Goal: Task Accomplishment & Management: Manage account settings

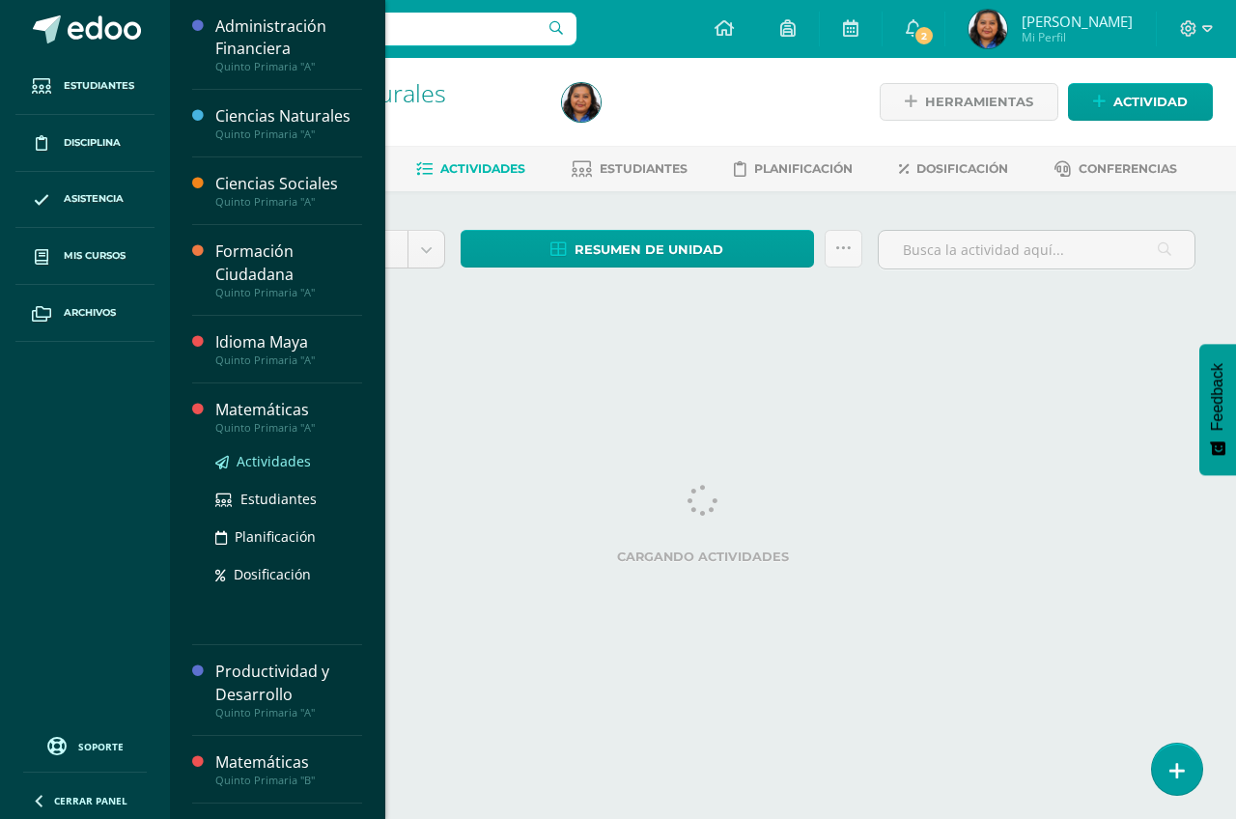
click at [298, 463] on span "Actividades" at bounding box center [274, 461] width 74 height 18
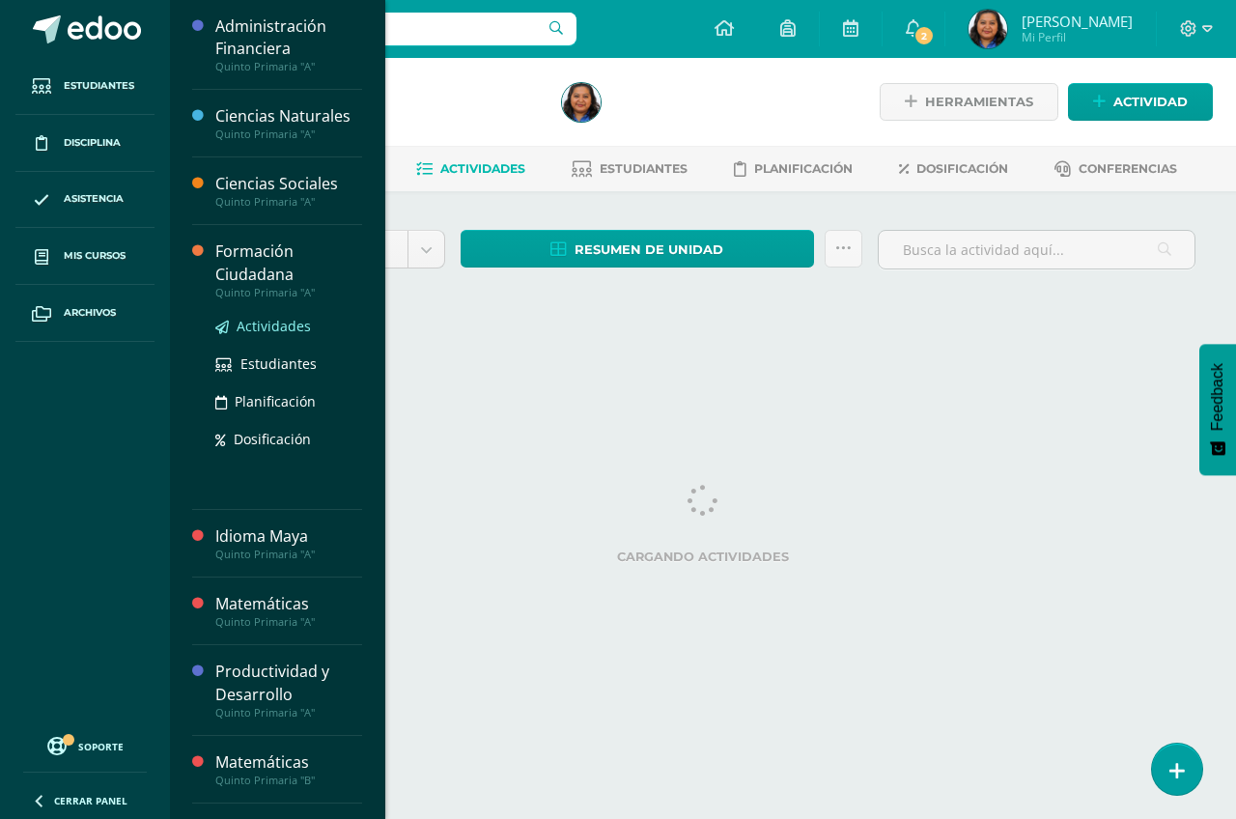
click at [263, 323] on span "Actividades" at bounding box center [274, 326] width 74 height 18
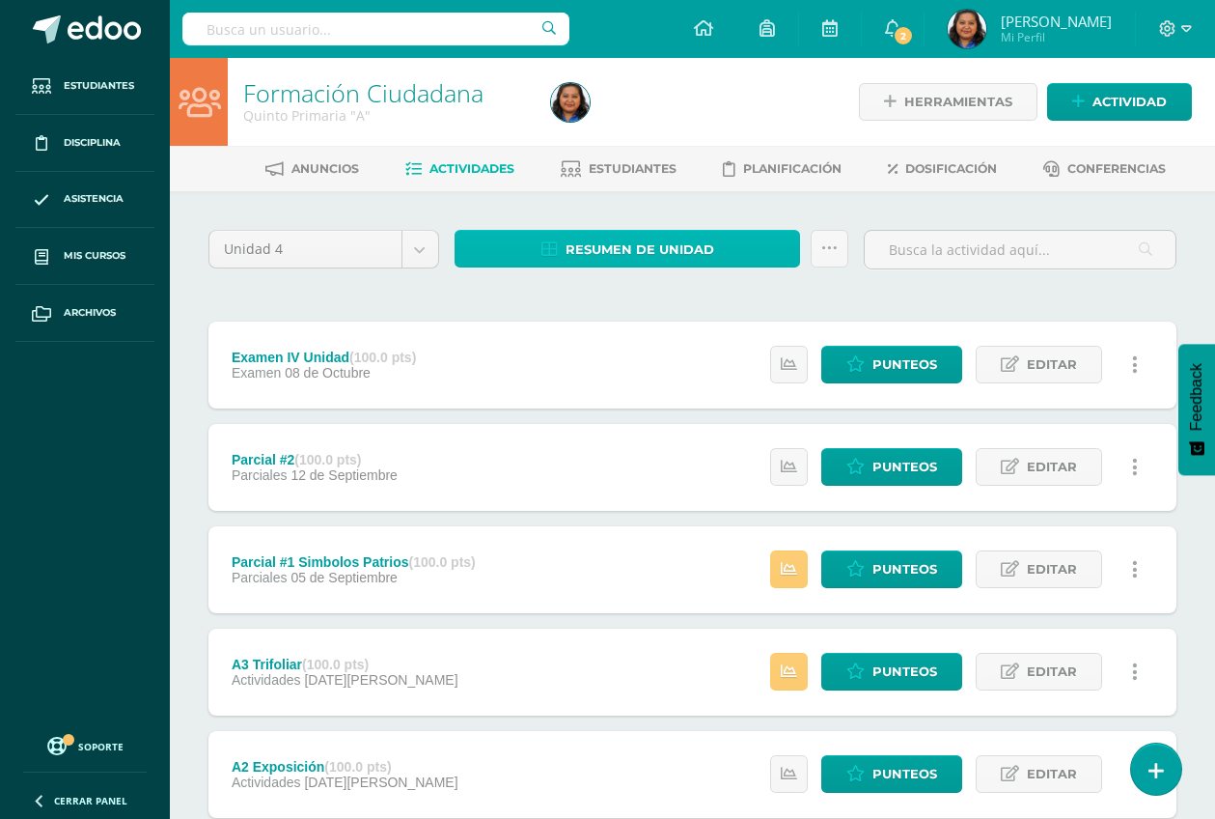
click at [638, 256] on span "Resumen de unidad" at bounding box center [640, 250] width 149 height 36
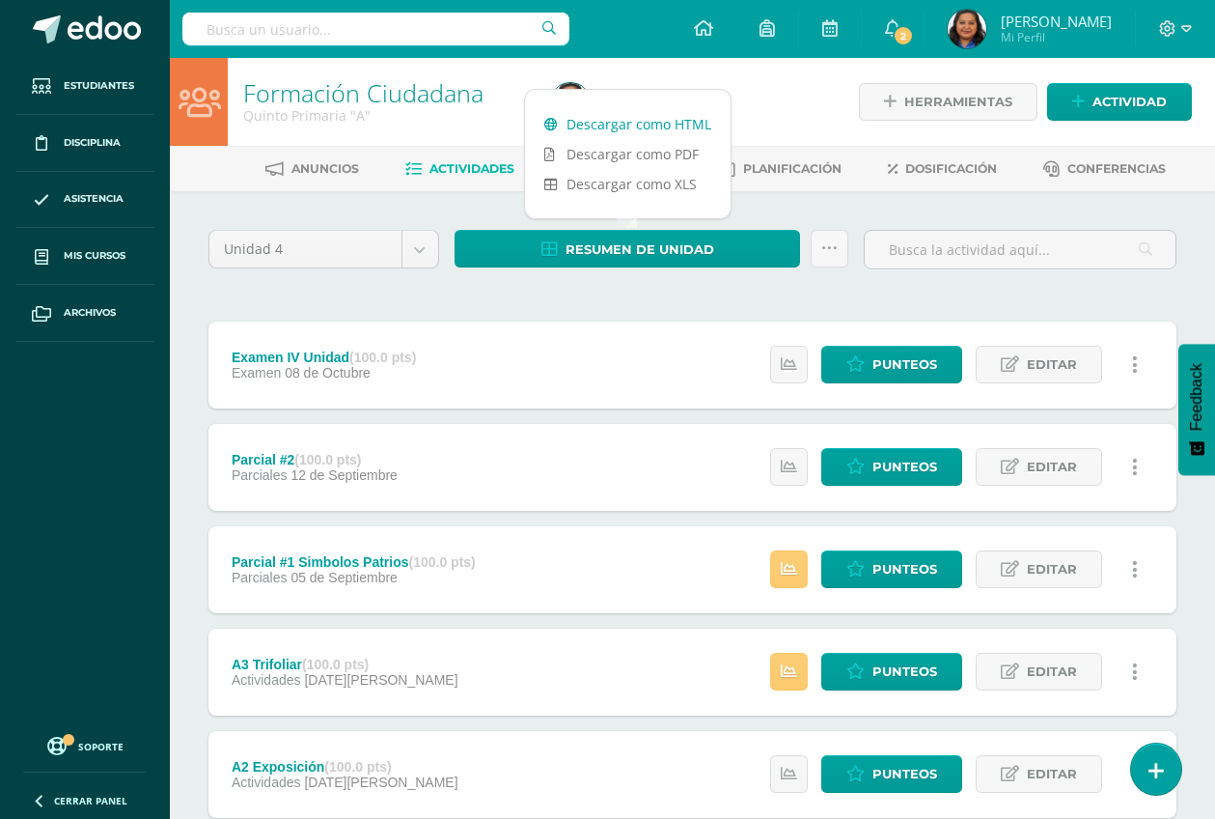
click at [649, 121] on link "Descargar como HTML" at bounding box center [628, 124] width 206 height 30
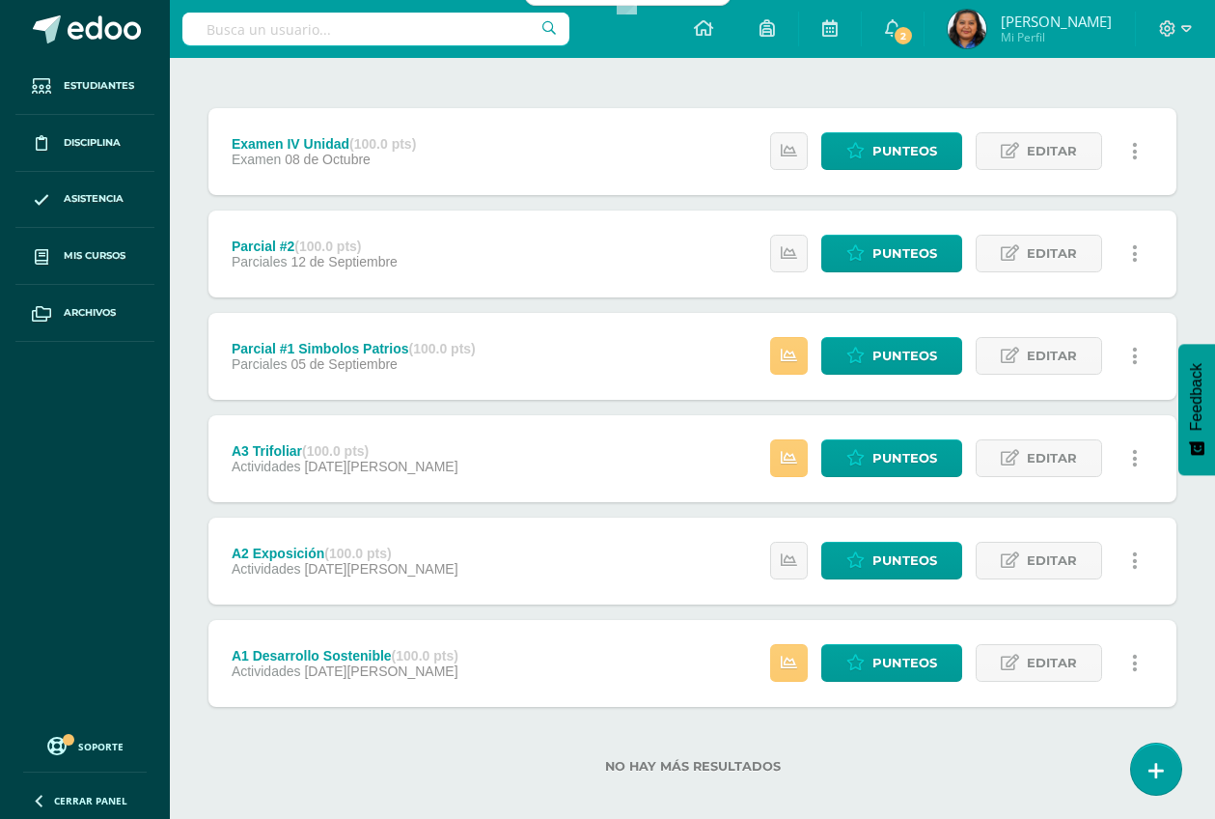
scroll to position [230, 0]
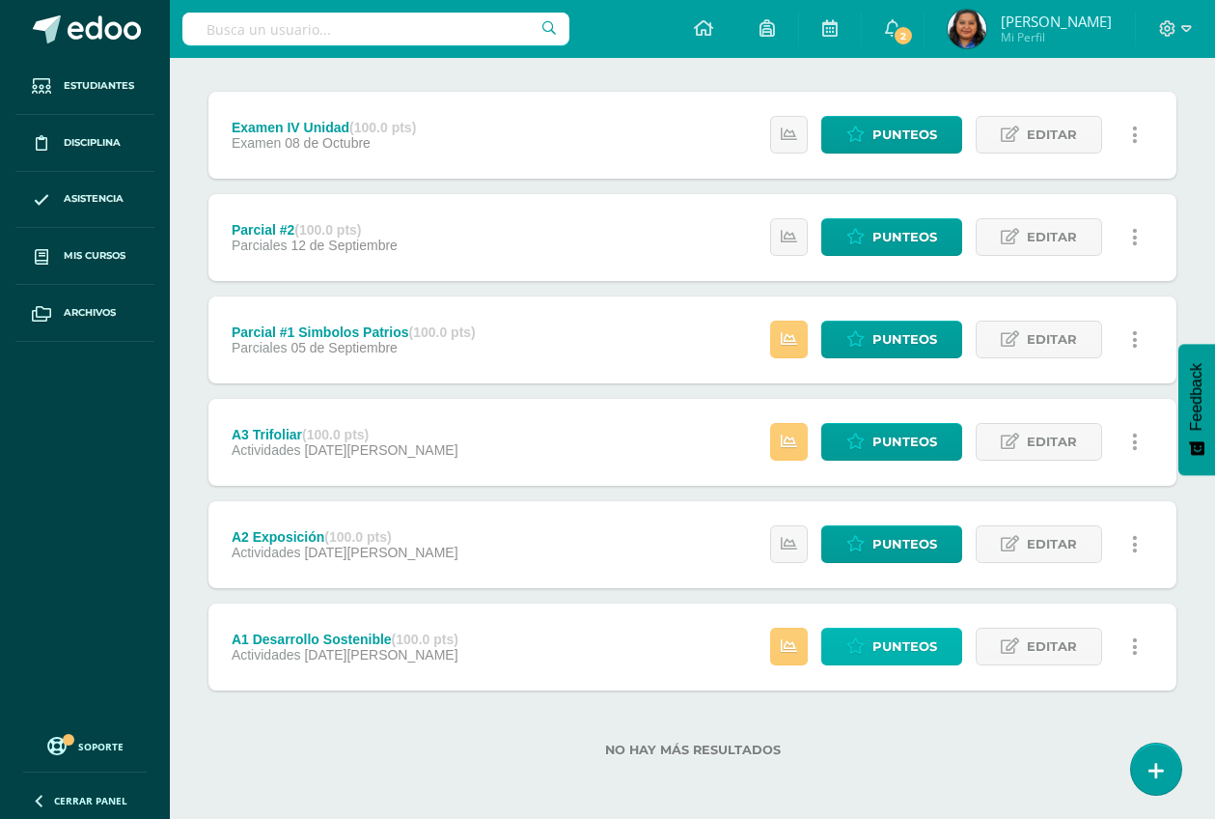
click at [880, 646] on span "Punteos" at bounding box center [905, 646] width 65 height 36
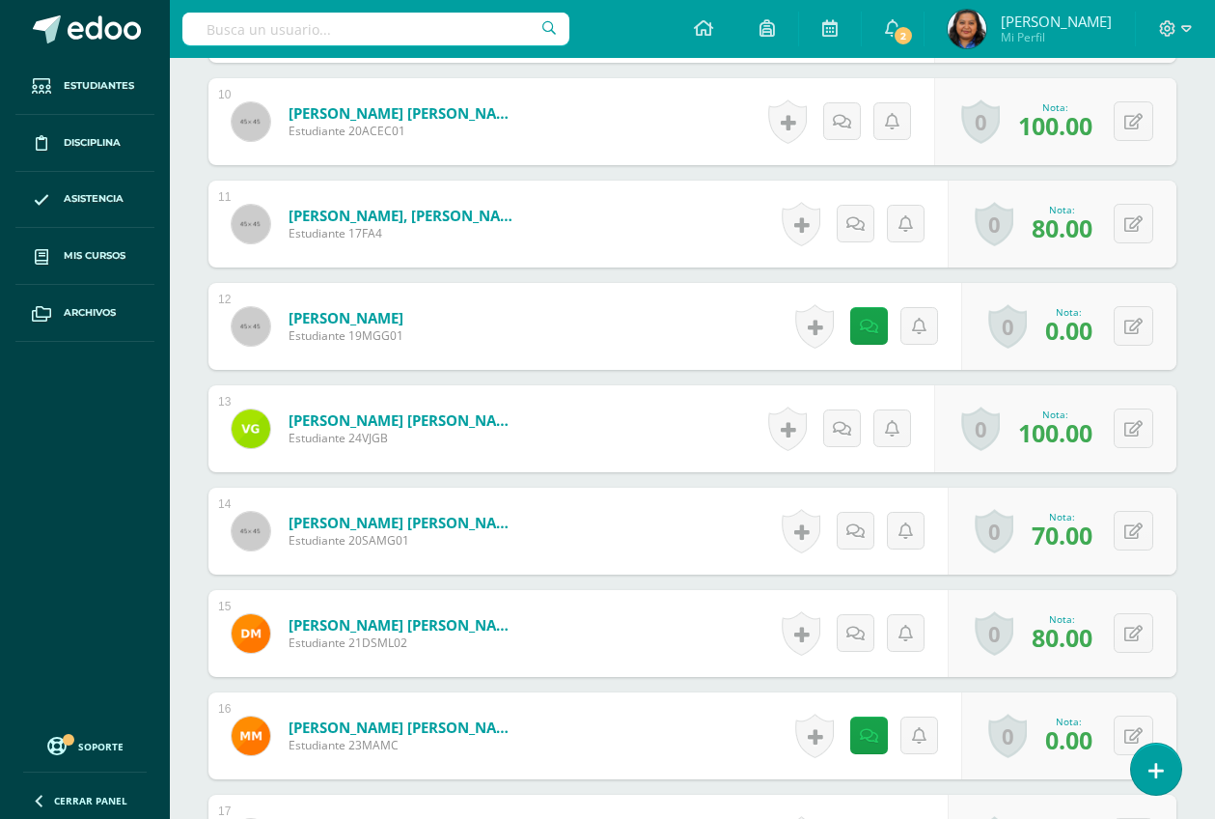
scroll to position [1575, 0]
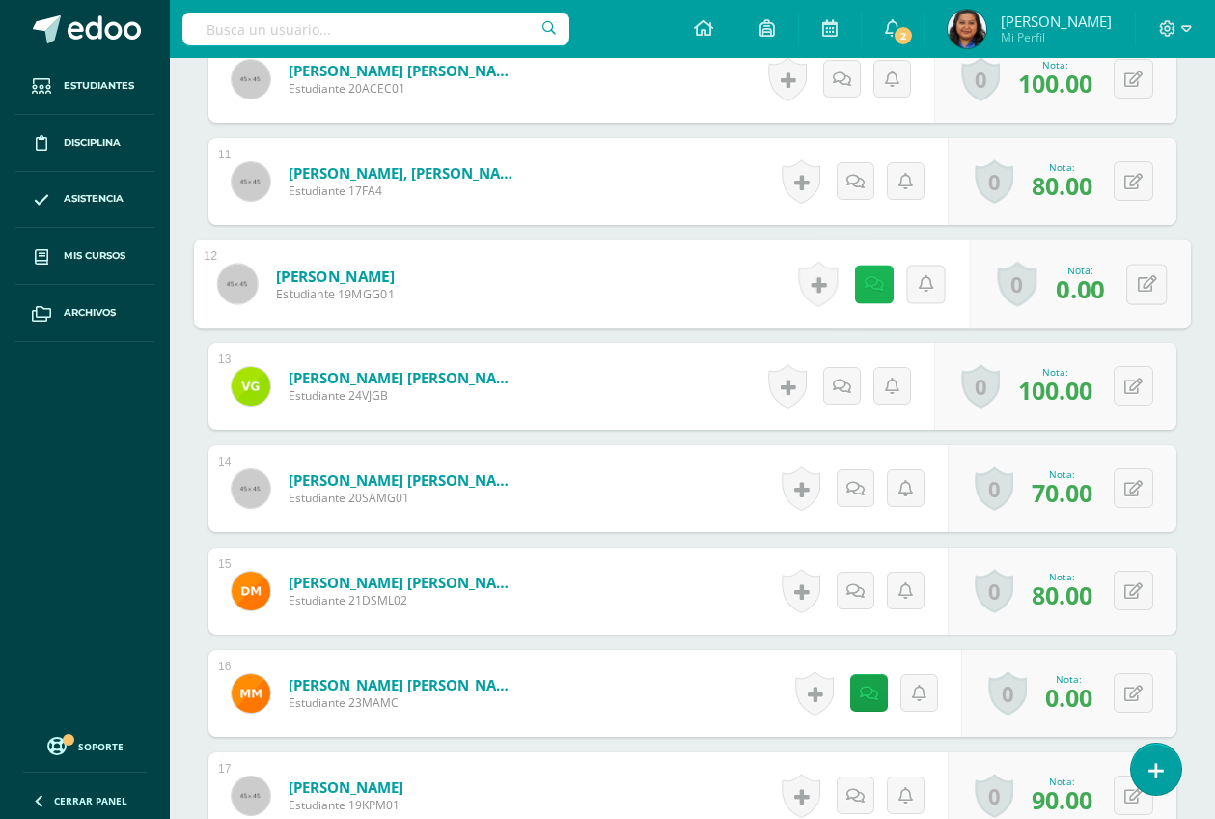
click at [875, 296] on link at bounding box center [873, 284] width 39 height 39
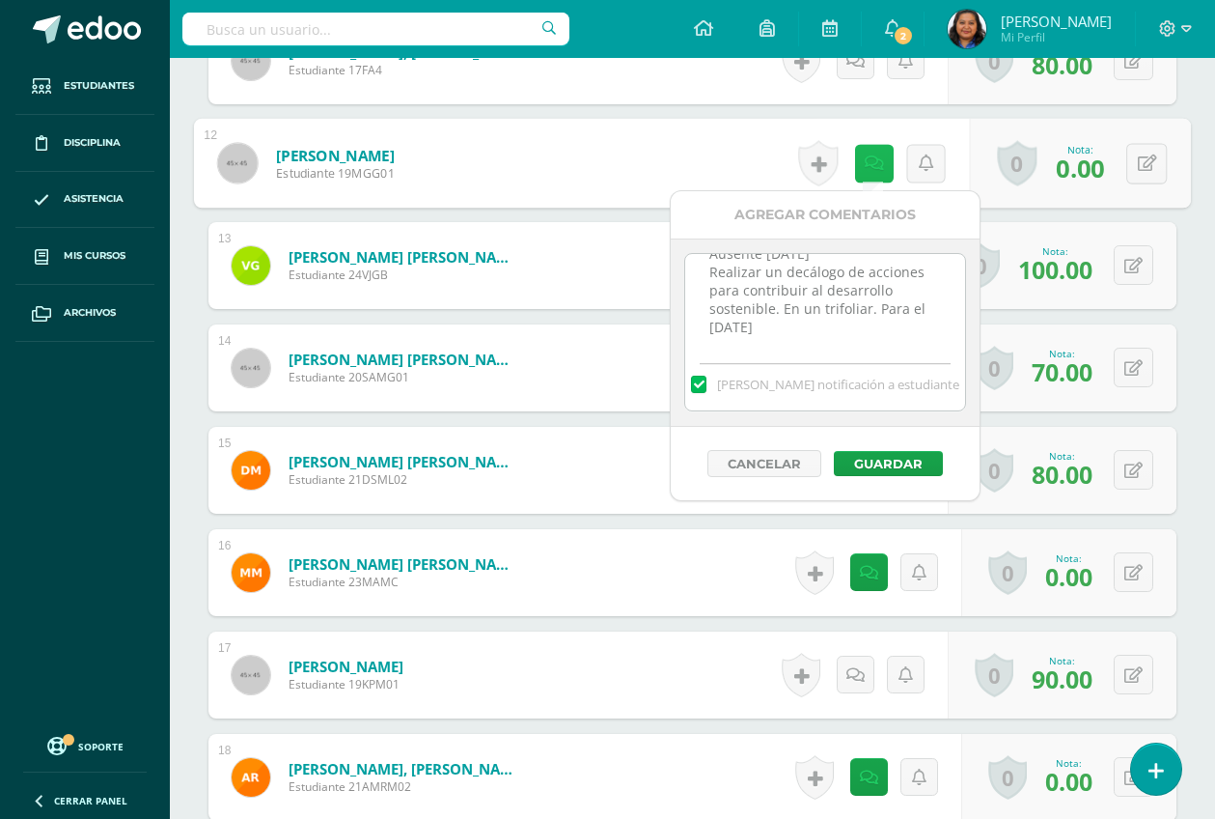
scroll to position [1696, 0]
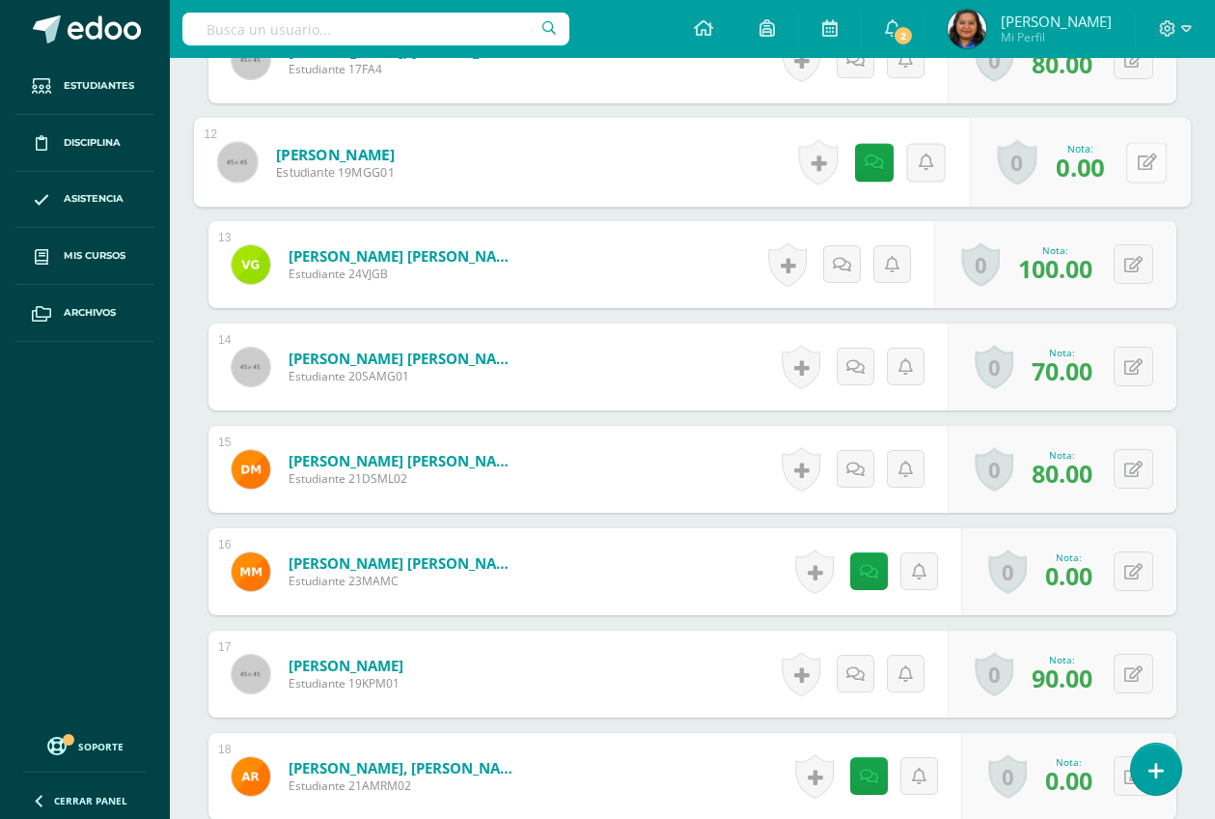
click at [1152, 168] on icon at bounding box center [1147, 162] width 19 height 16
type input "60"
click at [1101, 170] on icon at bounding box center [1095, 168] width 17 height 16
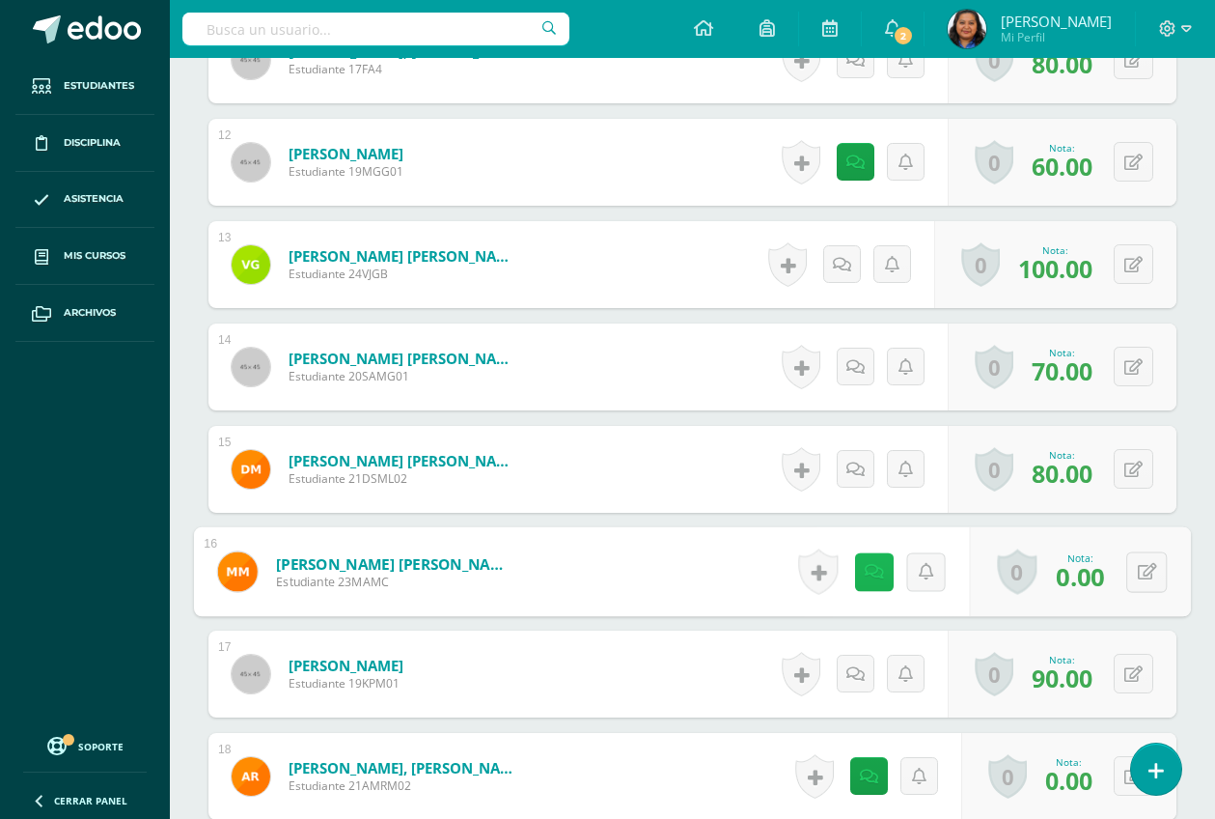
click at [863, 580] on link at bounding box center [873, 571] width 39 height 39
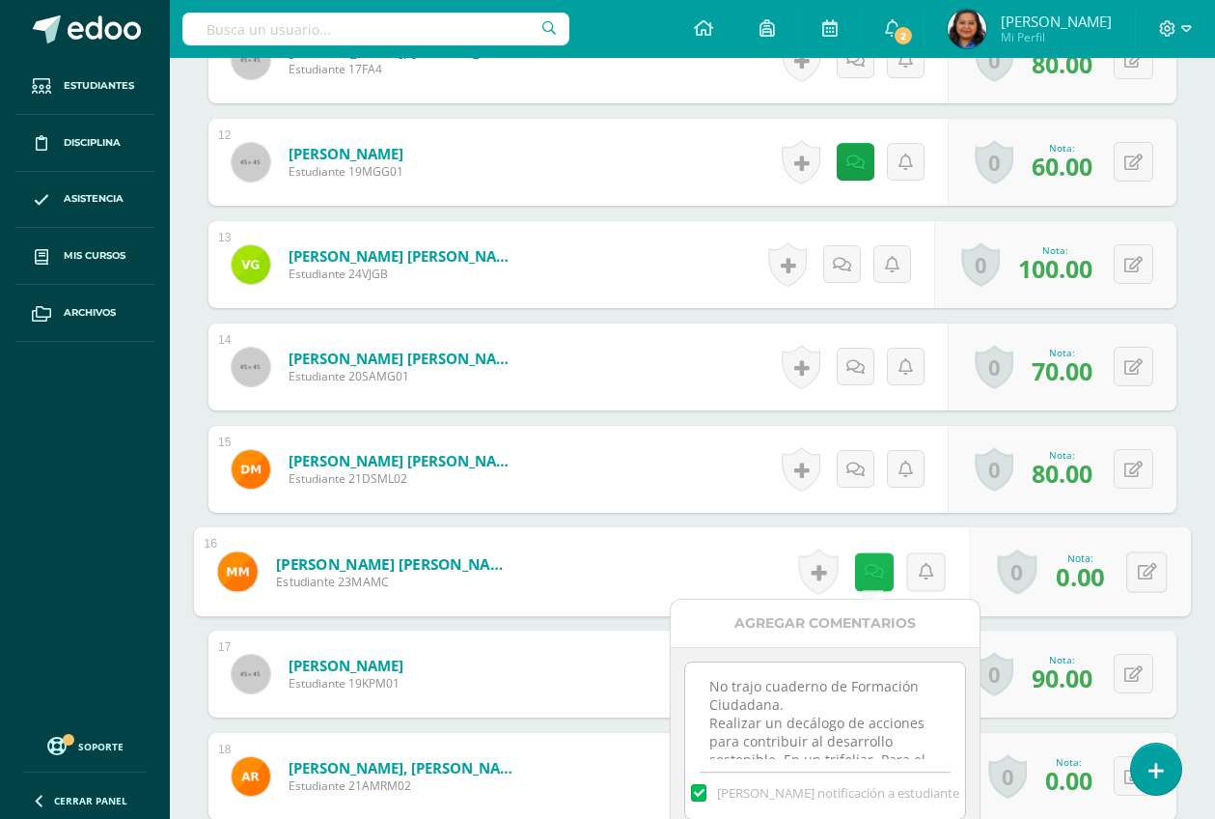
scroll to position [42, 0]
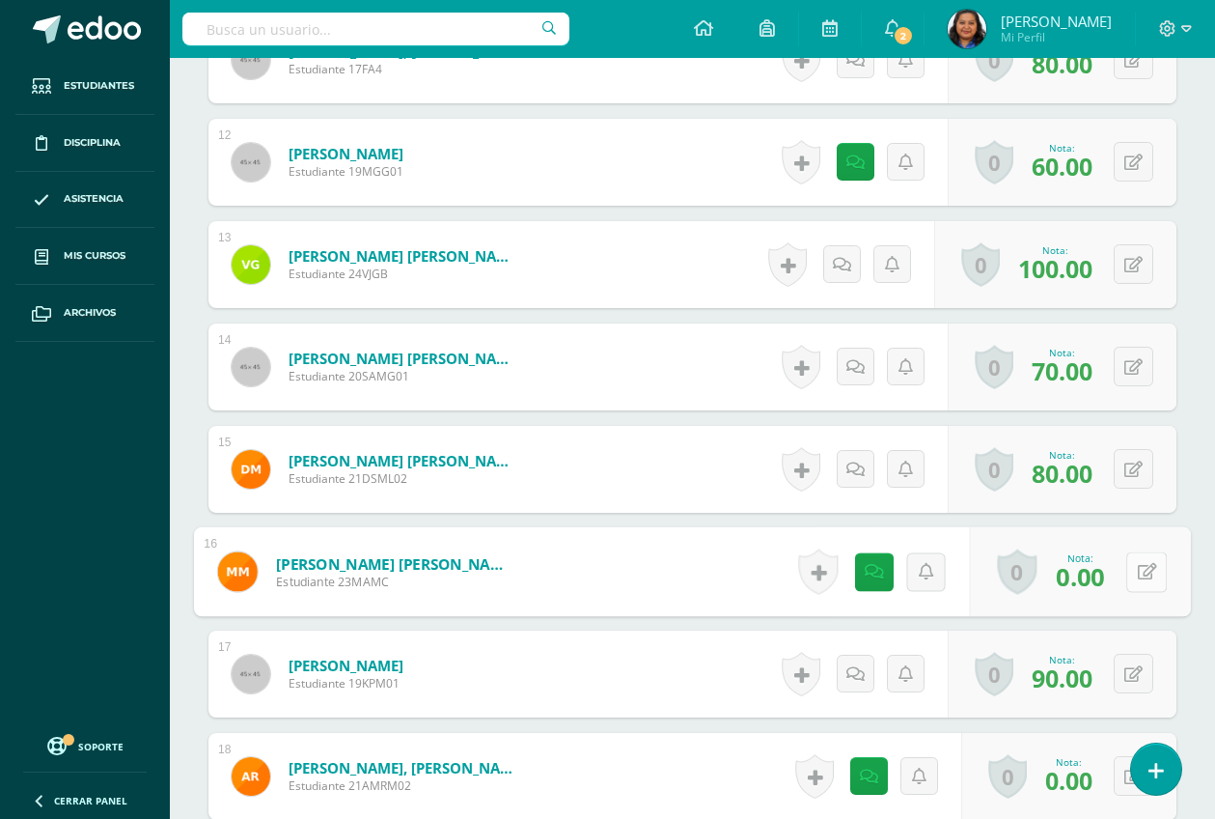
click at [1153, 573] on icon at bounding box center [1147, 571] width 19 height 16
type input "60"
click at [1099, 578] on icon at bounding box center [1095, 578] width 17 height 16
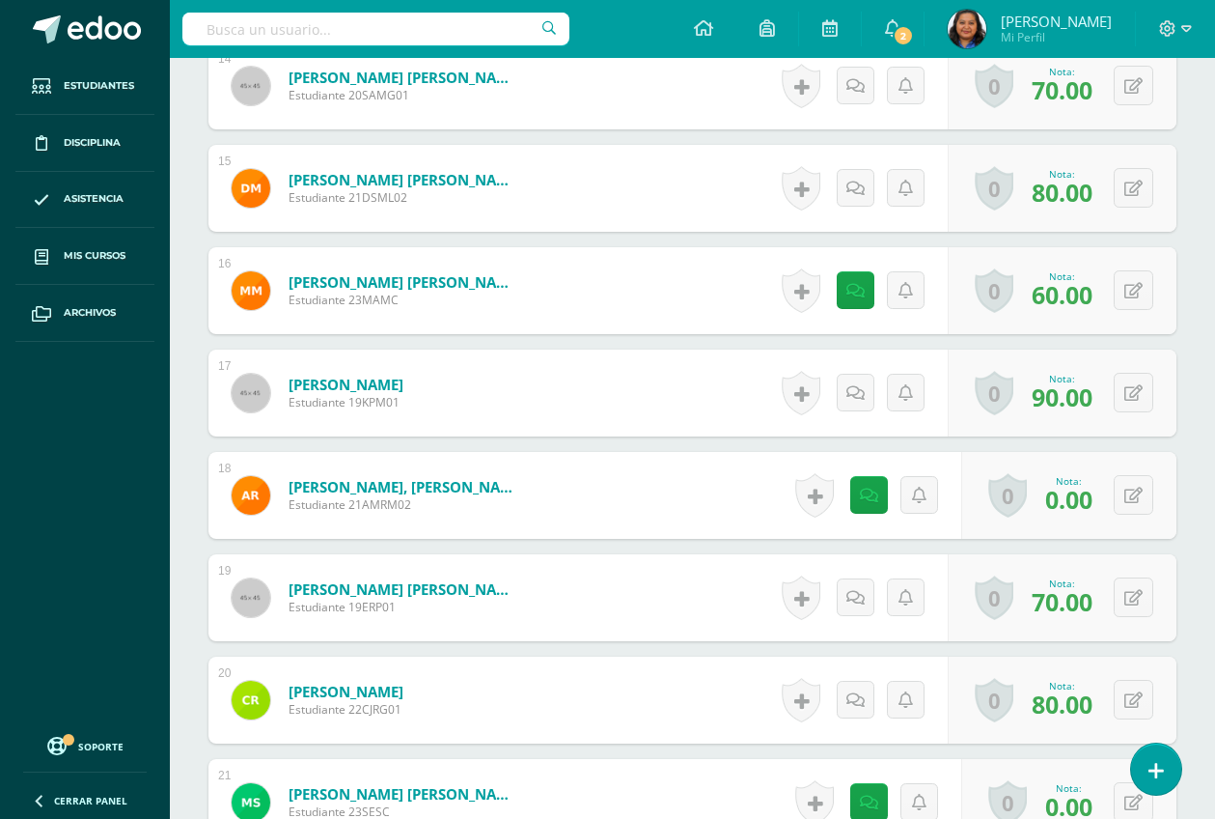
scroll to position [2058, 0]
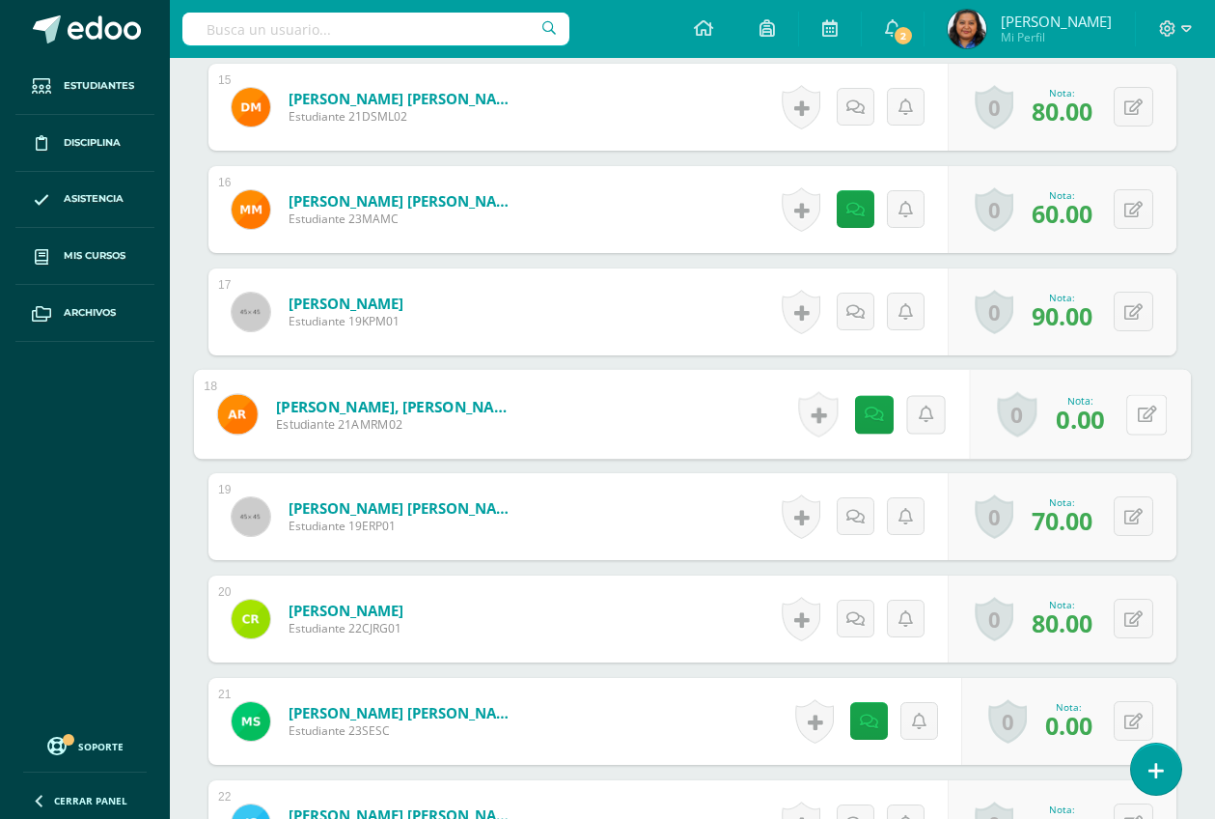
click at [1142, 421] on icon at bounding box center [1147, 413] width 19 height 16
type input "60"
click at [1088, 421] on icon at bounding box center [1095, 420] width 17 height 16
click at [864, 413] on link at bounding box center [860, 414] width 39 height 39
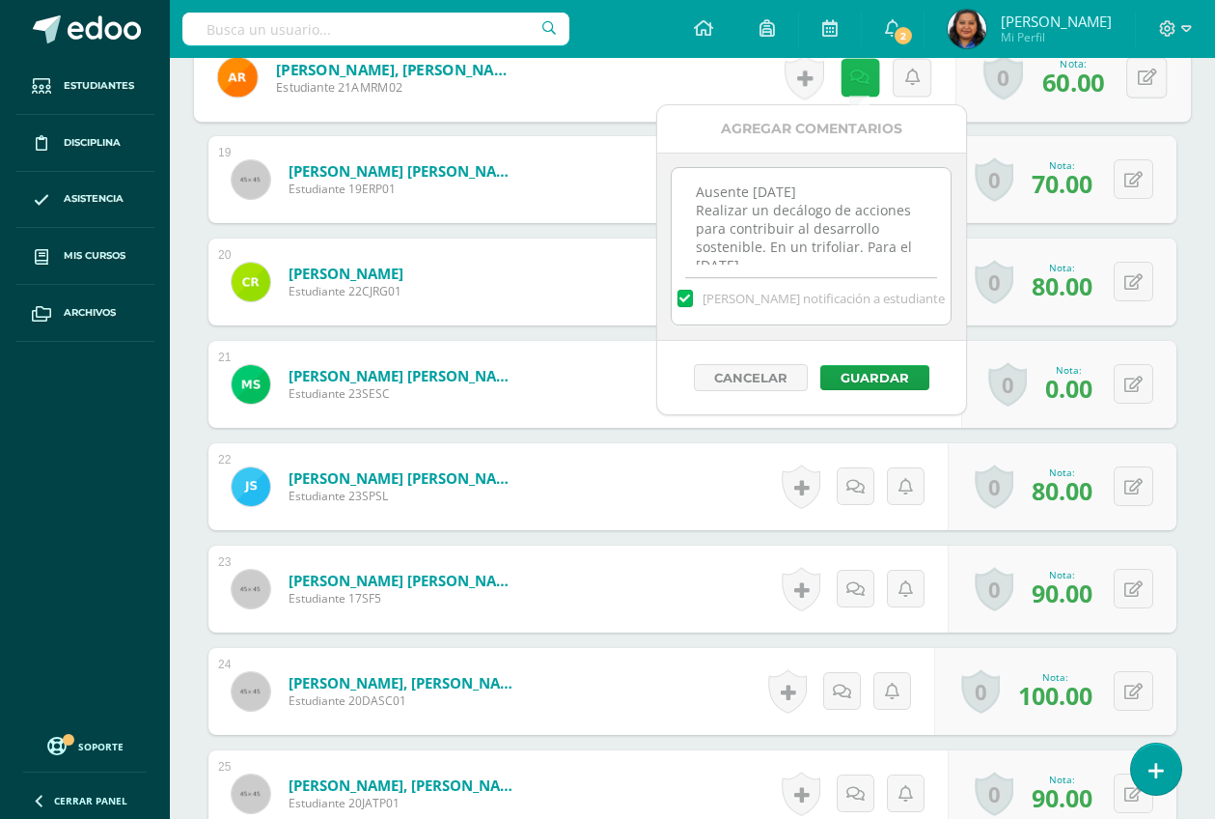
scroll to position [2420, 0]
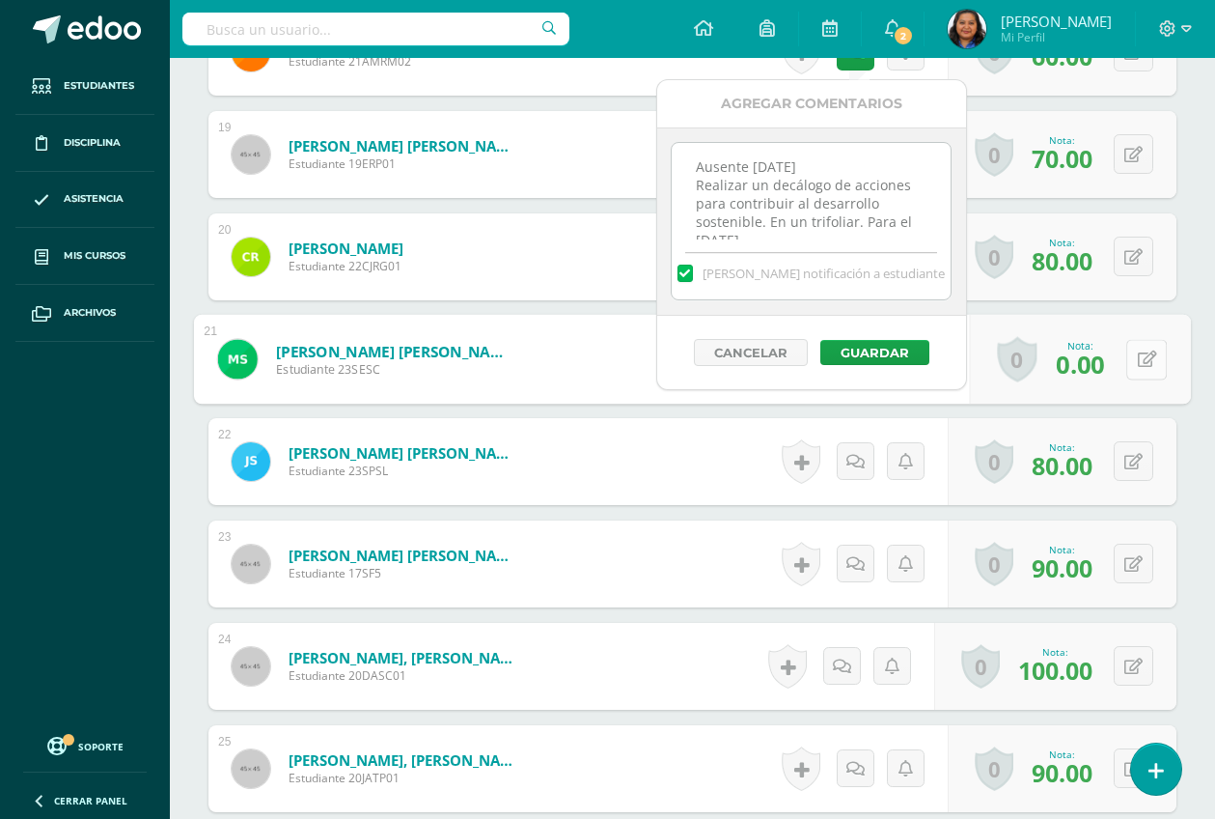
click at [1141, 356] on icon at bounding box center [1147, 358] width 19 height 16
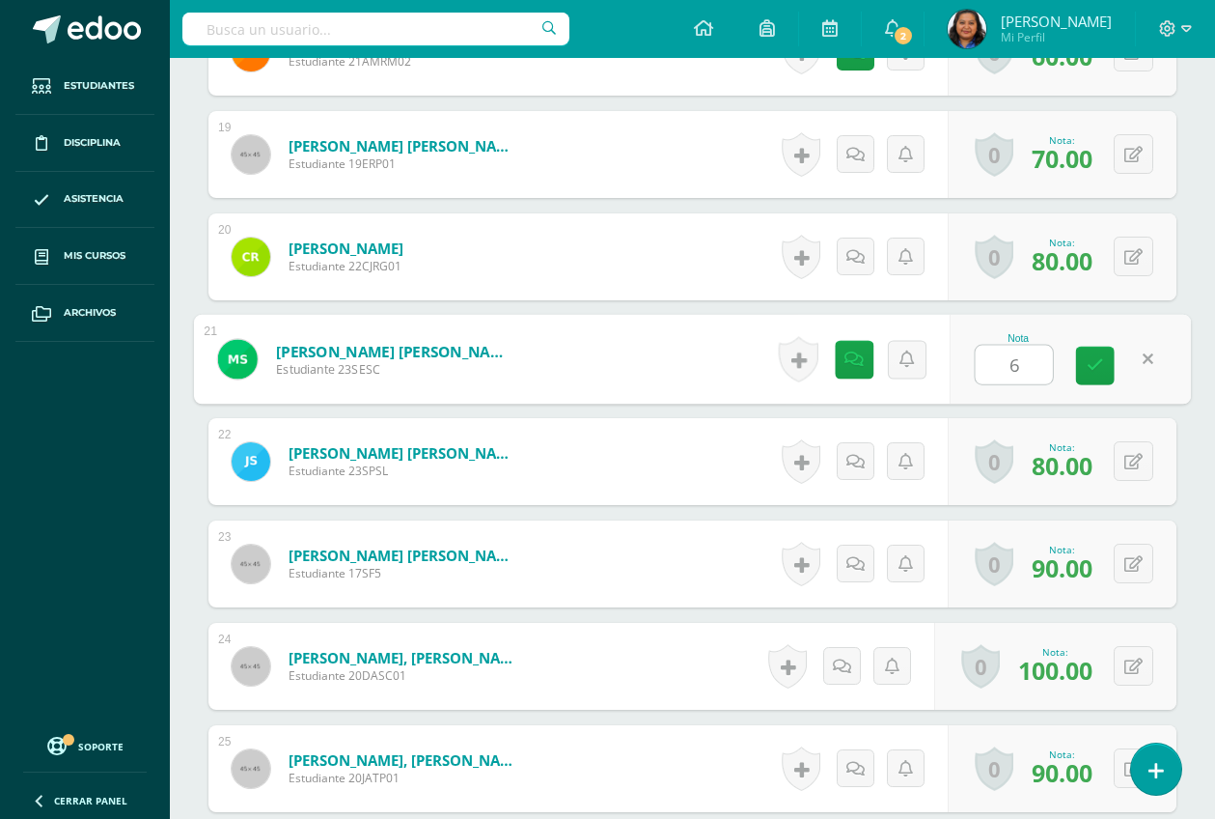
type input "60"
click at [1106, 373] on link at bounding box center [1095, 366] width 39 height 39
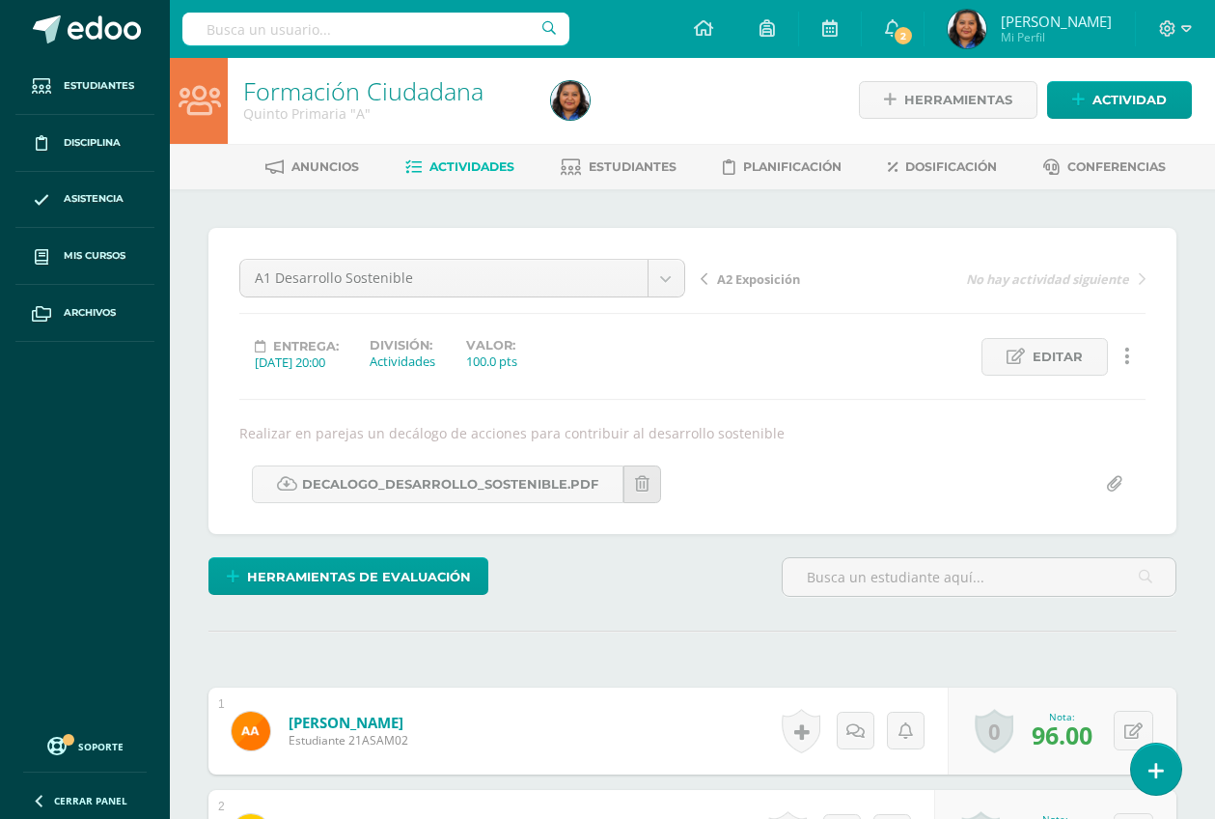
scroll to position [0, 0]
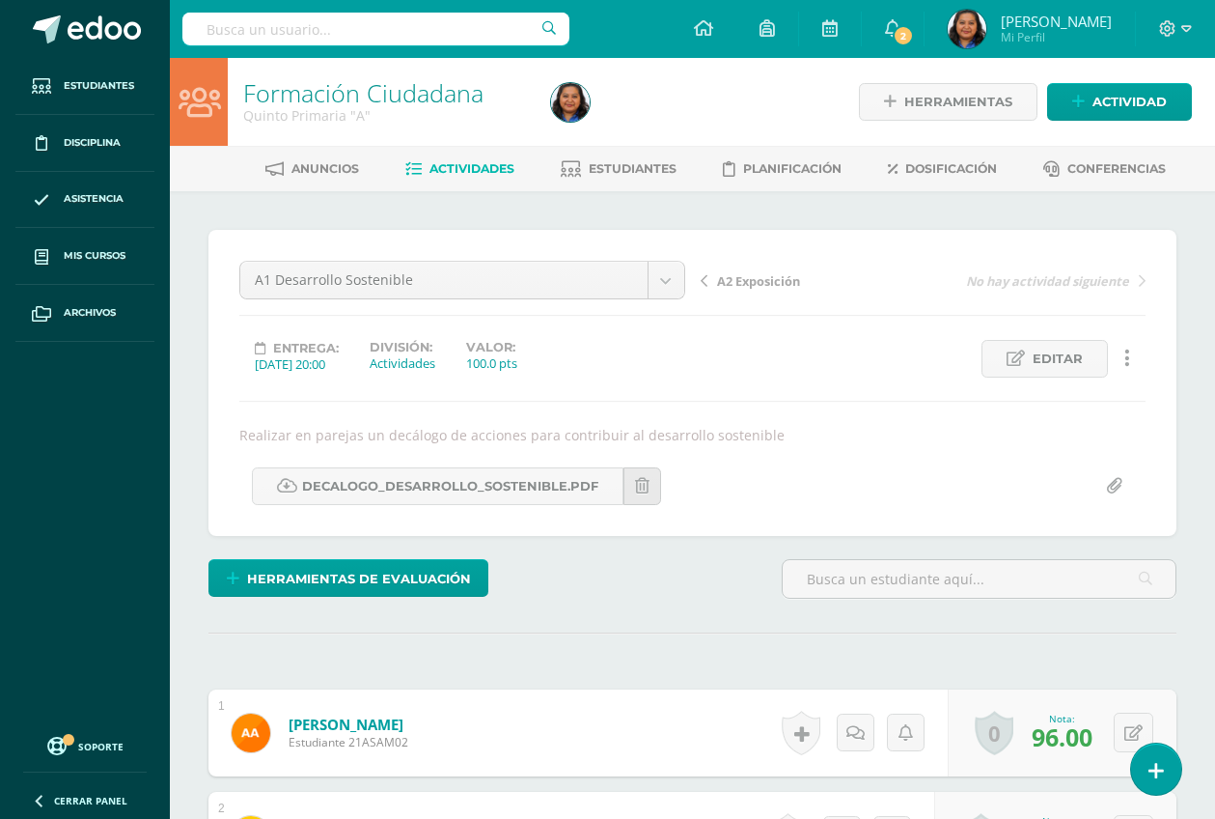
click at [741, 277] on span "A2 Exposición" at bounding box center [758, 280] width 83 height 17
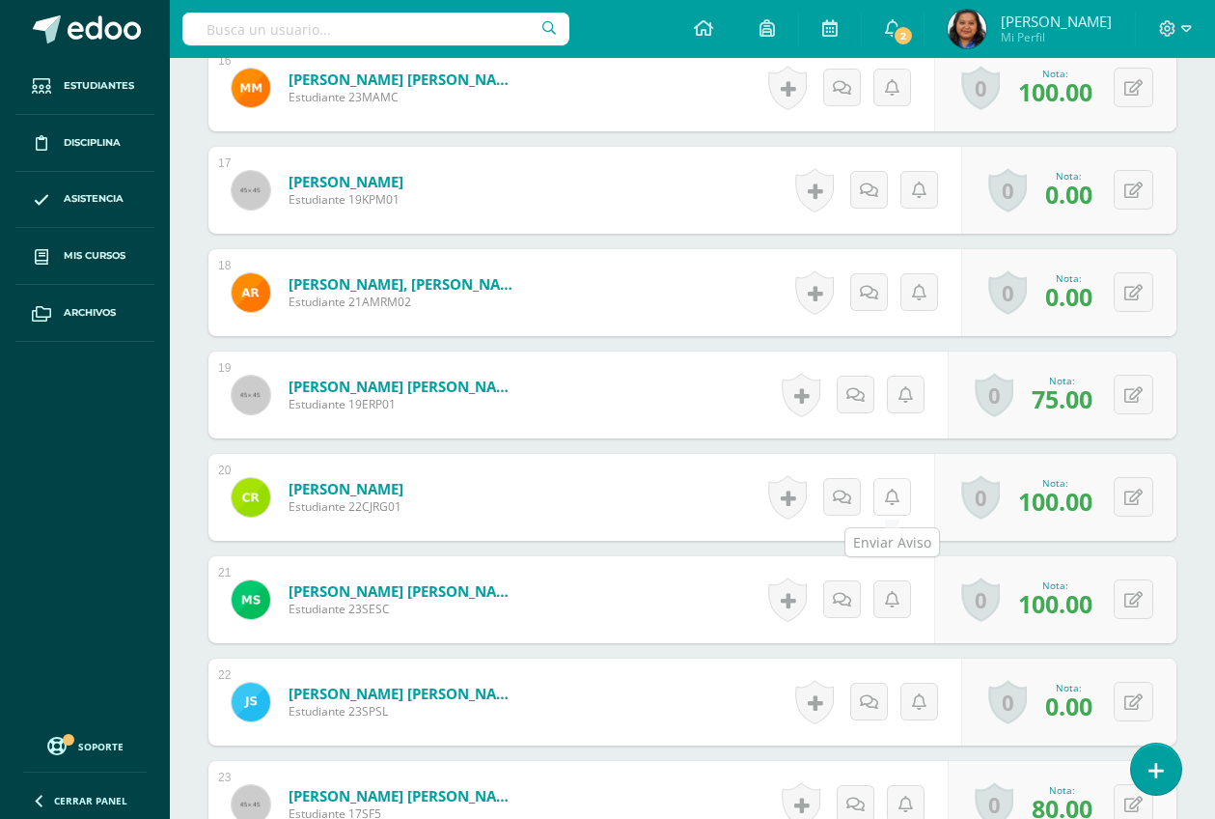
scroll to position [2291, 0]
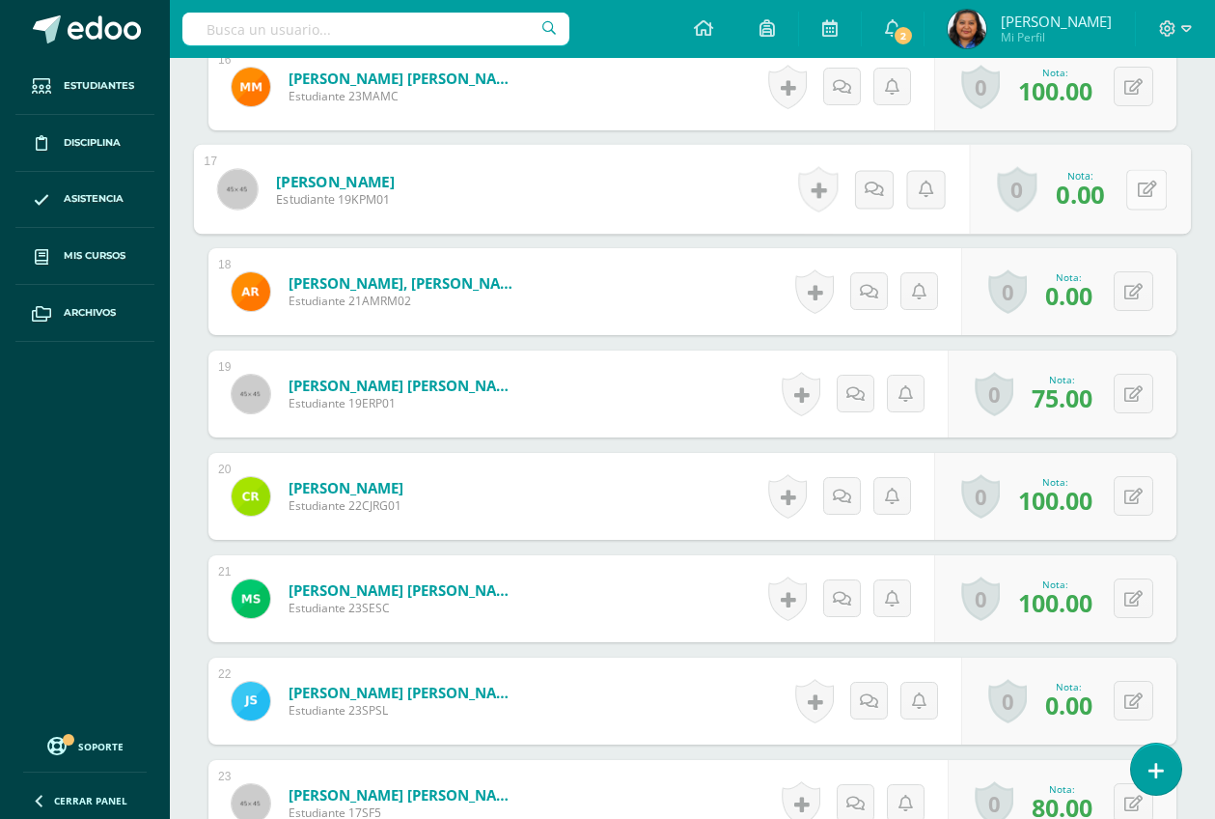
click at [1139, 182] on icon at bounding box center [1147, 189] width 19 height 16
type input "60"
click at [1098, 195] on icon at bounding box center [1095, 195] width 17 height 16
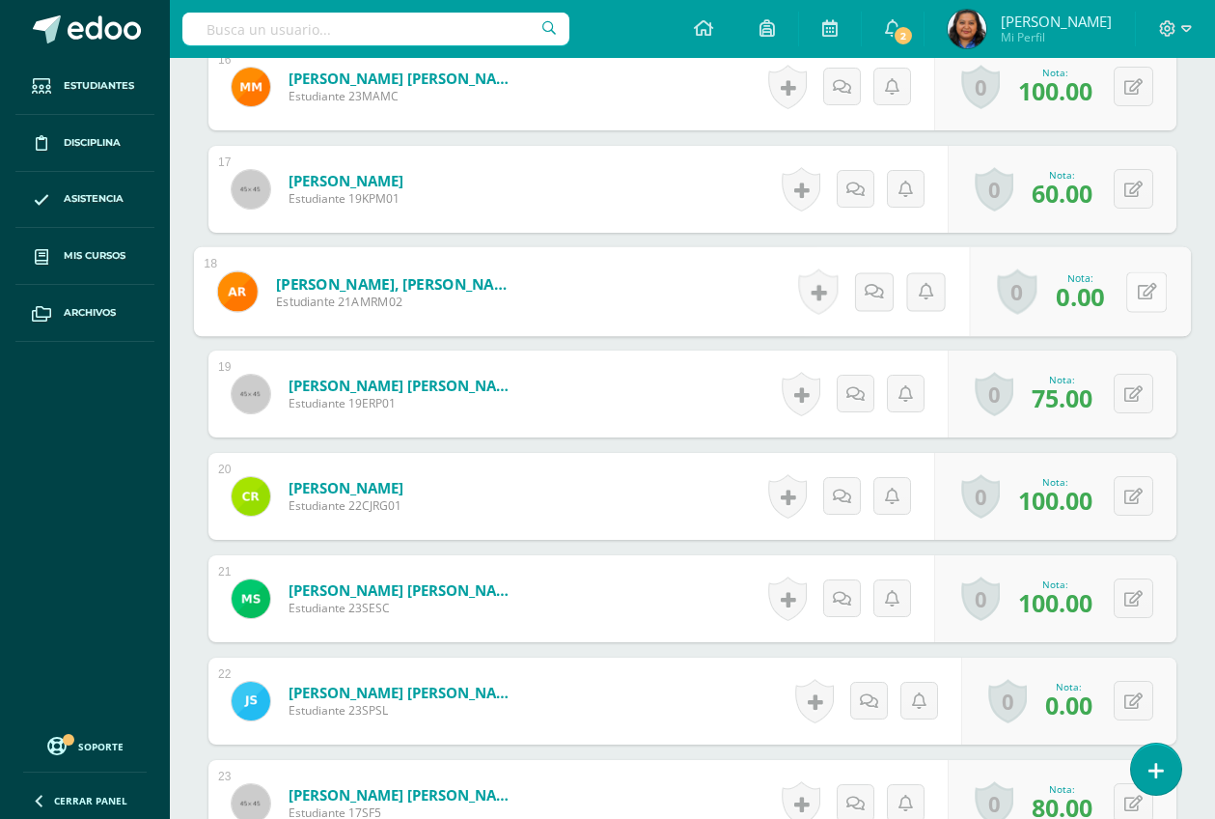
click at [1122, 288] on div "0 Logros Logros obtenidos Aún no hay logros agregados Nota: 0.00" at bounding box center [1080, 292] width 221 height 90
click at [1145, 303] on button at bounding box center [1147, 291] width 41 height 41
type input "60"
click at [1092, 298] on icon at bounding box center [1095, 298] width 17 height 16
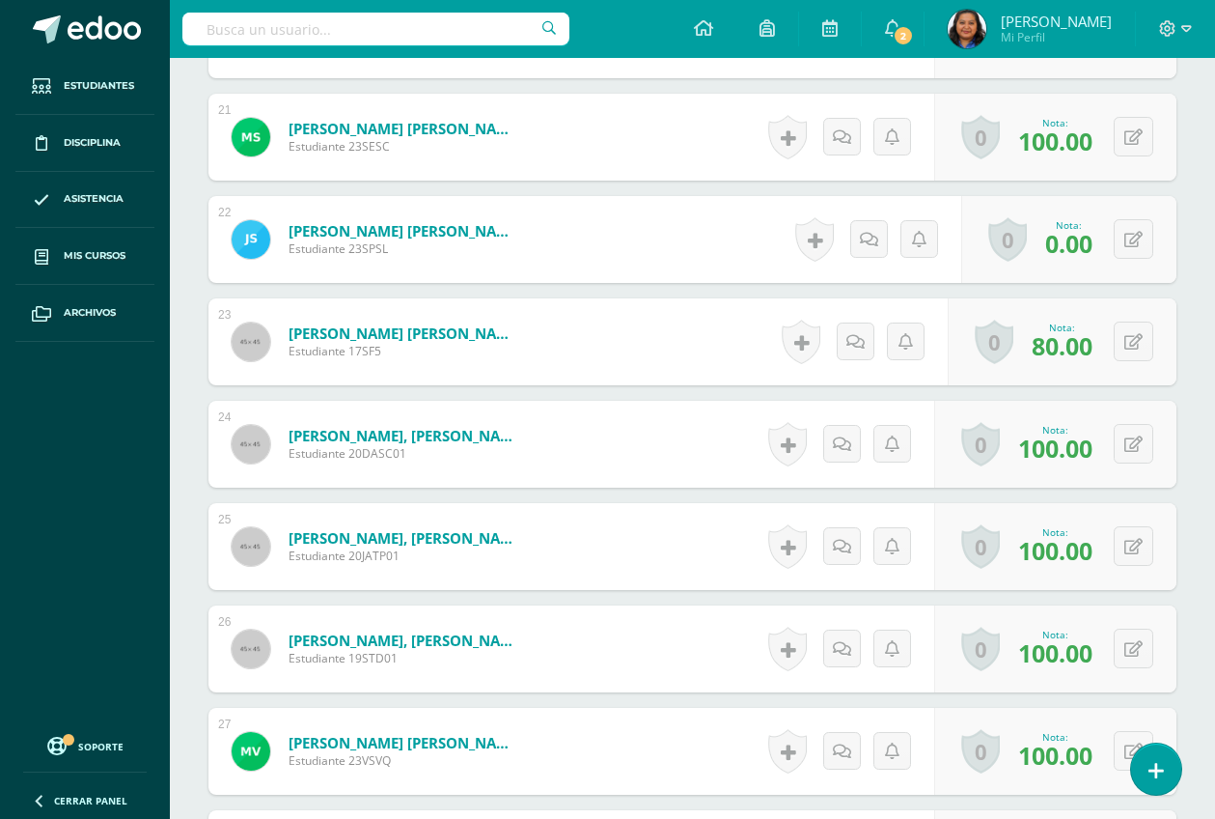
scroll to position [2774, 0]
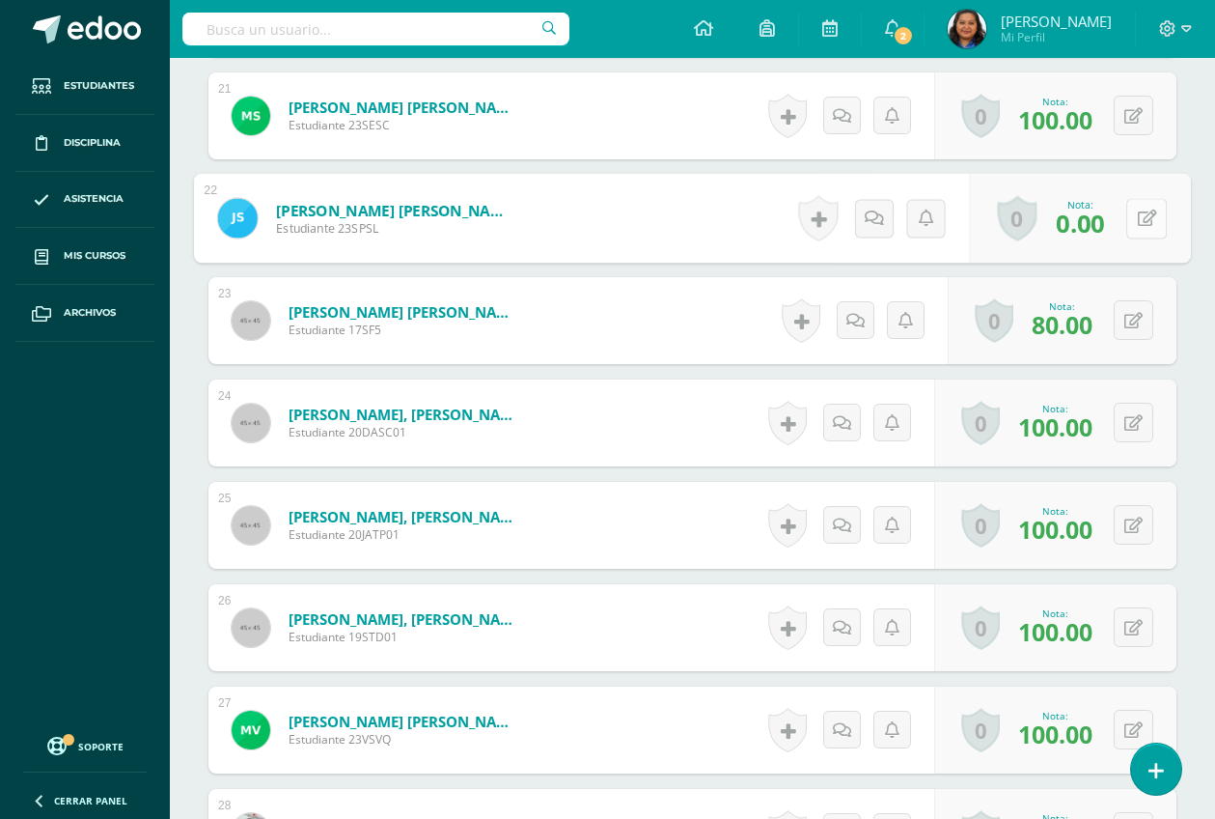
click at [1133, 221] on button at bounding box center [1147, 218] width 41 height 41
type input "60"
click at [1083, 217] on link at bounding box center [1095, 225] width 39 height 39
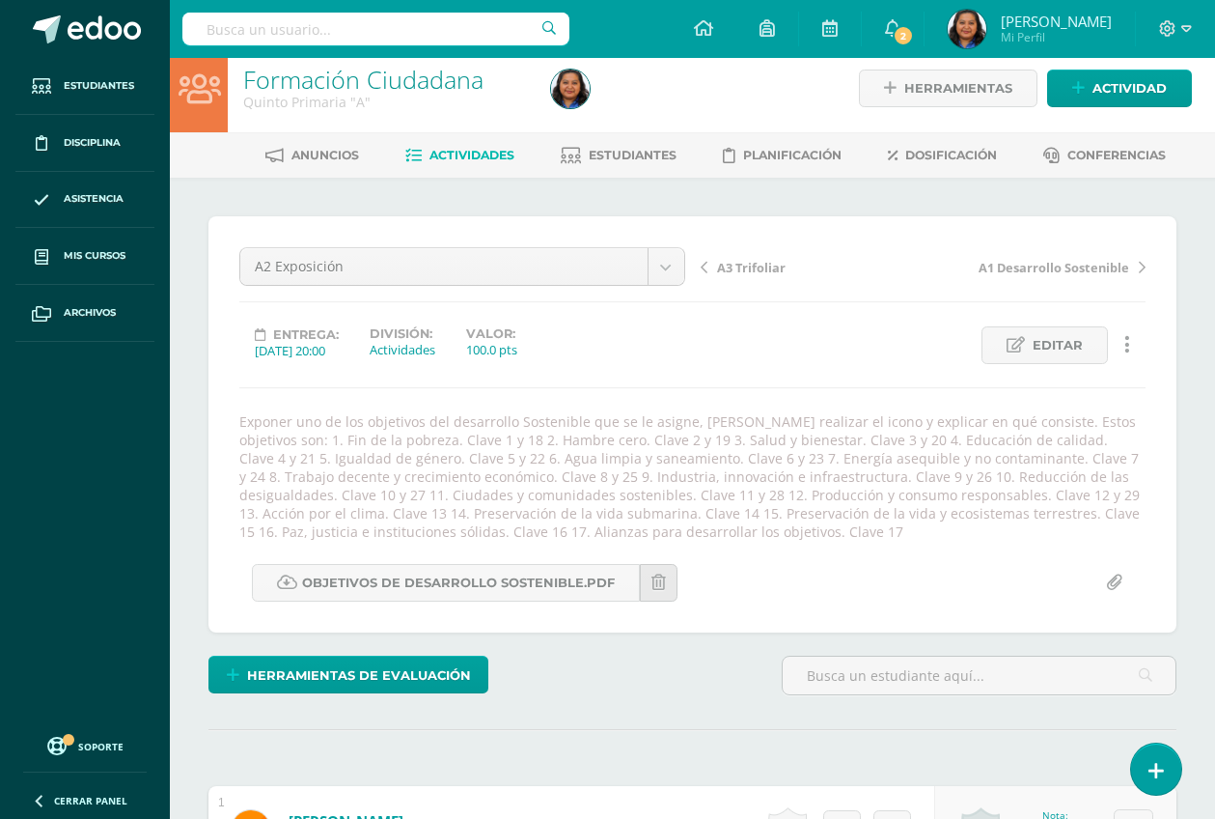
scroll to position [0, 0]
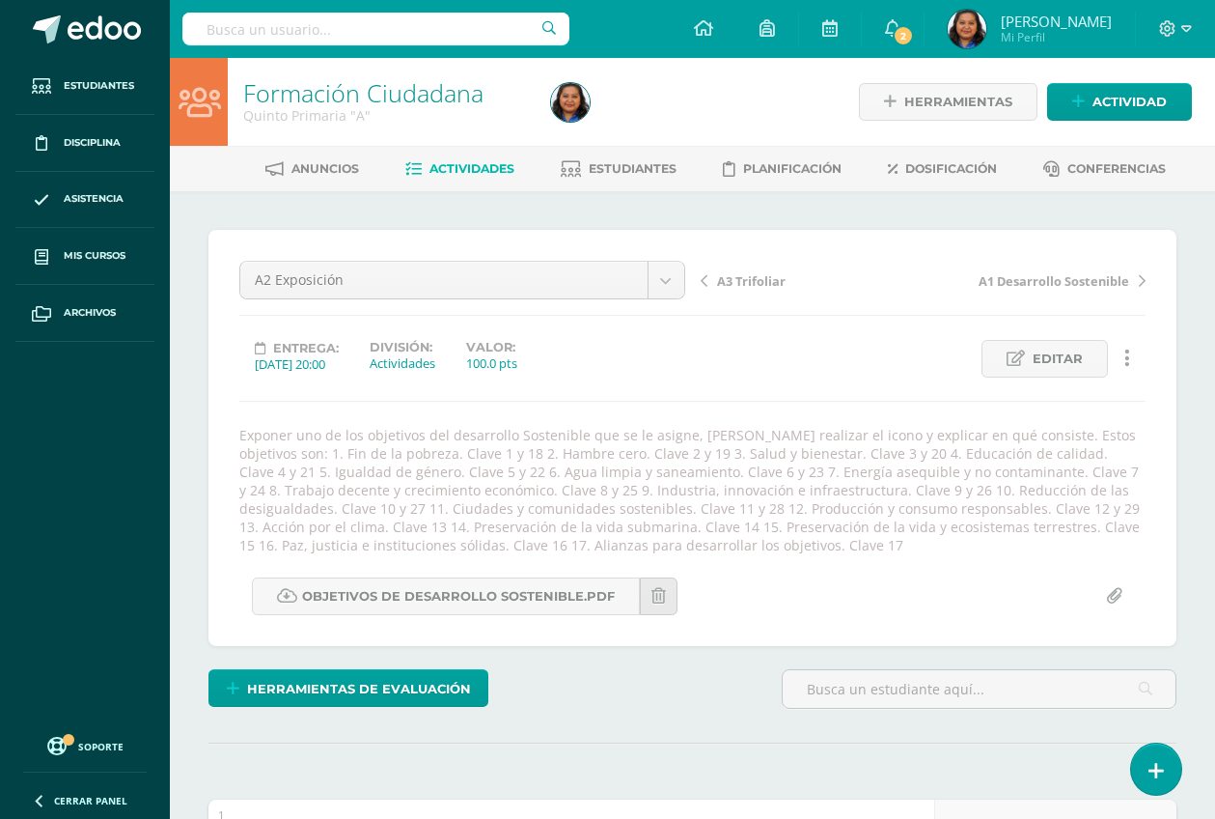
click at [739, 277] on span "A3 Trifoliar" at bounding box center [751, 280] width 69 height 17
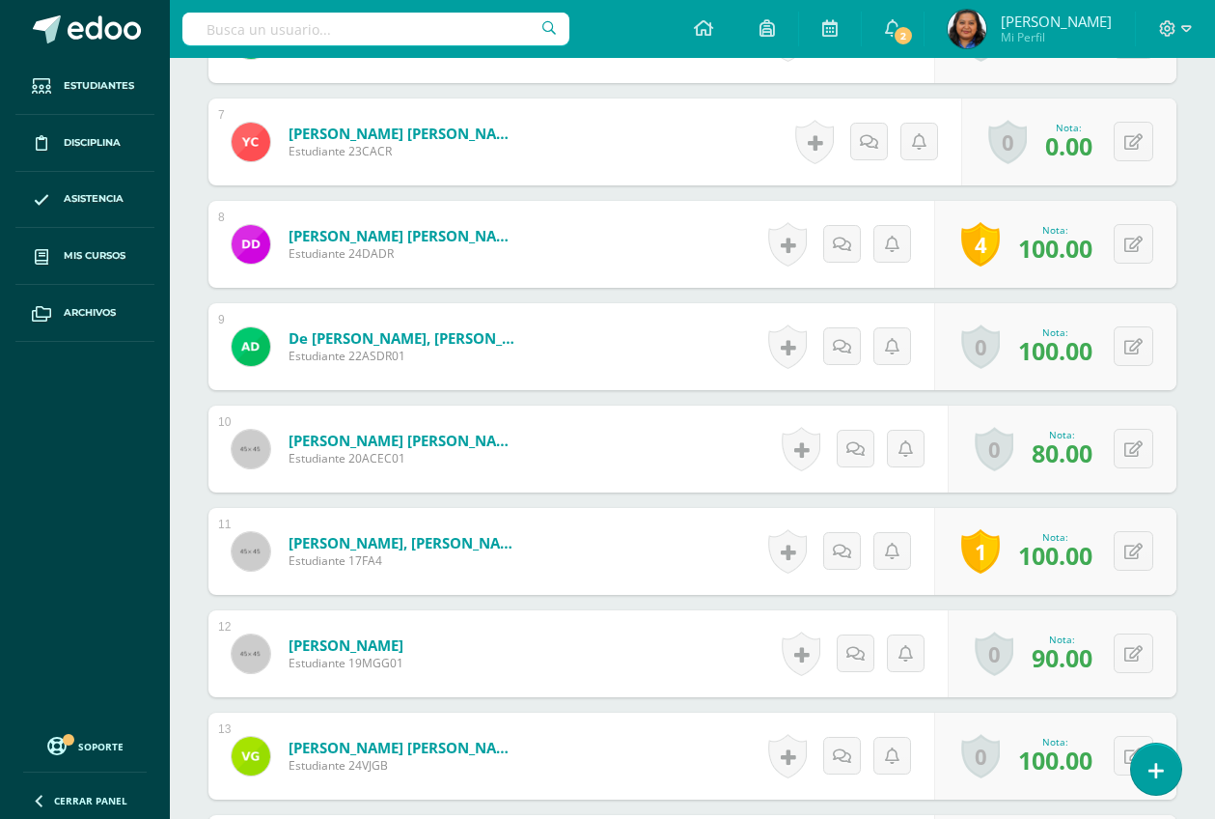
scroll to position [1206, 0]
click at [1142, 142] on icon at bounding box center [1134, 141] width 18 height 16
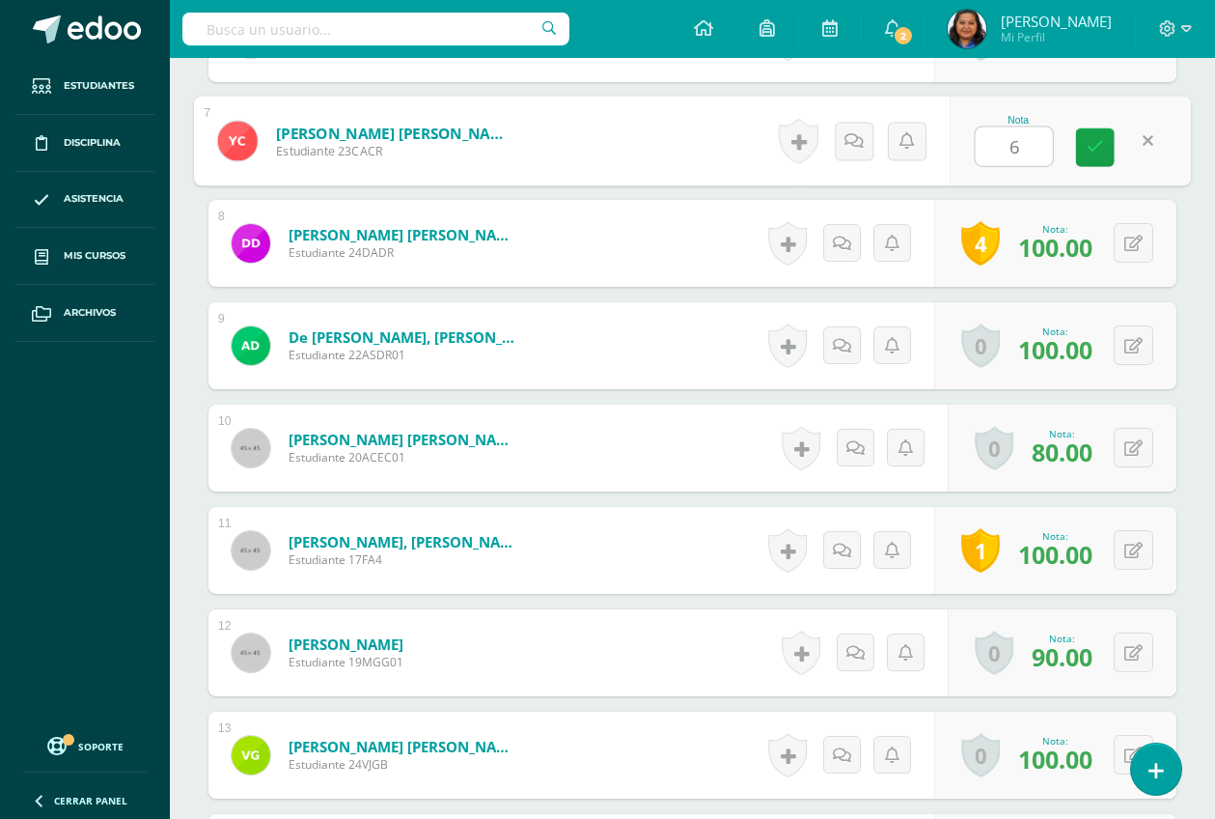
type input "60"
click at [1096, 150] on icon at bounding box center [1095, 147] width 17 height 16
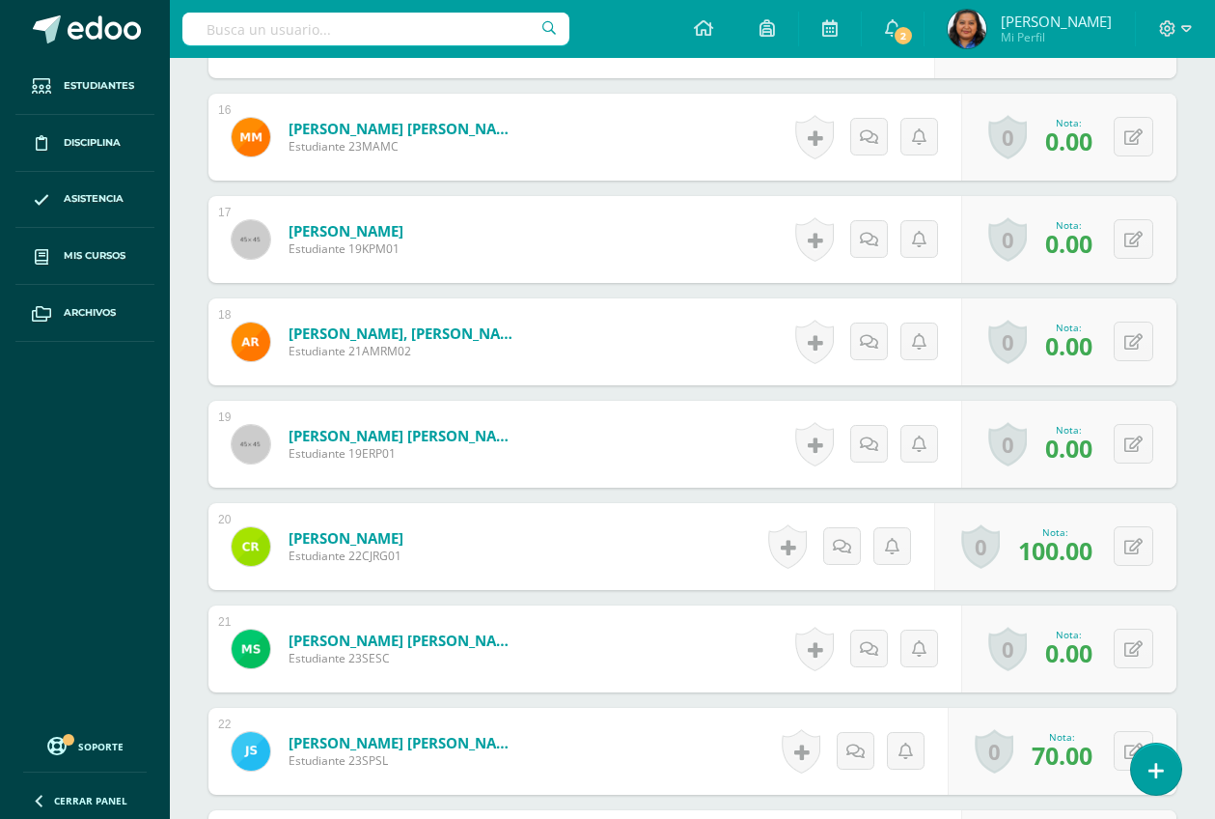
scroll to position [2172, 0]
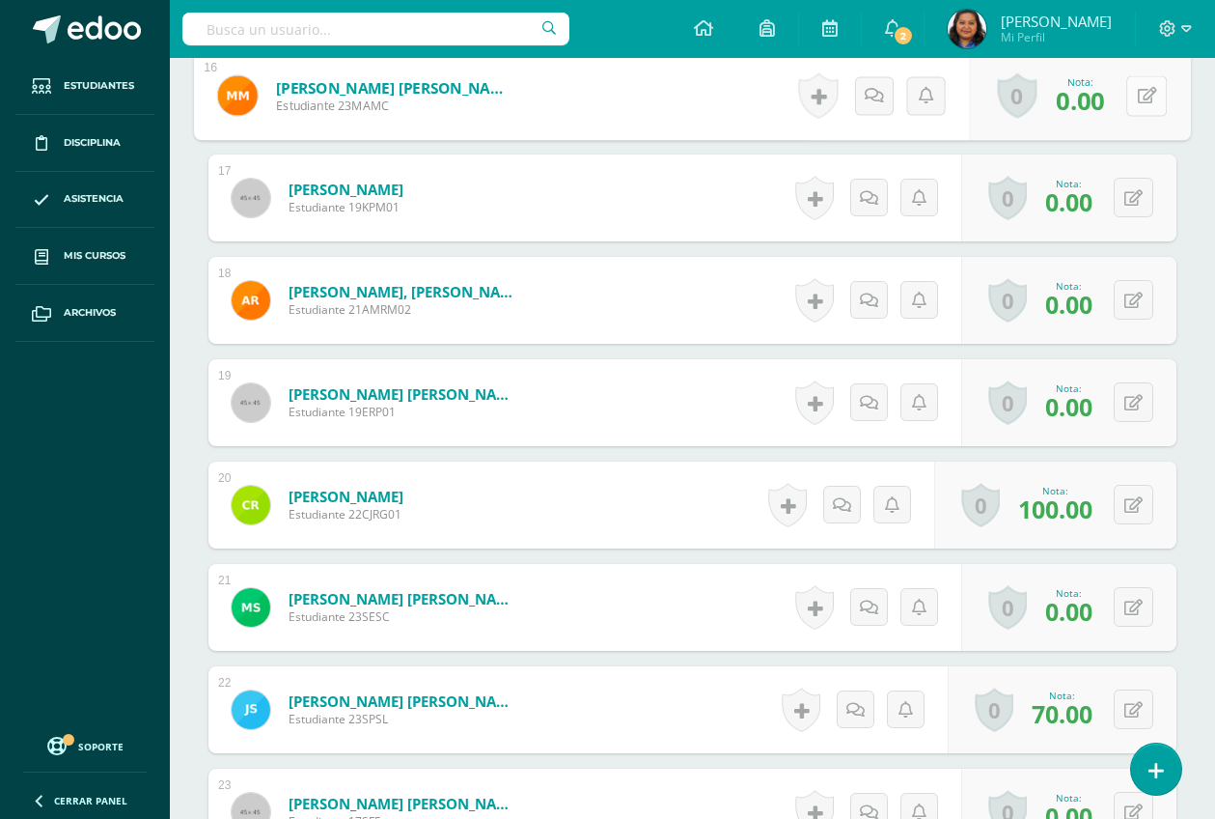
click at [1131, 88] on button at bounding box center [1147, 95] width 41 height 41
type input "60"
click at [1097, 99] on icon at bounding box center [1095, 102] width 17 height 16
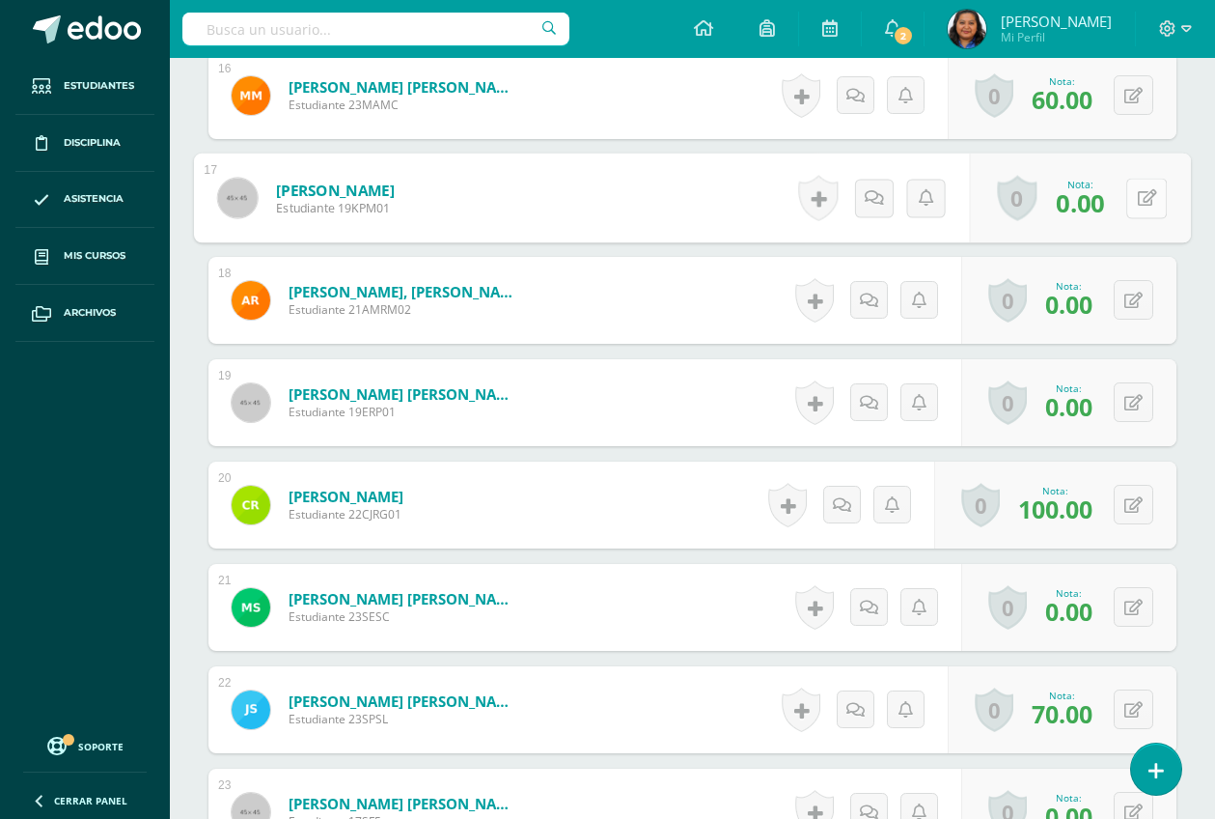
click at [1135, 200] on button at bounding box center [1147, 198] width 41 height 41
type input "60"
click at [1097, 204] on icon at bounding box center [1095, 204] width 17 height 16
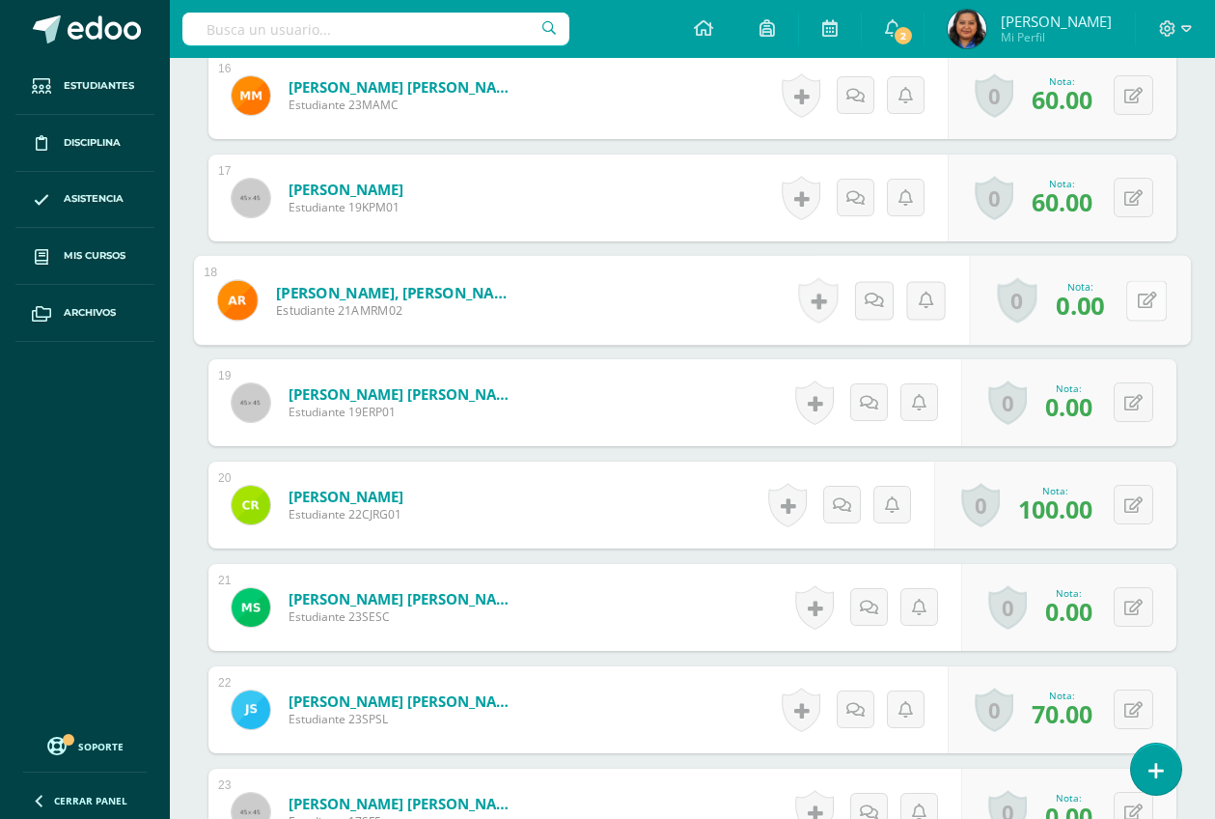
click at [1145, 307] on button at bounding box center [1147, 300] width 41 height 41
type input "60"
click at [1078, 315] on link at bounding box center [1095, 307] width 39 height 39
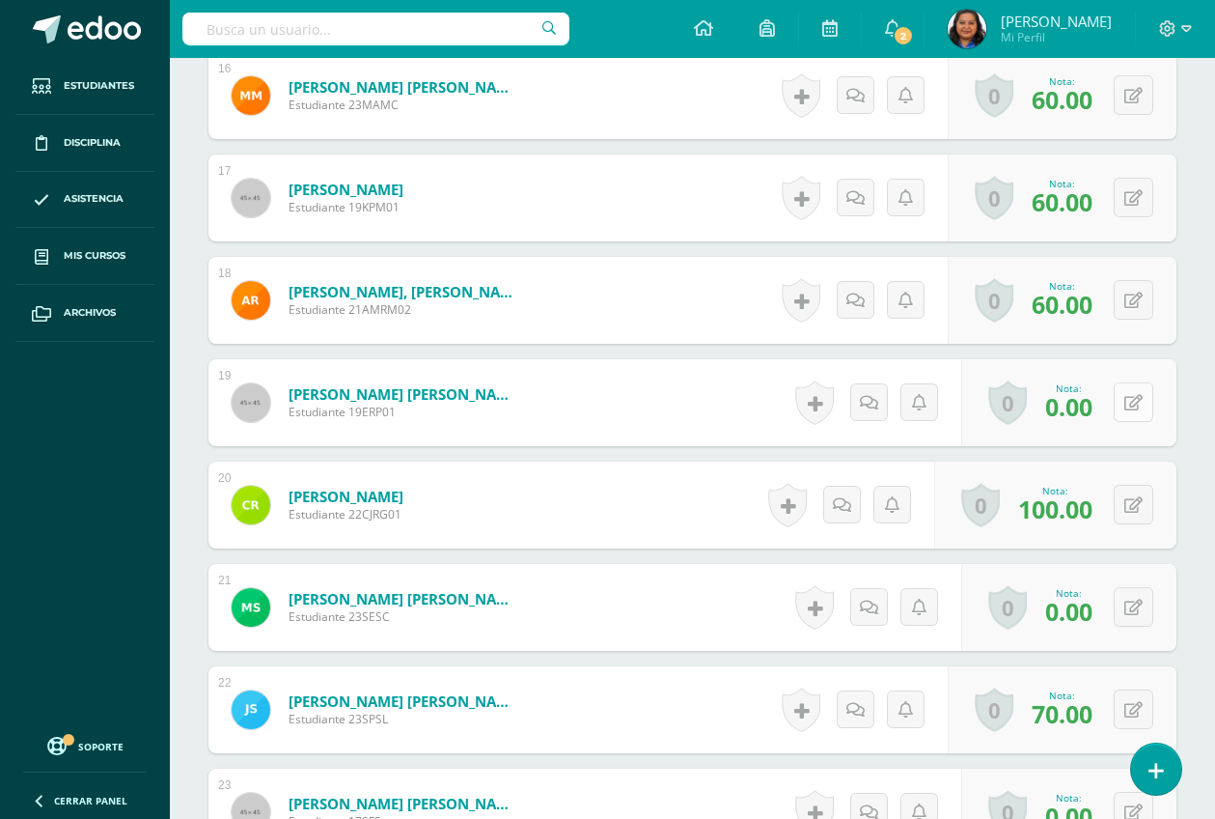
click at [1127, 399] on button at bounding box center [1134, 402] width 40 height 40
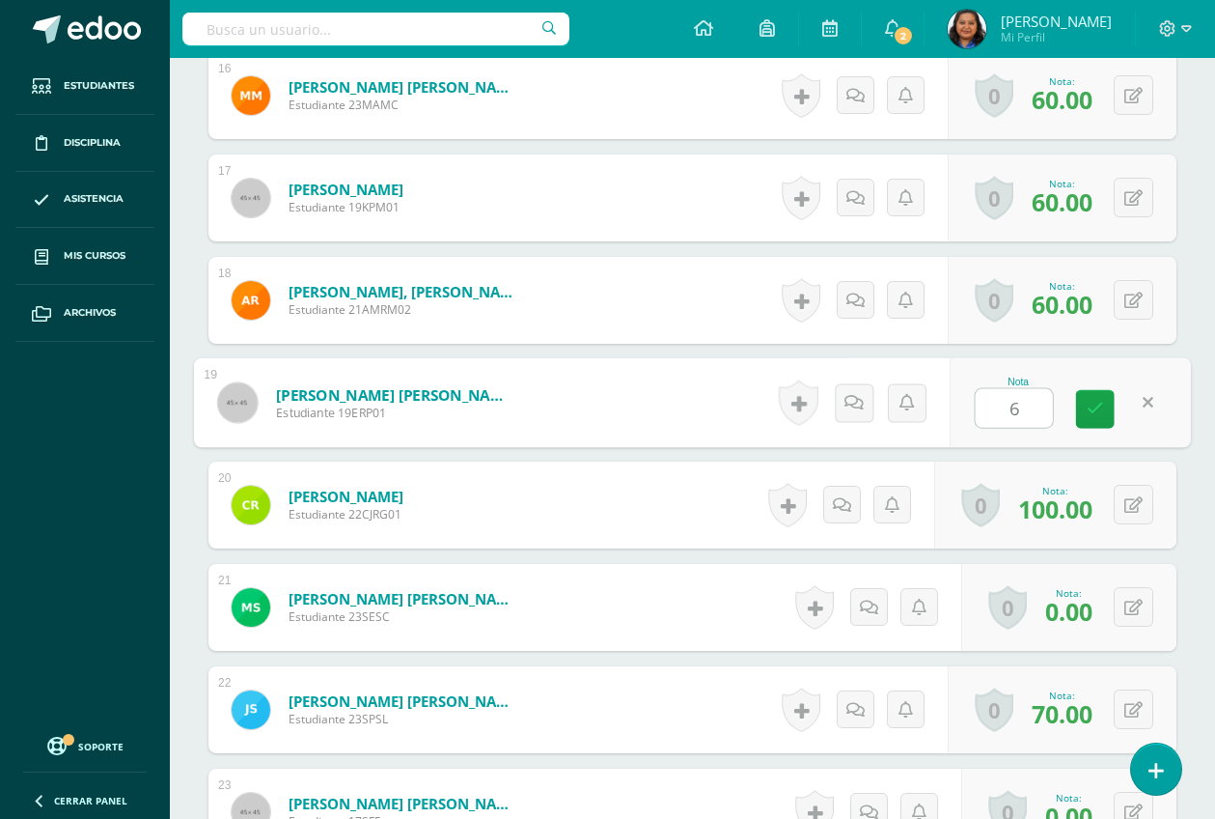
type input "60"
click at [1103, 405] on link at bounding box center [1095, 409] width 39 height 39
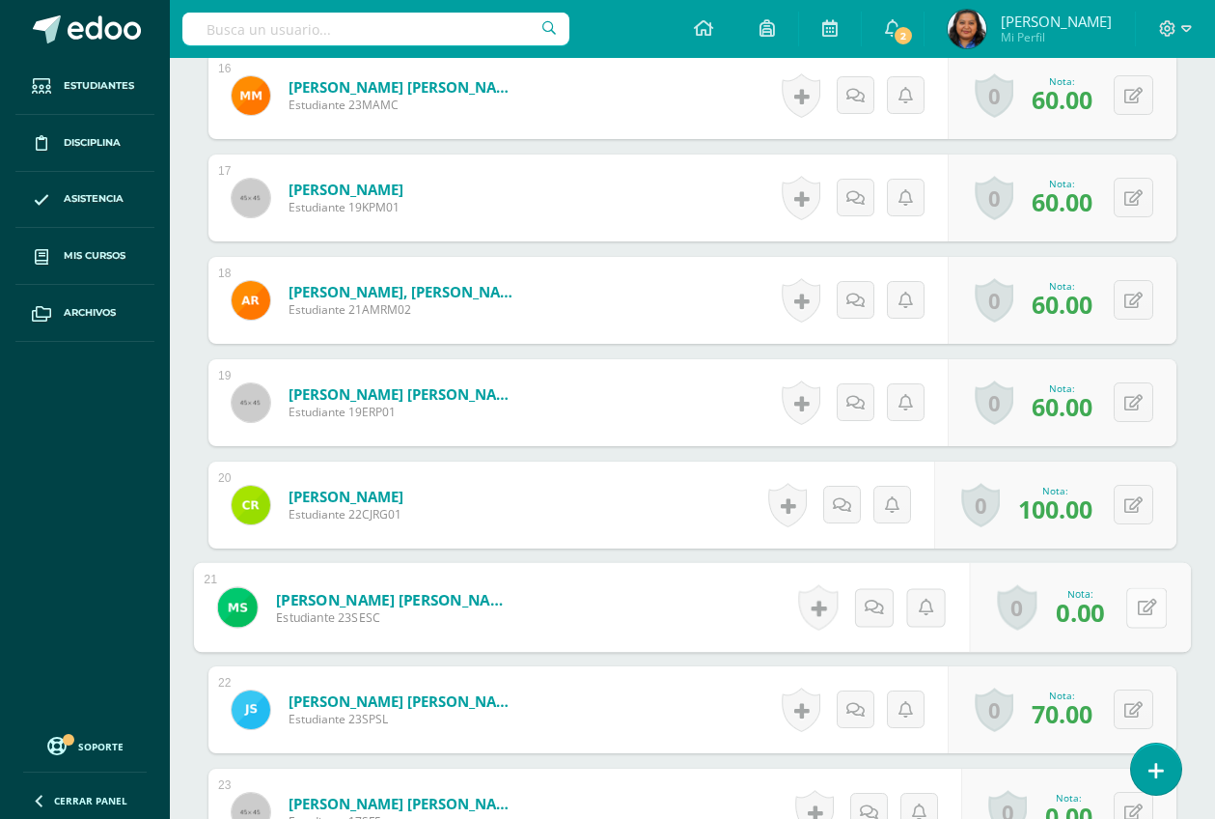
click at [1132, 612] on button at bounding box center [1147, 607] width 41 height 41
type input "60"
click at [1085, 608] on link at bounding box center [1095, 614] width 39 height 39
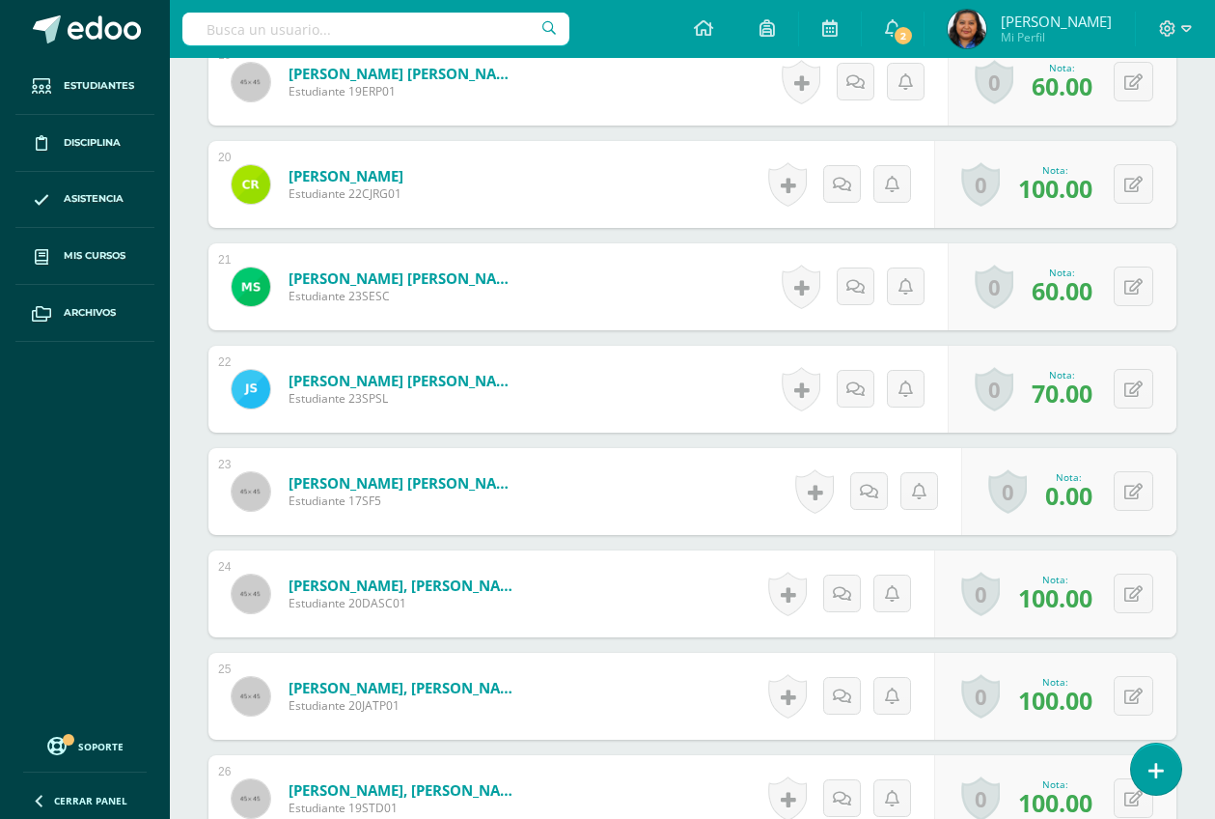
scroll to position [2534, 0]
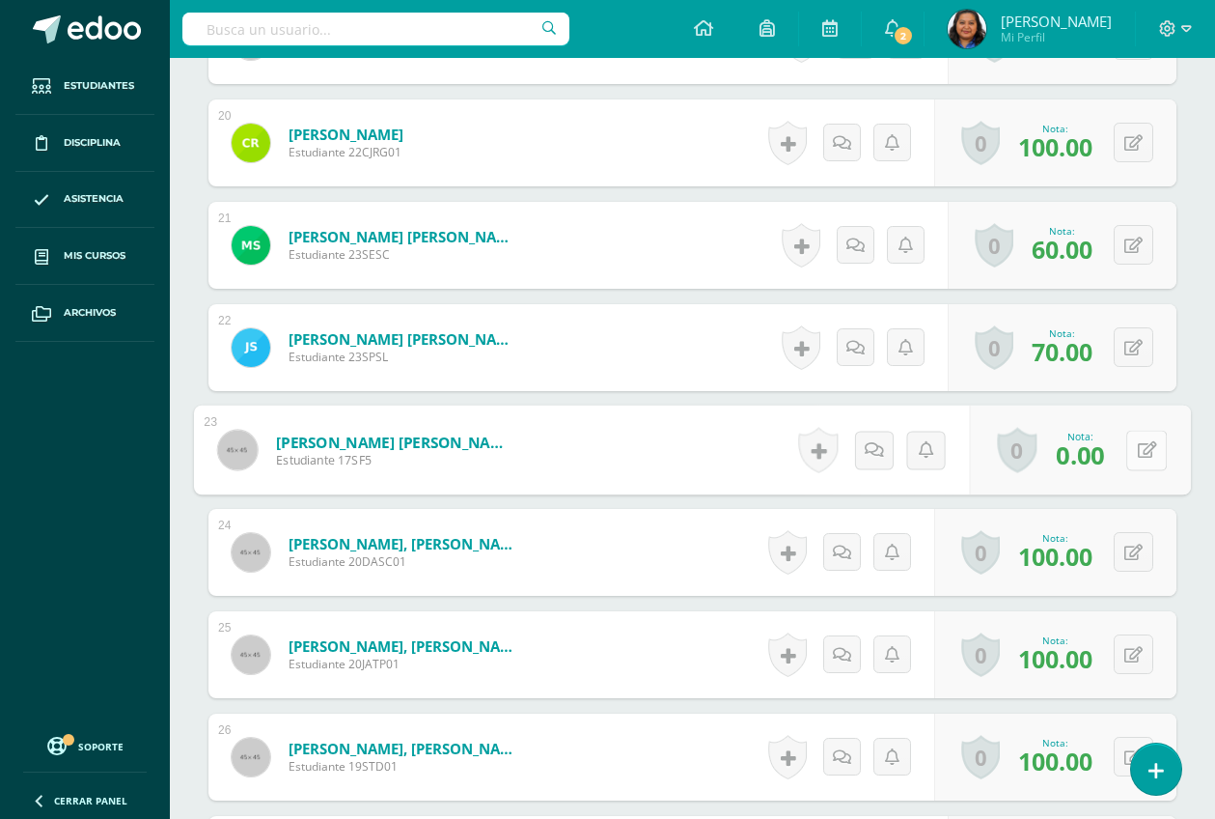
click at [1141, 462] on button at bounding box center [1147, 450] width 41 height 41
type input "60"
click at [1105, 461] on link at bounding box center [1095, 456] width 39 height 39
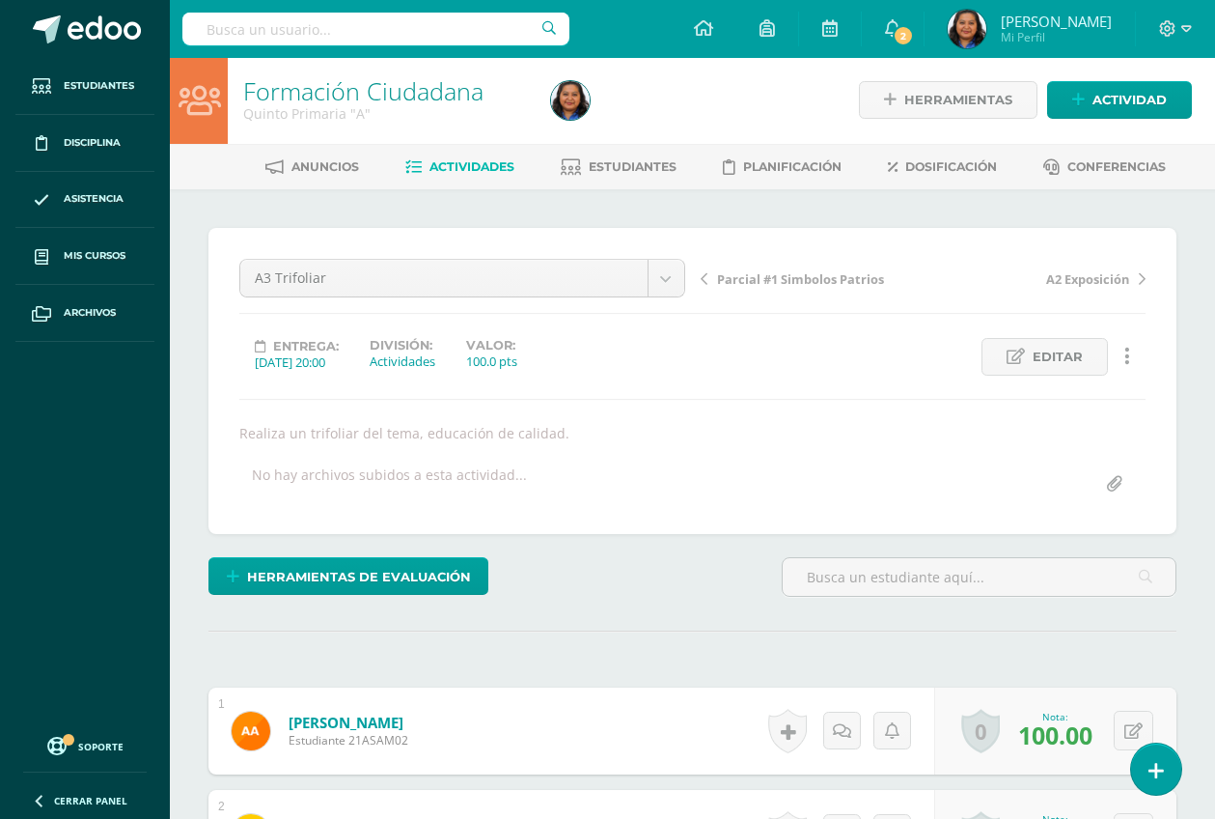
scroll to position [0, 0]
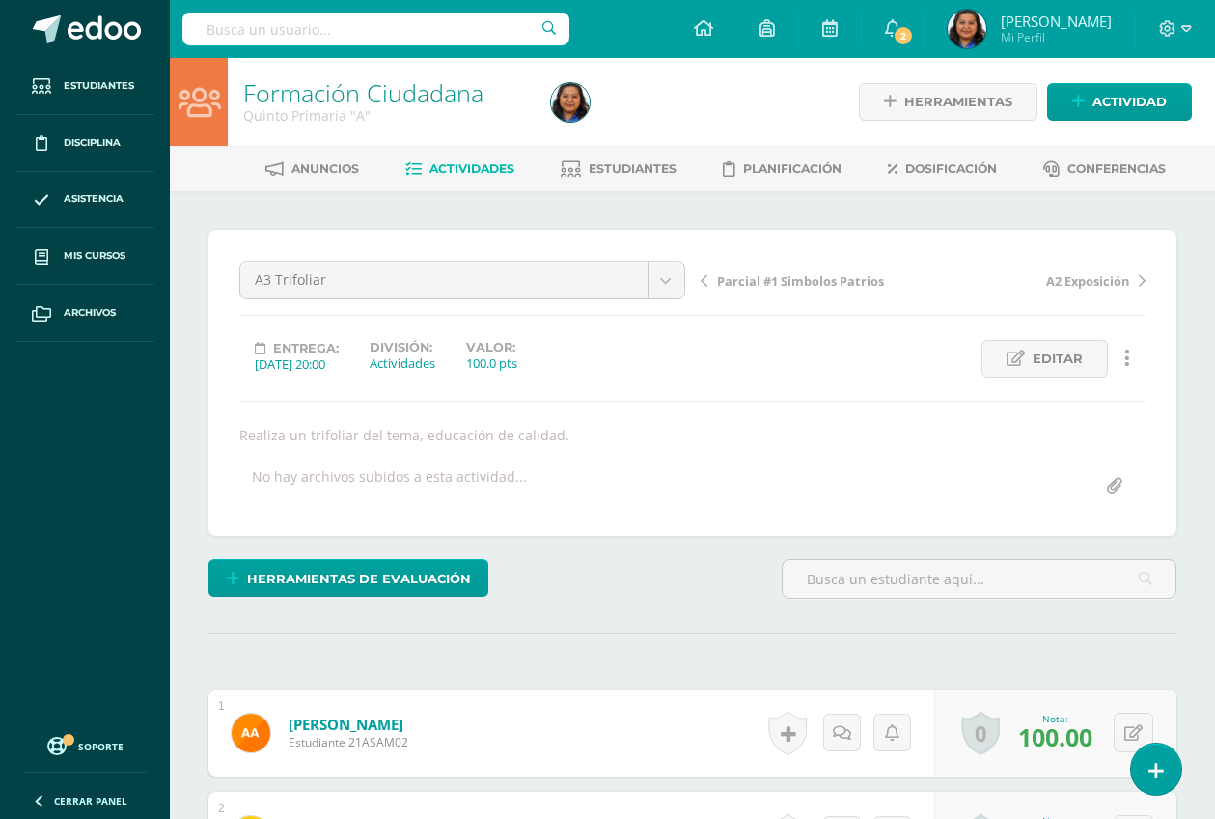
click at [796, 279] on span "Parcial #1 Simbolos Patrios" at bounding box center [800, 280] width 167 height 17
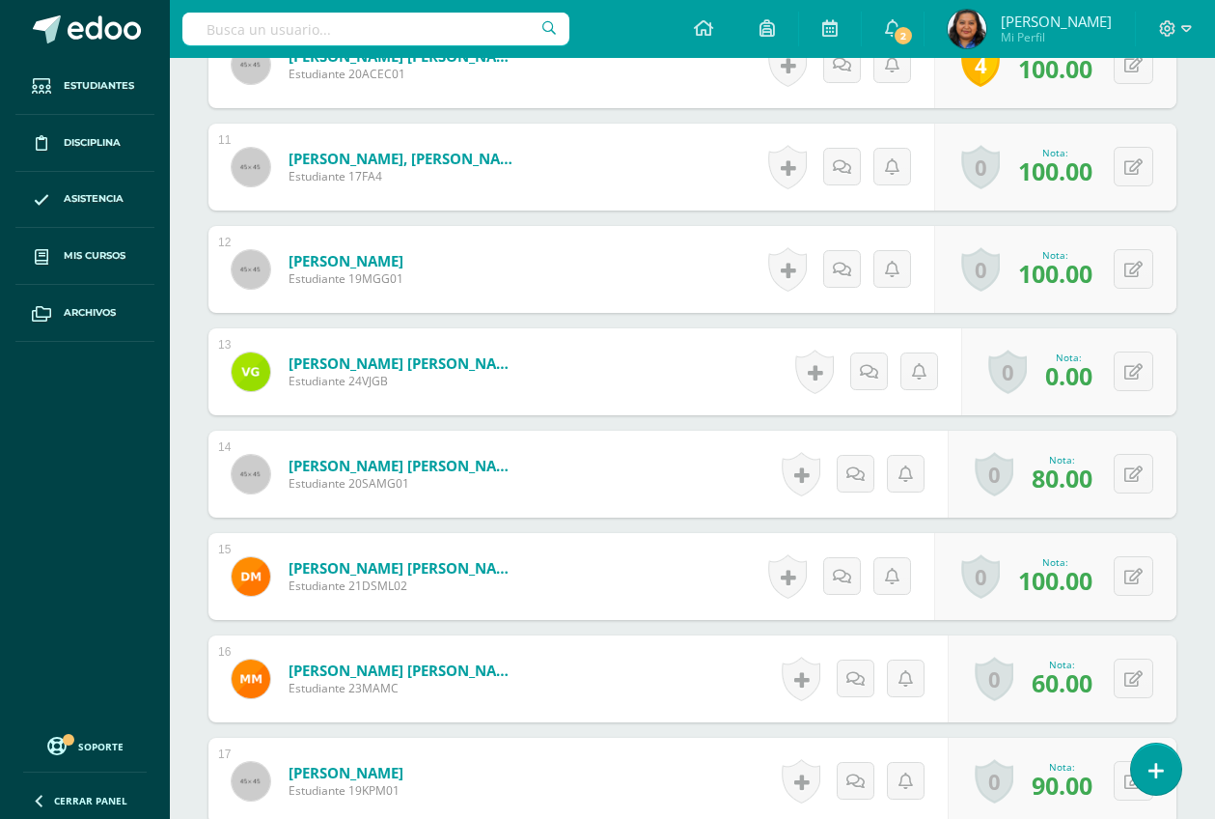
scroll to position [1592, 0]
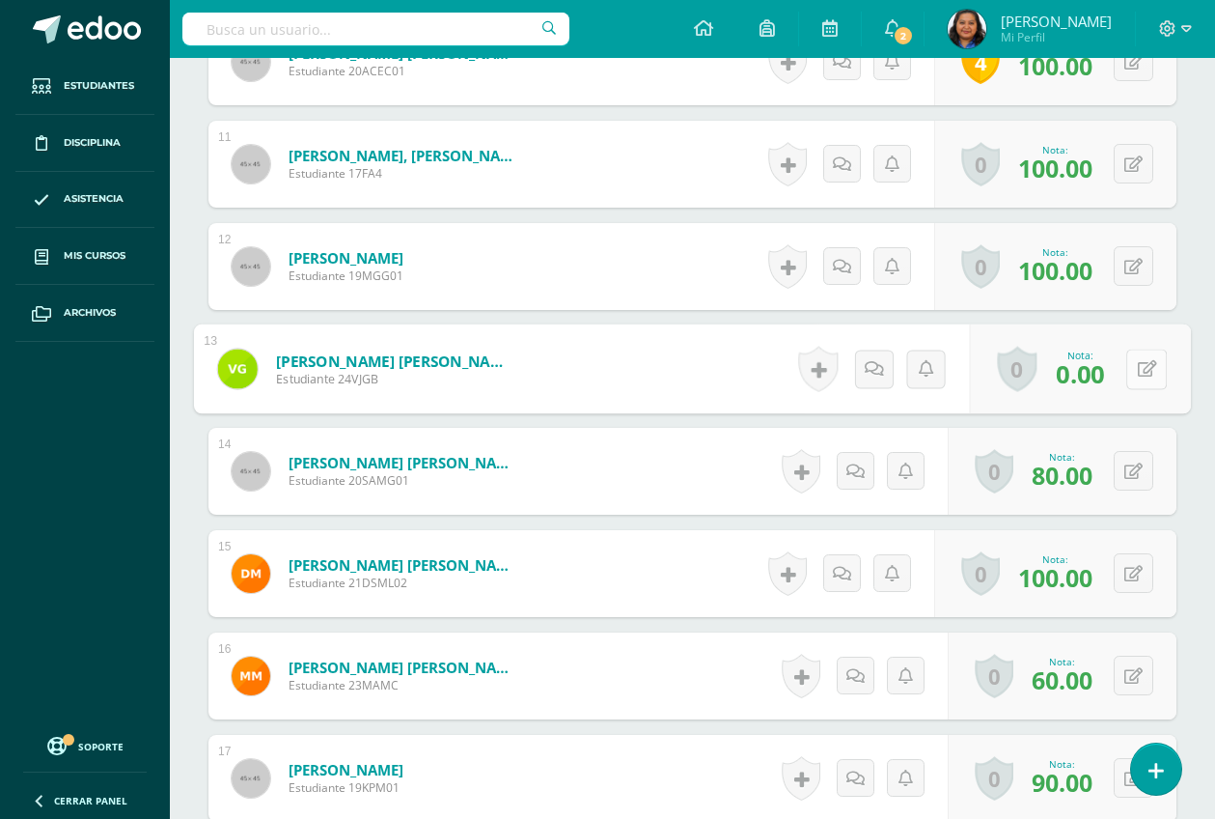
click at [1131, 373] on button at bounding box center [1147, 369] width 41 height 41
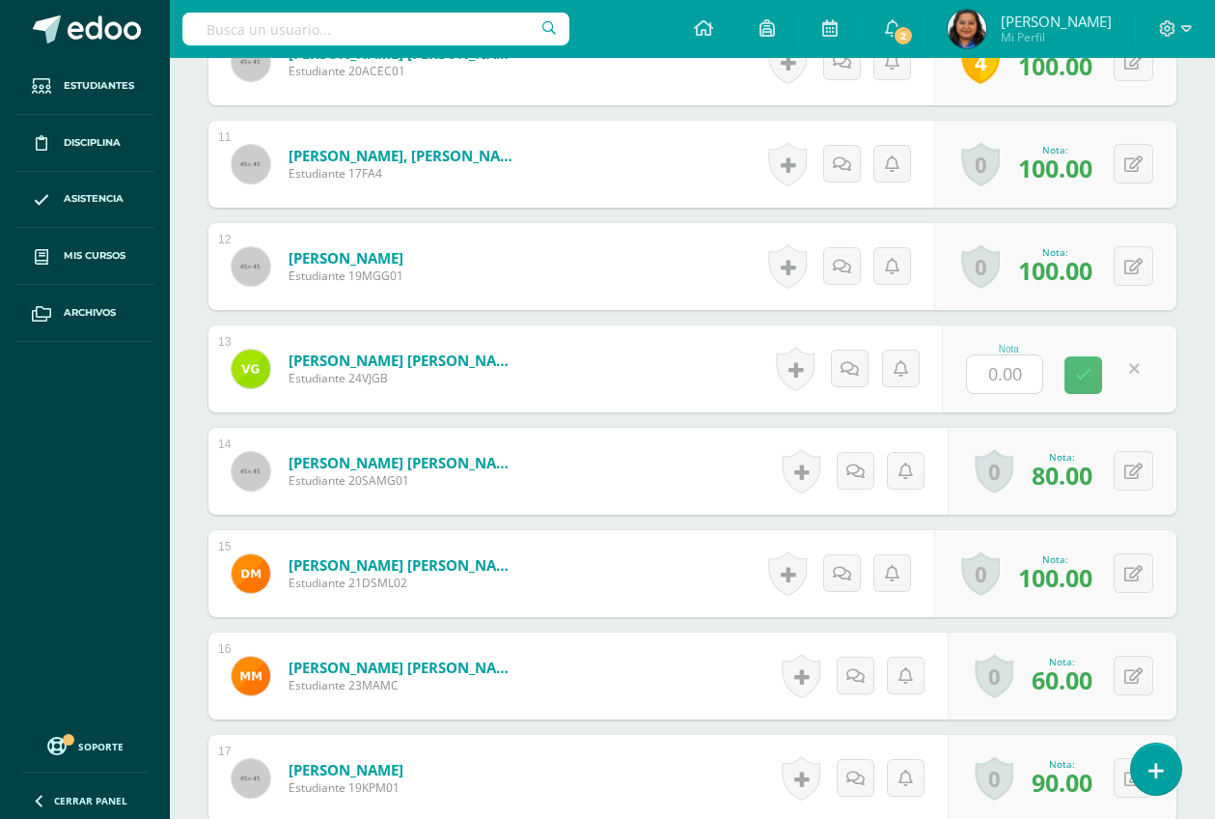
scroll to position [1593, 0]
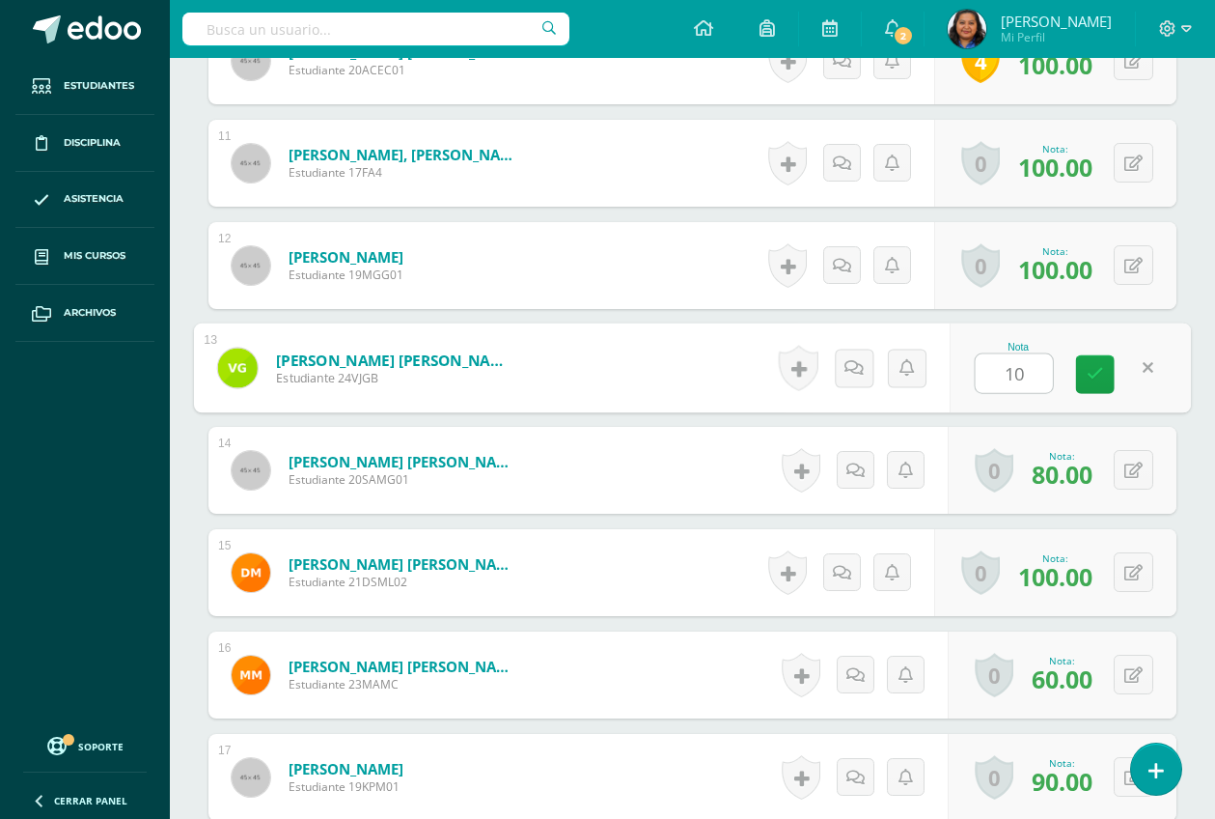
type input "100"
click at [1100, 377] on icon at bounding box center [1095, 374] width 17 height 16
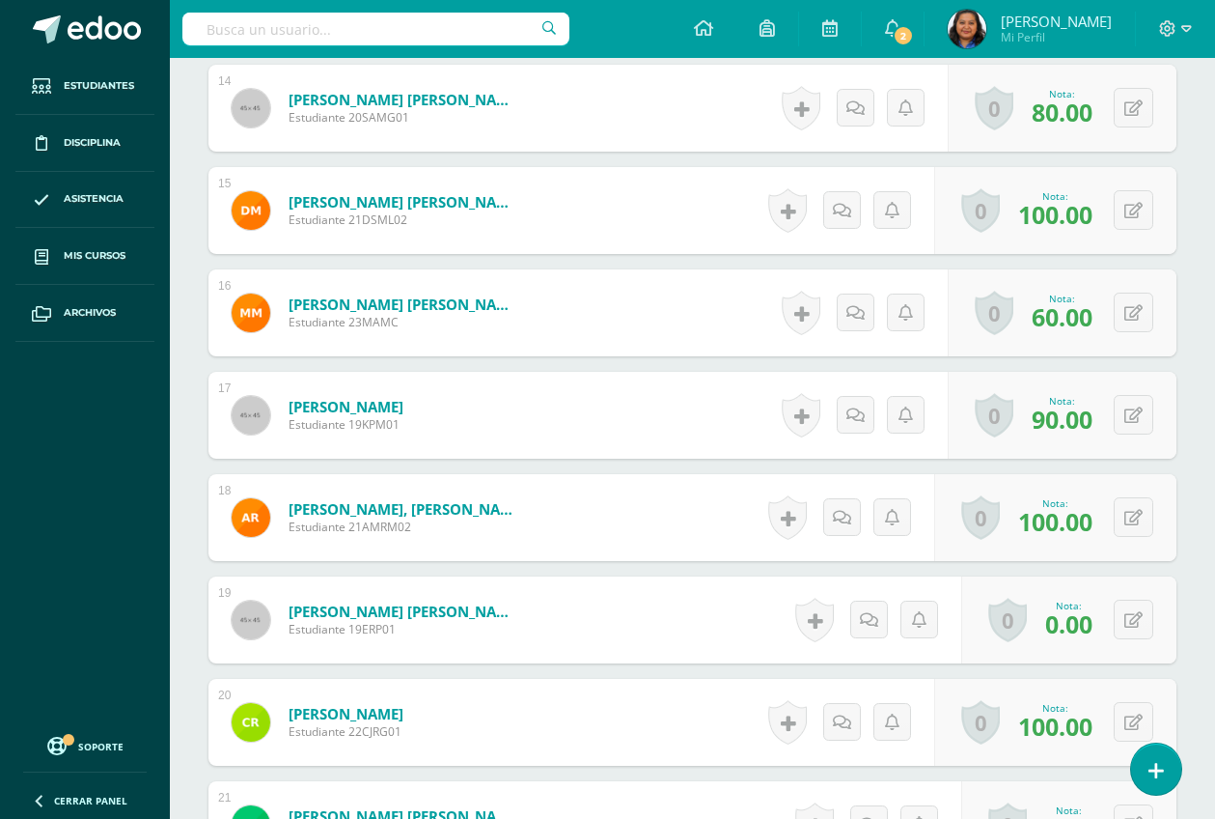
scroll to position [2076, 0]
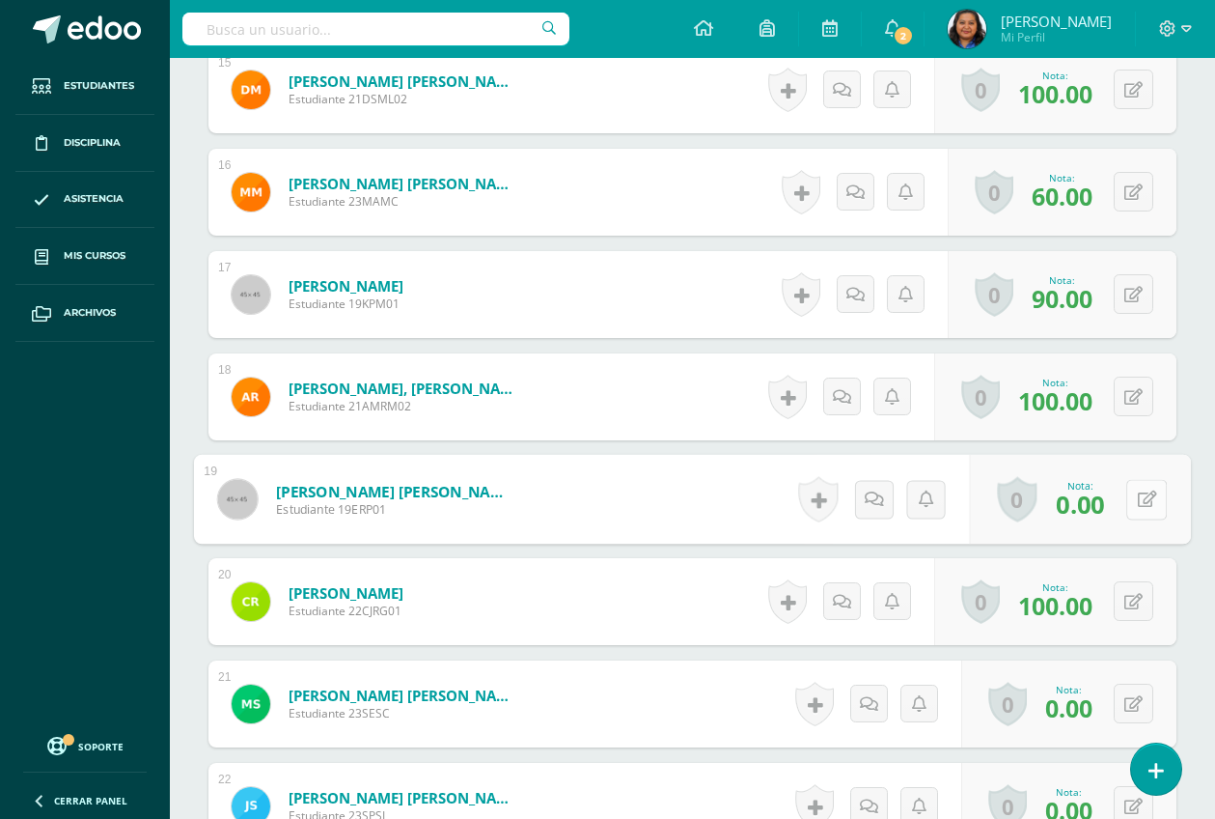
click at [1138, 504] on icon at bounding box center [1147, 498] width 19 height 16
type input "60"
click at [1097, 508] on icon at bounding box center [1095, 505] width 17 height 16
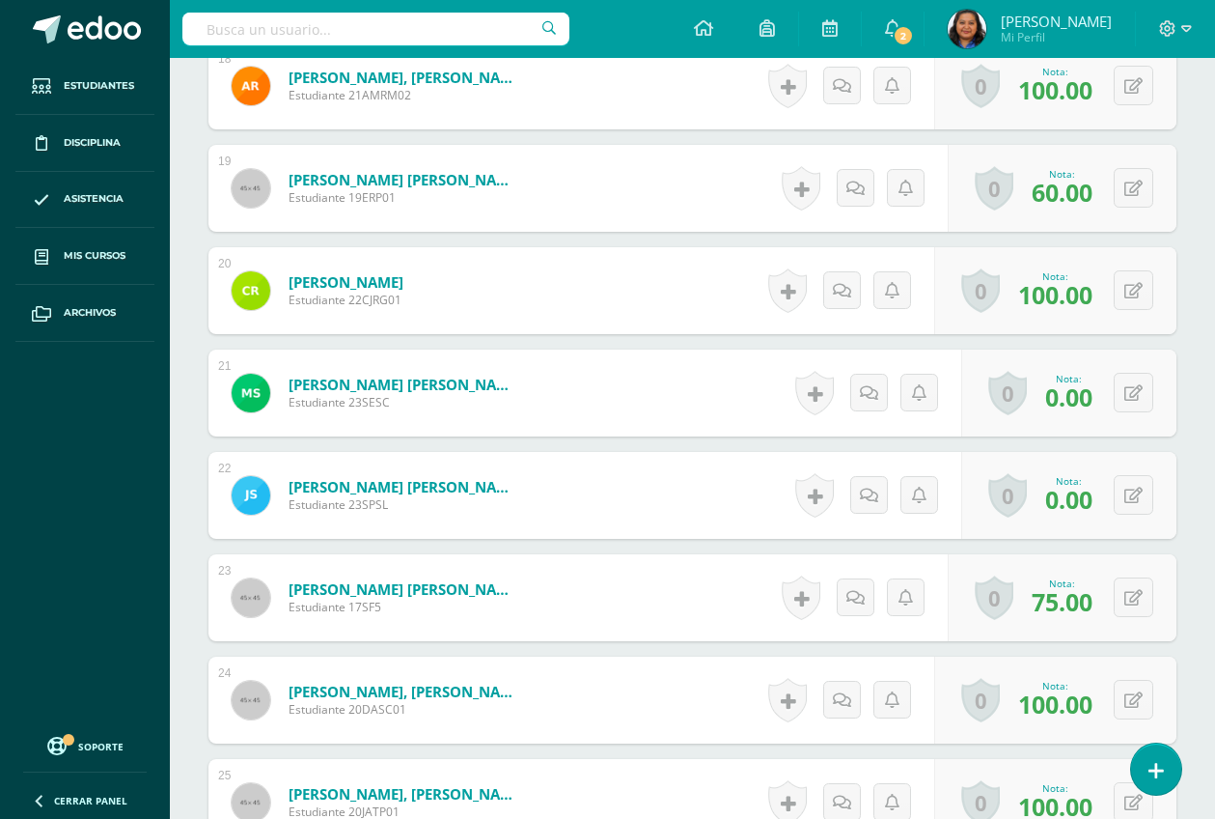
scroll to position [2438, 0]
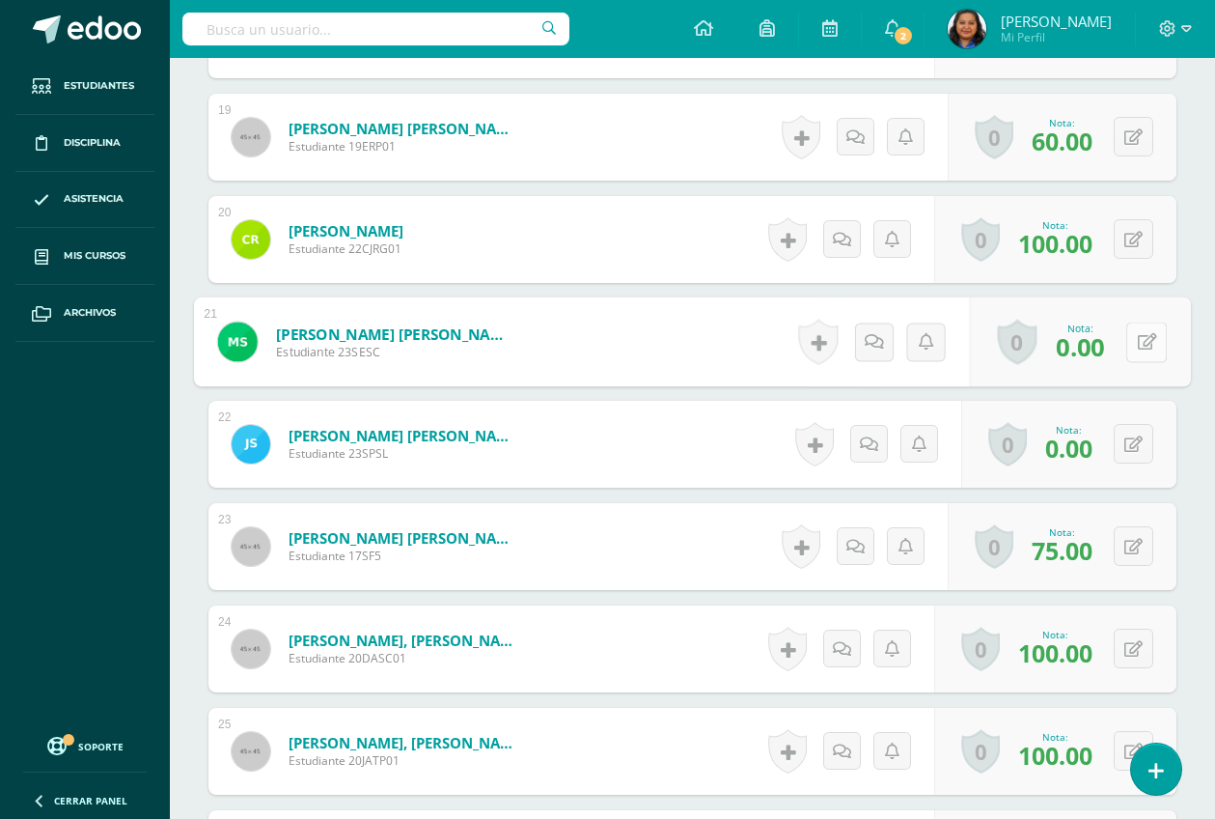
click at [1138, 342] on icon at bounding box center [1147, 341] width 19 height 16
type input "60"
click at [1092, 352] on icon at bounding box center [1095, 348] width 17 height 16
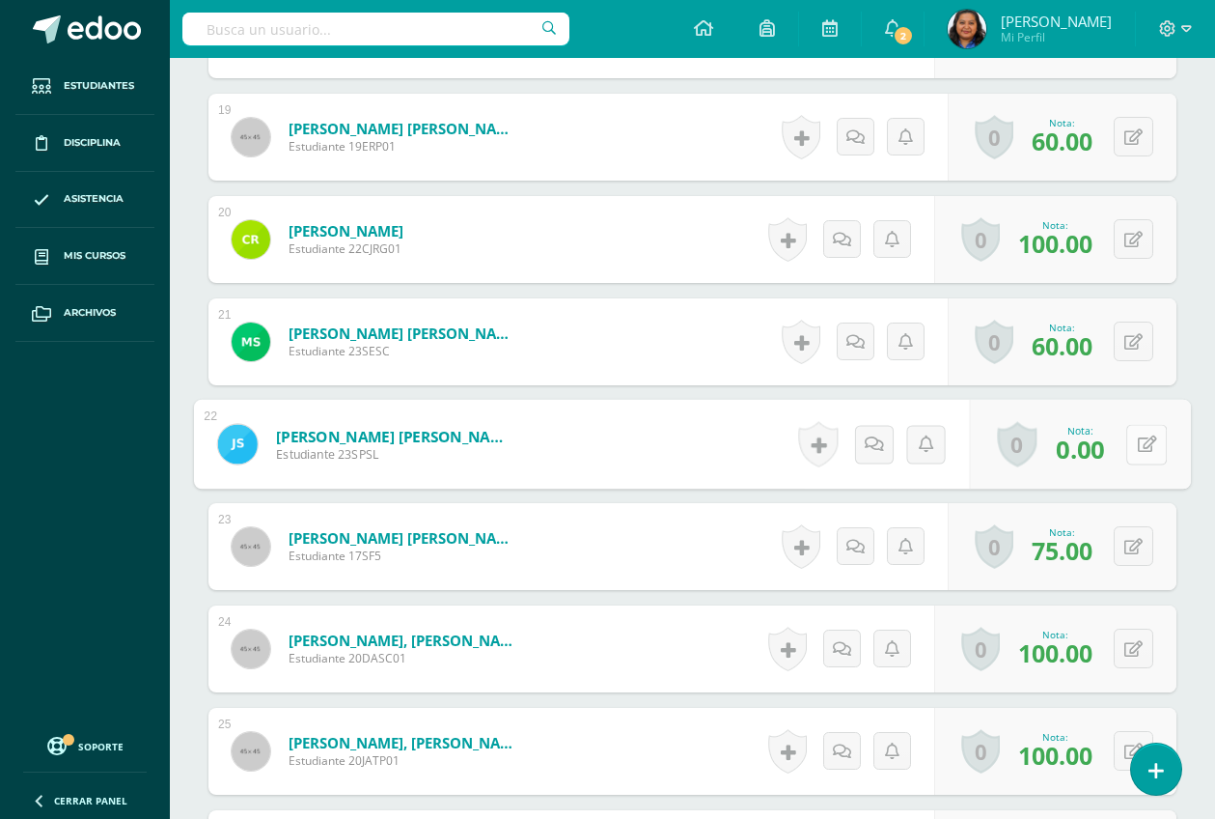
click at [1139, 445] on icon at bounding box center [1147, 443] width 19 height 16
type input "100"
click at [1093, 457] on icon at bounding box center [1095, 450] width 17 height 16
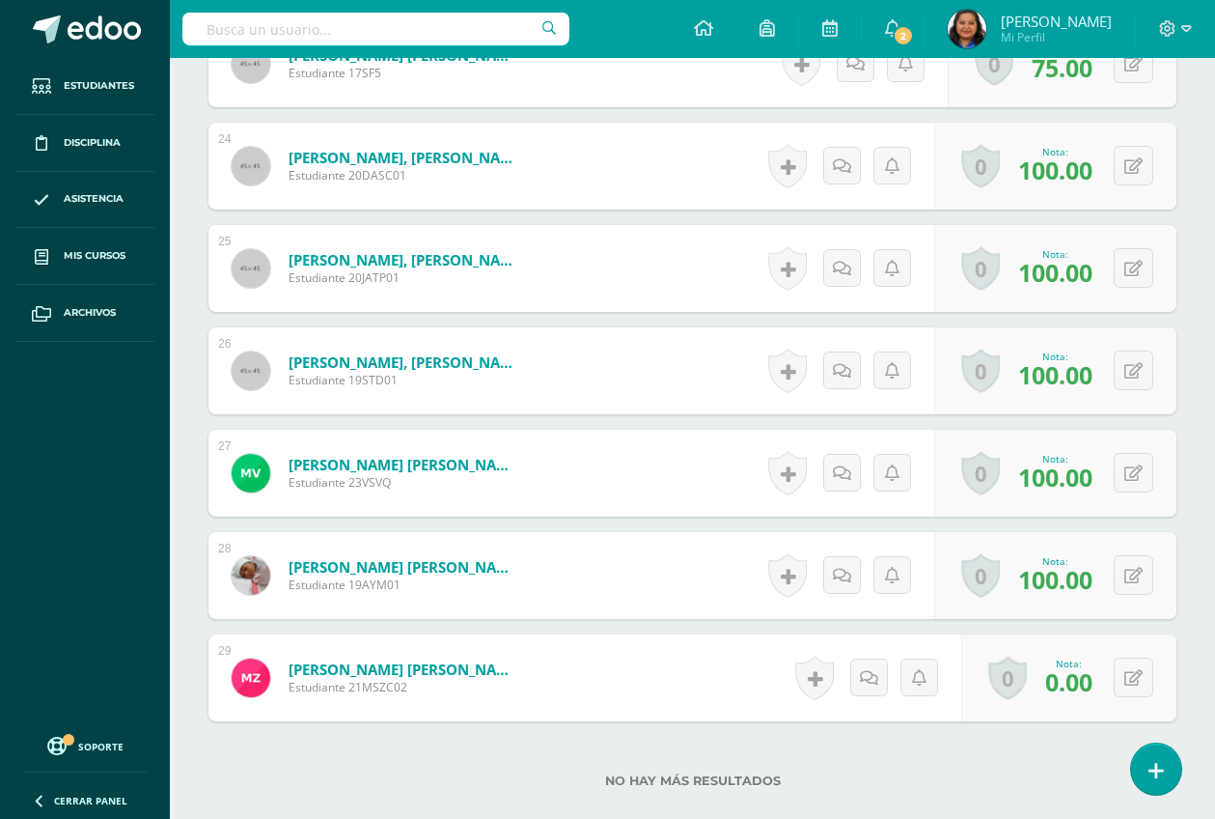
scroll to position [3041, 0]
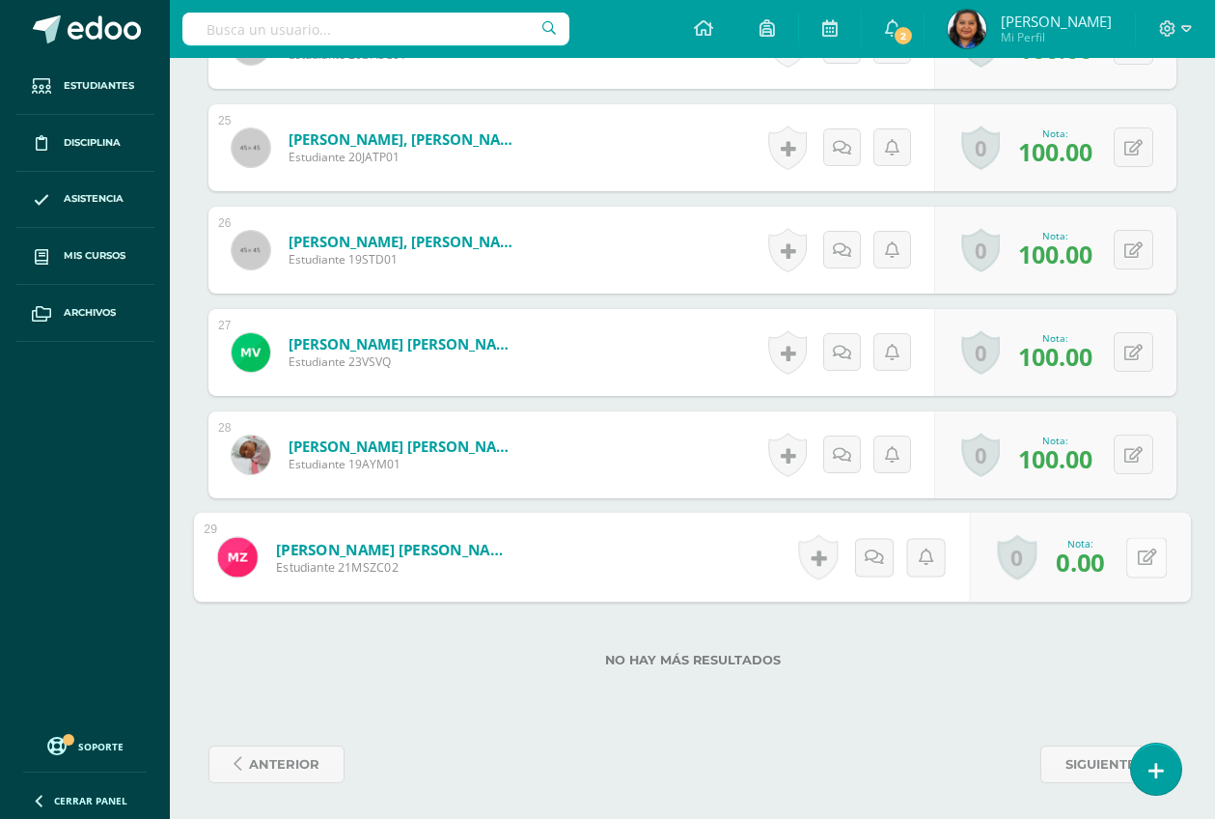
click at [1132, 559] on button at bounding box center [1147, 557] width 41 height 41
type input "100"
click at [1094, 567] on icon at bounding box center [1095, 563] width 17 height 16
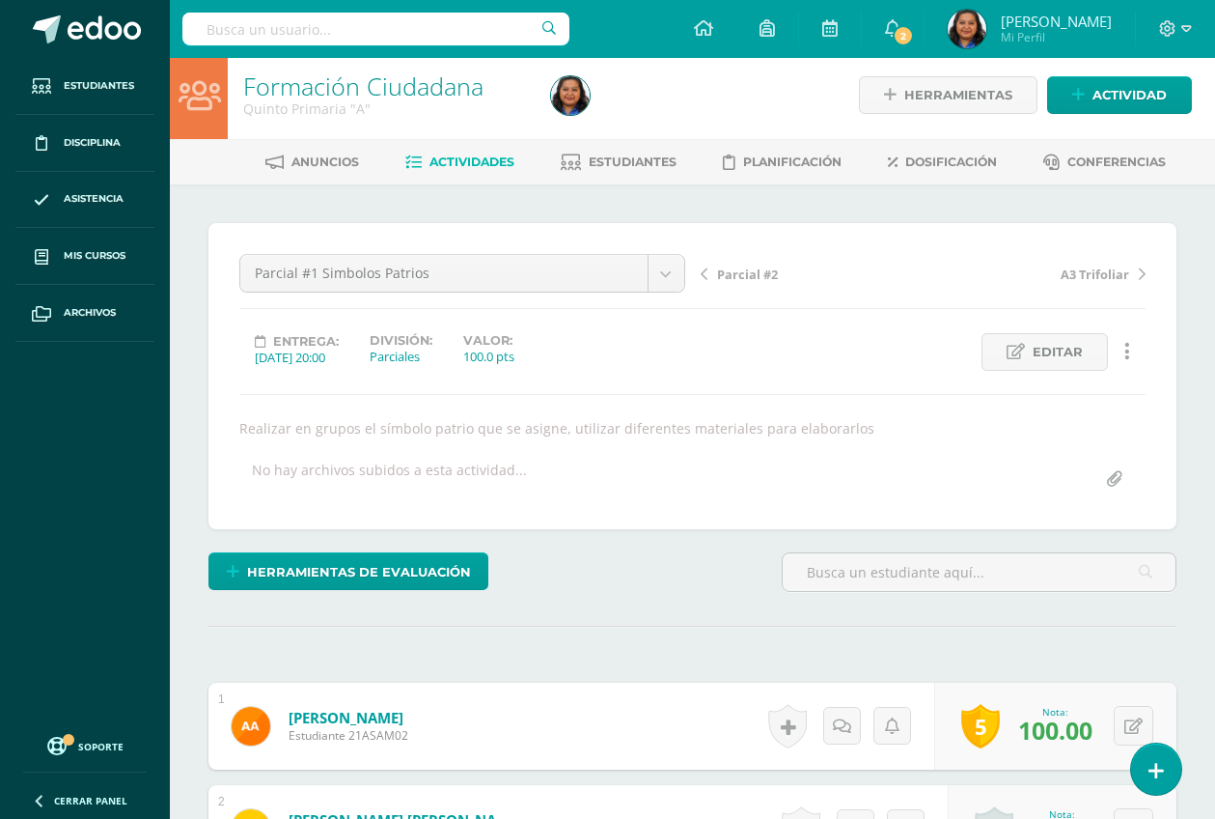
scroll to position [0, 0]
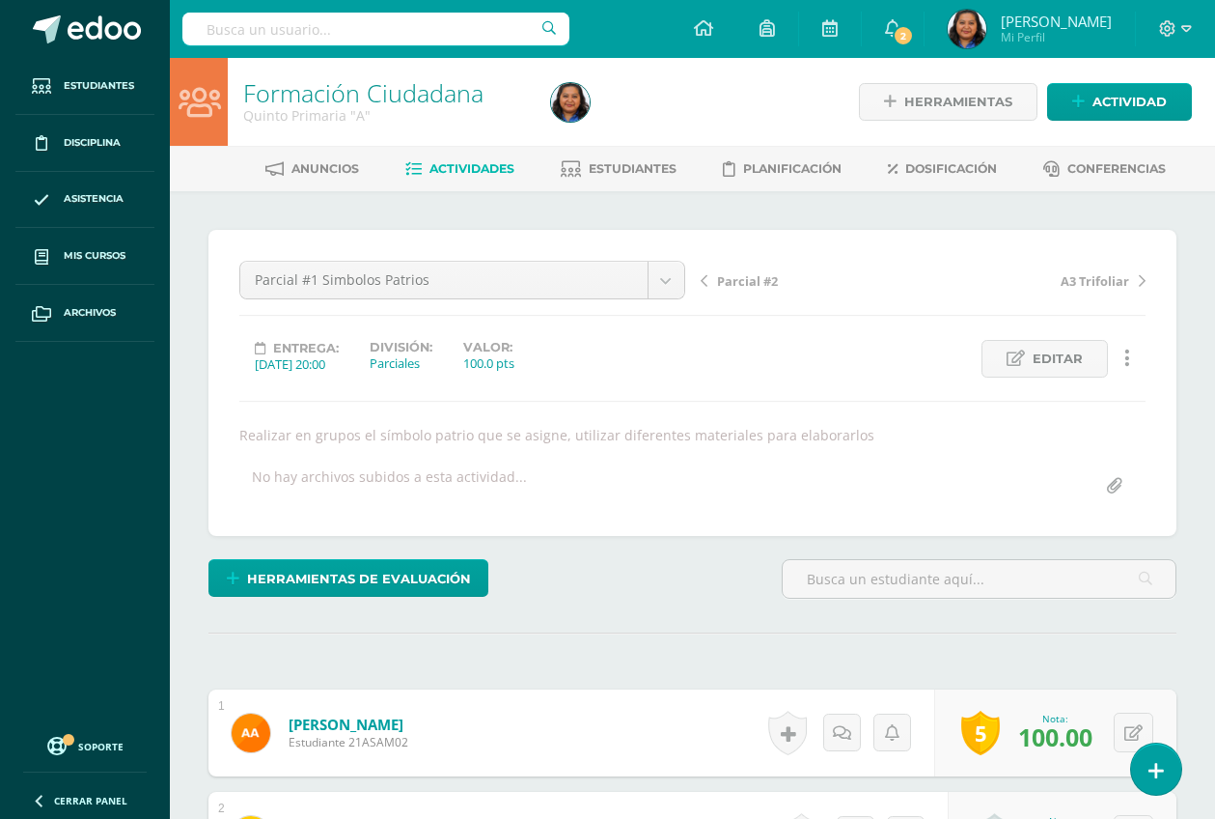
click at [736, 280] on span "Parcial #2" at bounding box center [747, 280] width 61 height 17
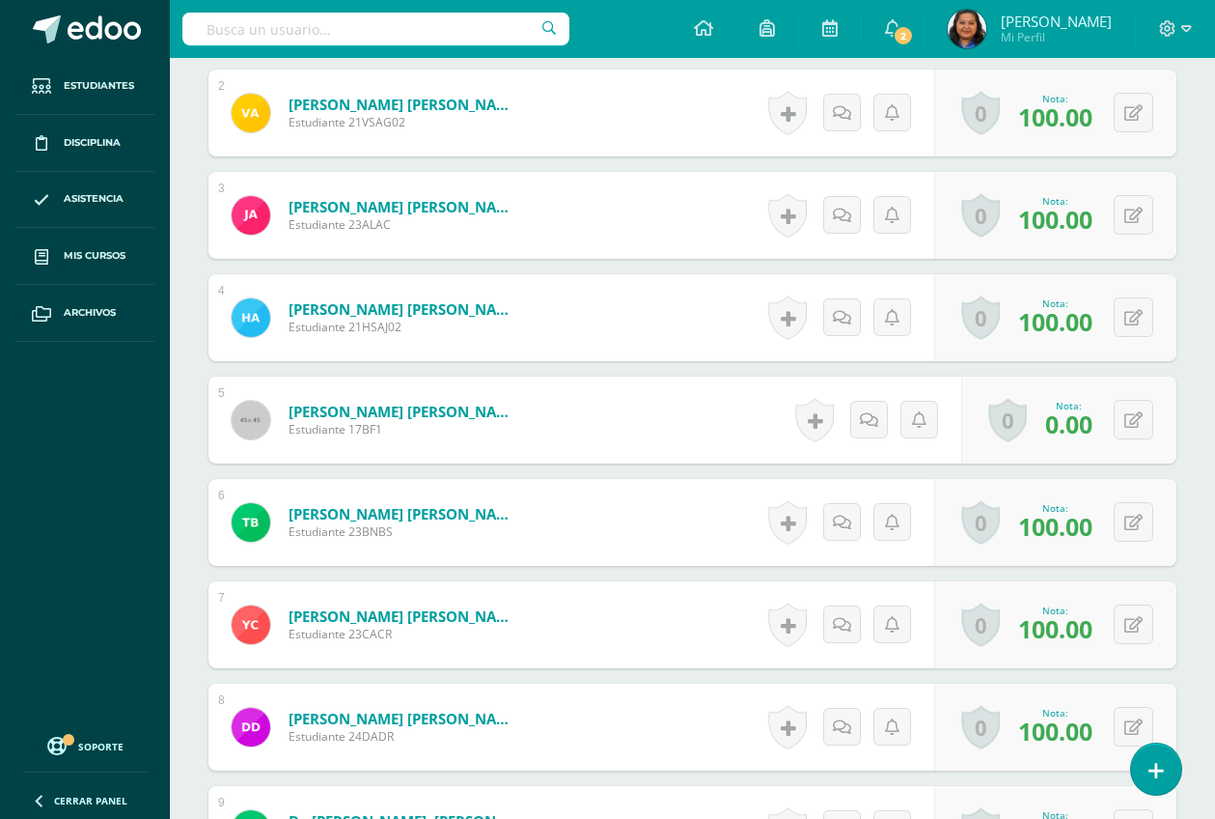
scroll to position [725, 0]
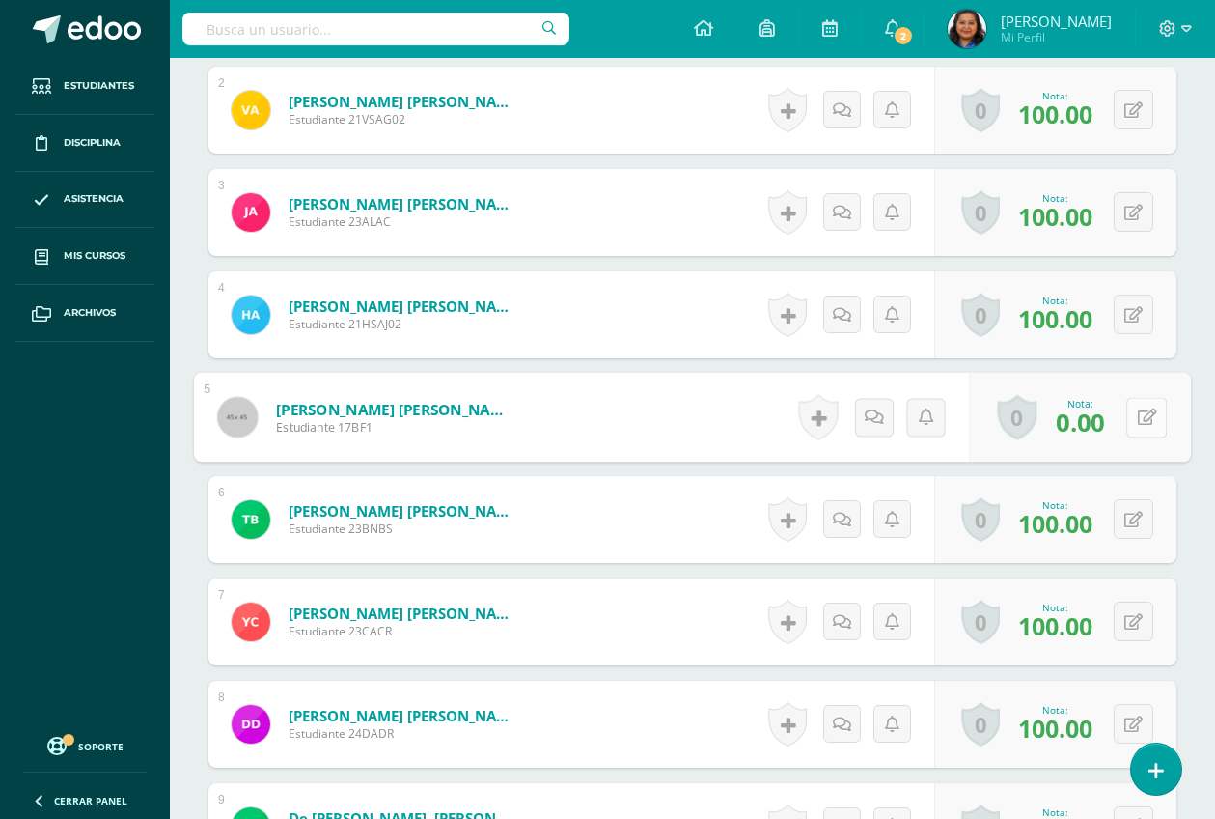
click at [1133, 421] on button at bounding box center [1147, 417] width 41 height 41
type input "60"
click at [1091, 411] on link at bounding box center [1095, 424] width 39 height 39
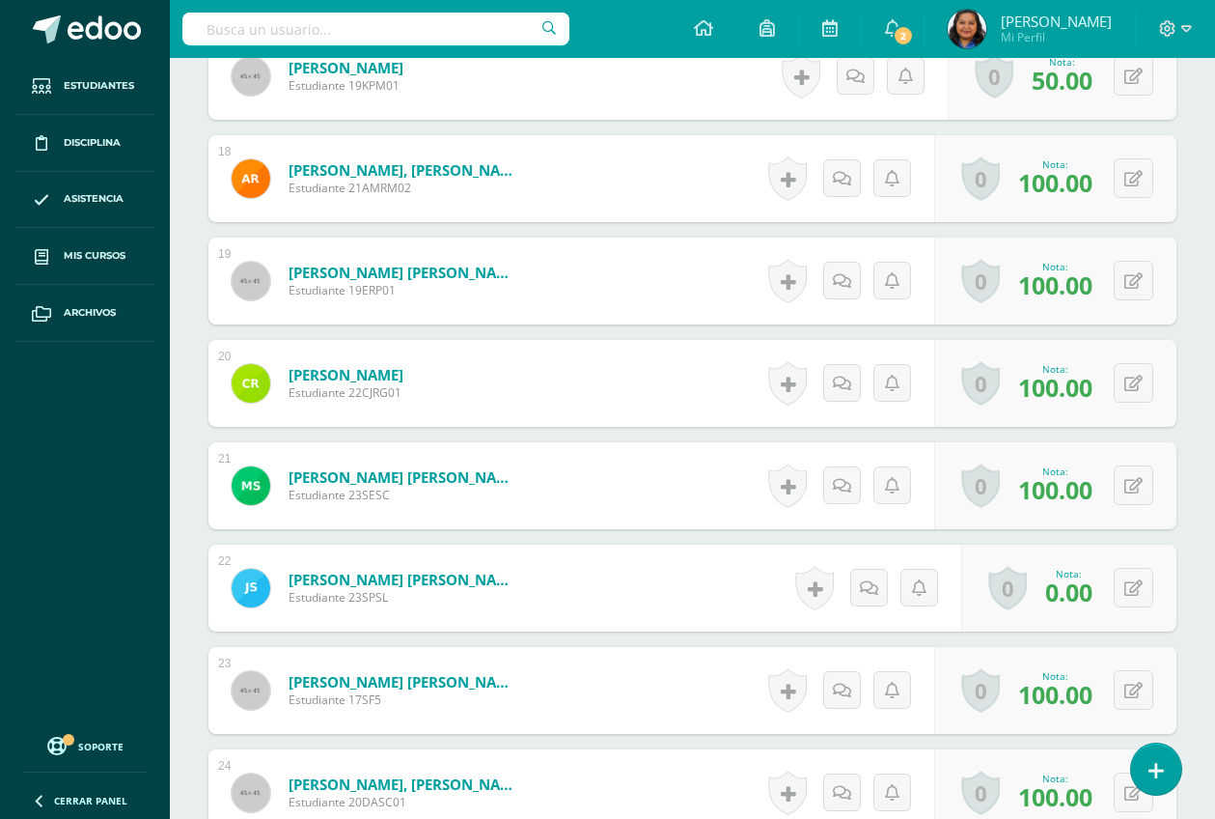
scroll to position [2053, 0]
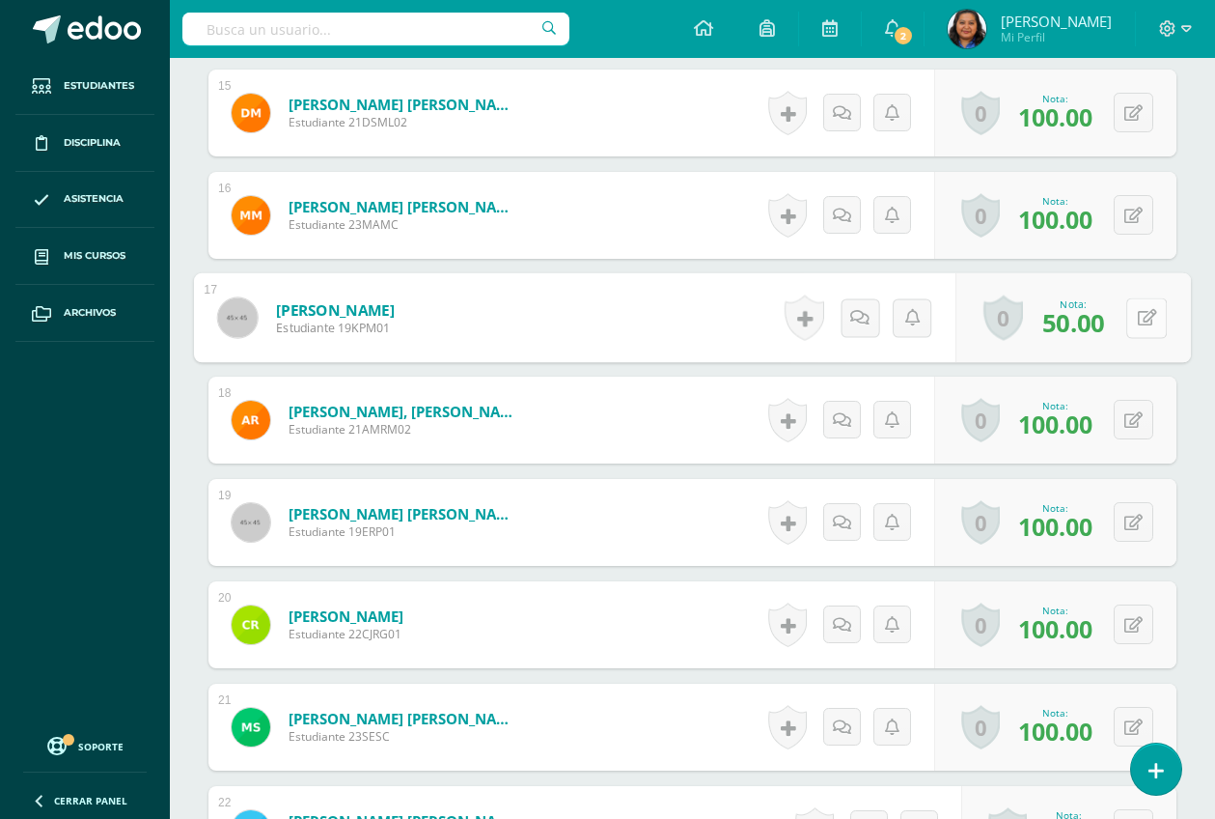
click at [1138, 319] on icon at bounding box center [1147, 317] width 19 height 16
type input "60"
click at [1100, 322] on icon at bounding box center [1095, 324] width 17 height 16
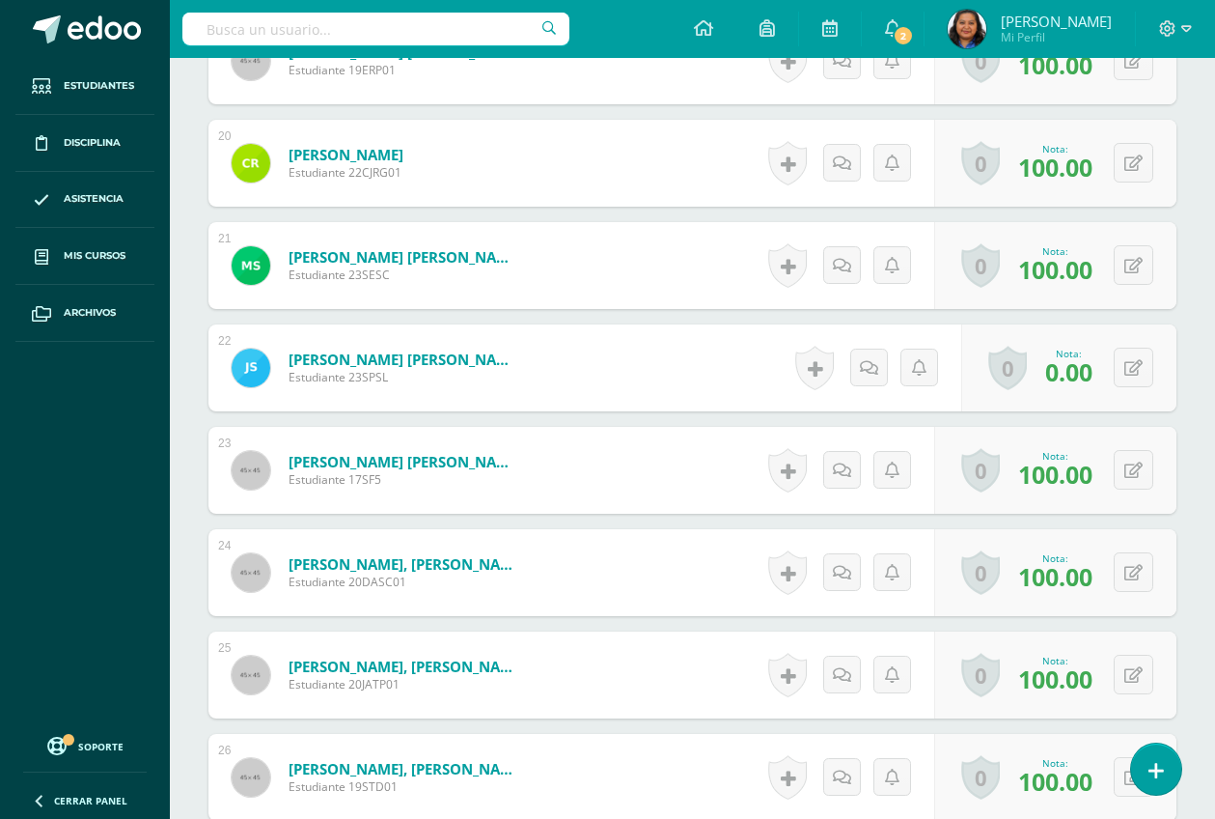
scroll to position [2535, 0]
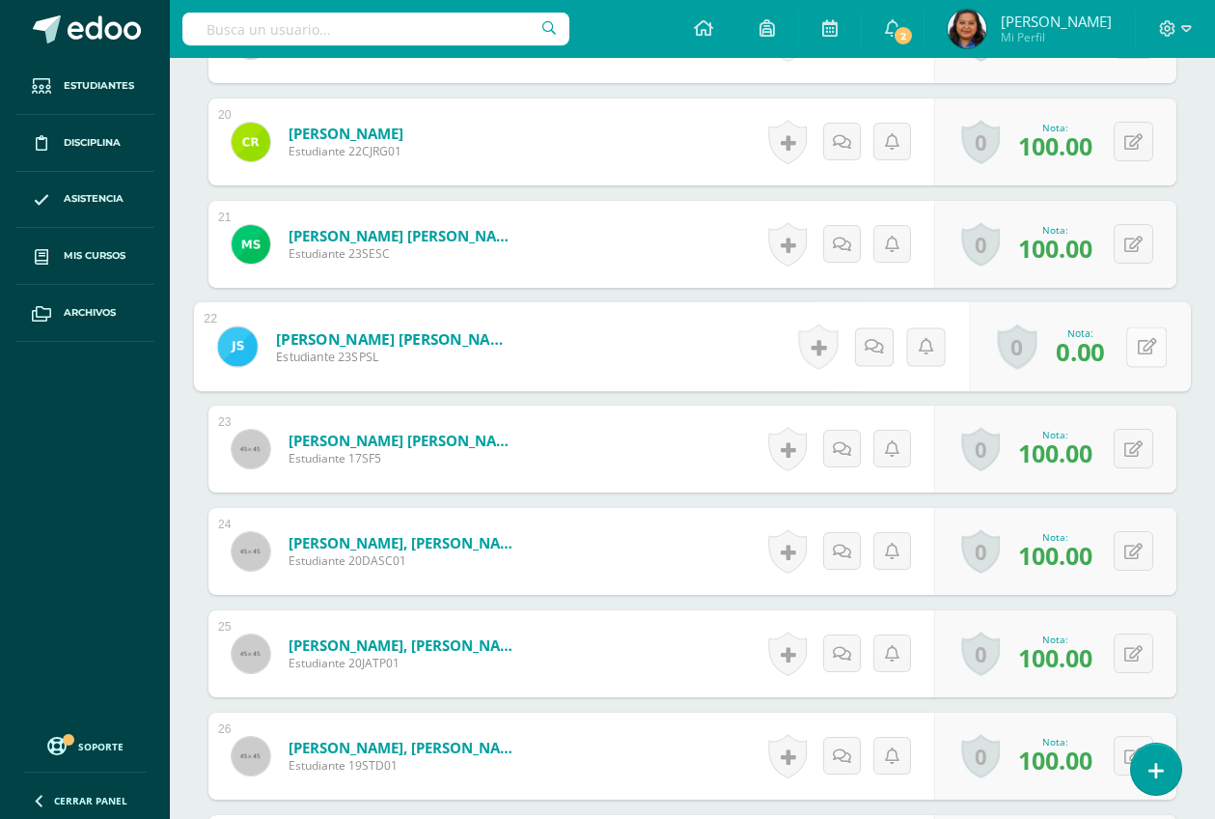
click at [1140, 339] on icon at bounding box center [1147, 346] width 19 height 16
type input "60"
click at [1097, 351] on icon at bounding box center [1095, 353] width 17 height 16
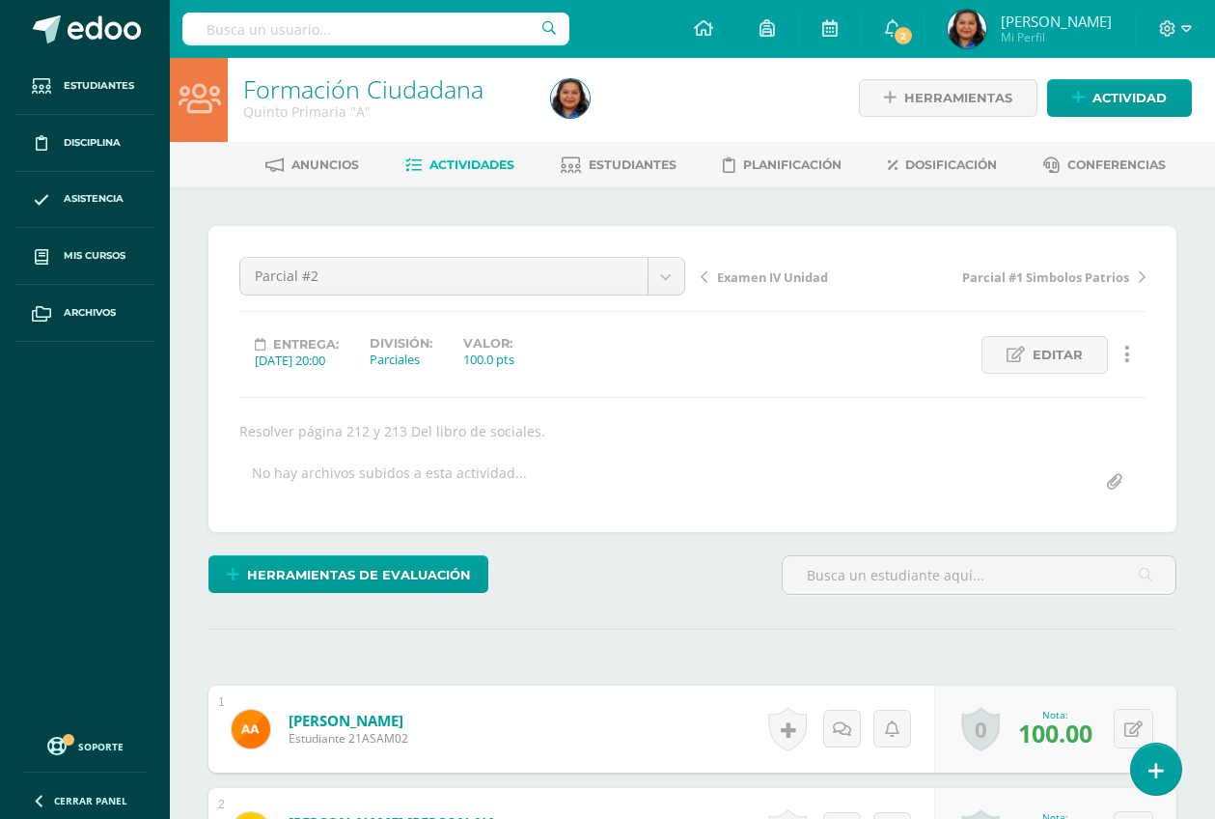
scroll to position [0, 0]
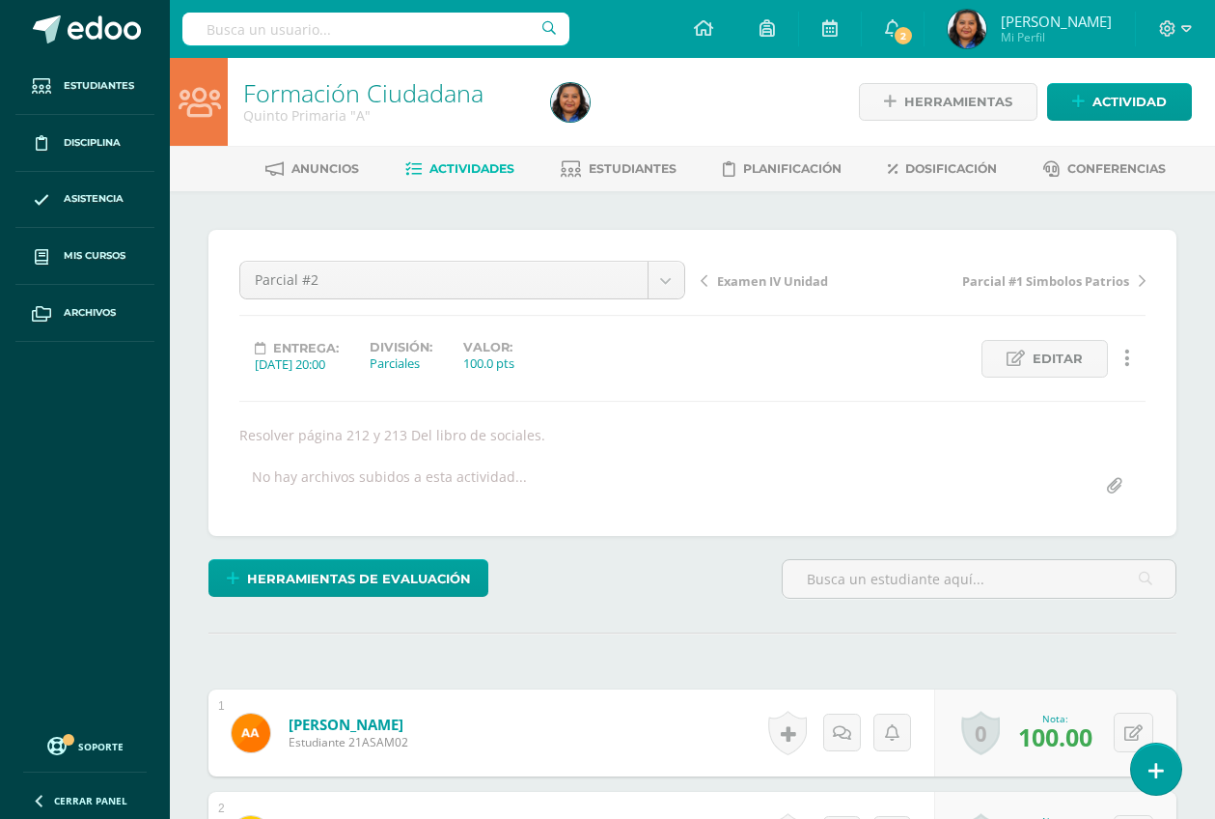
click at [475, 161] on span "Actividades" at bounding box center [472, 168] width 85 height 14
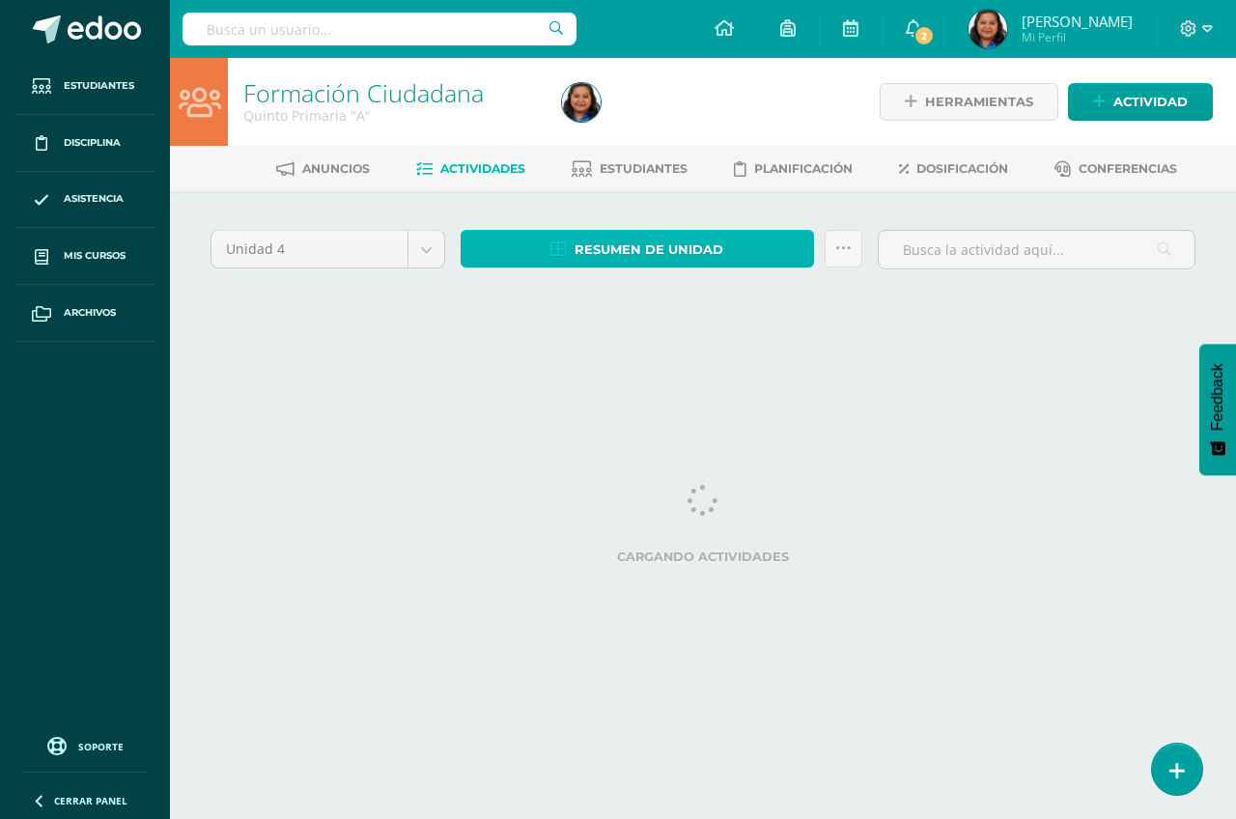
click at [625, 250] on span "Resumen de unidad" at bounding box center [648, 250] width 149 height 36
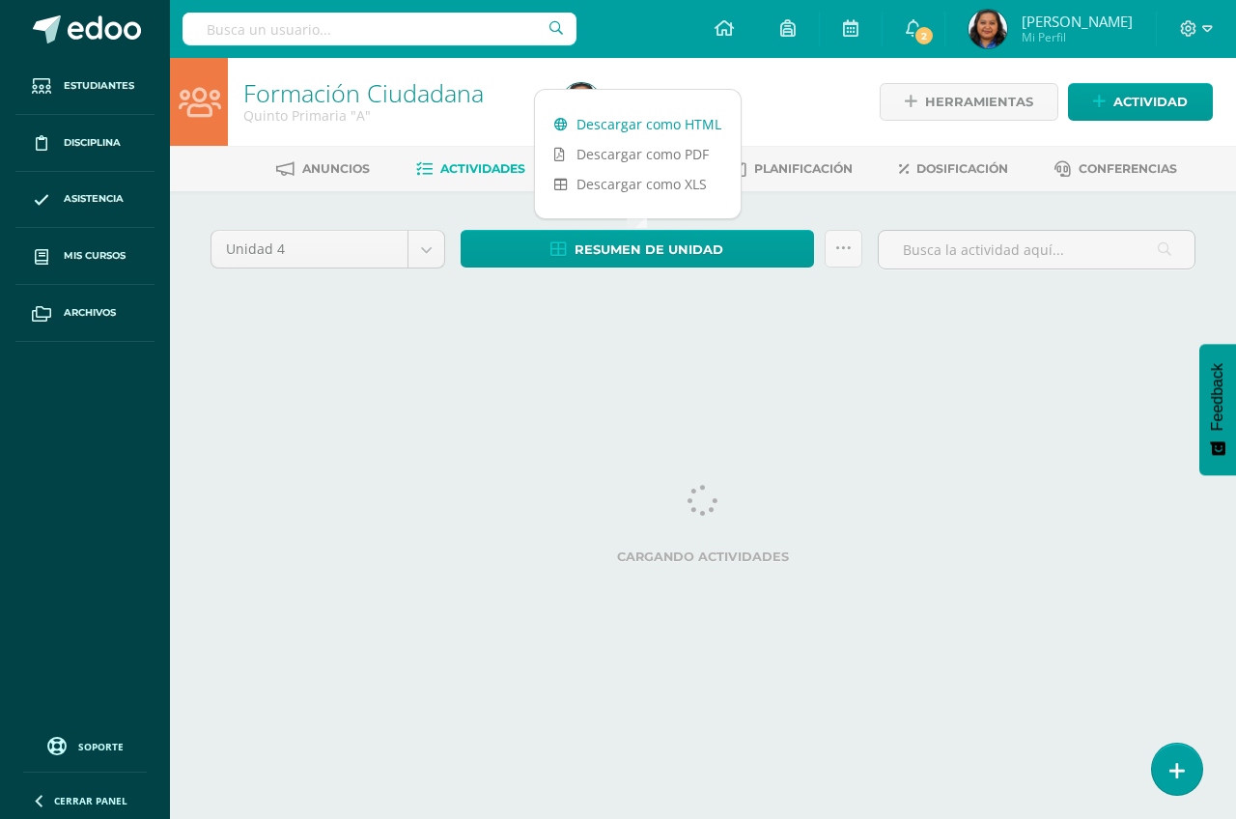
click at [626, 130] on link "Descargar como HTML" at bounding box center [638, 124] width 206 height 30
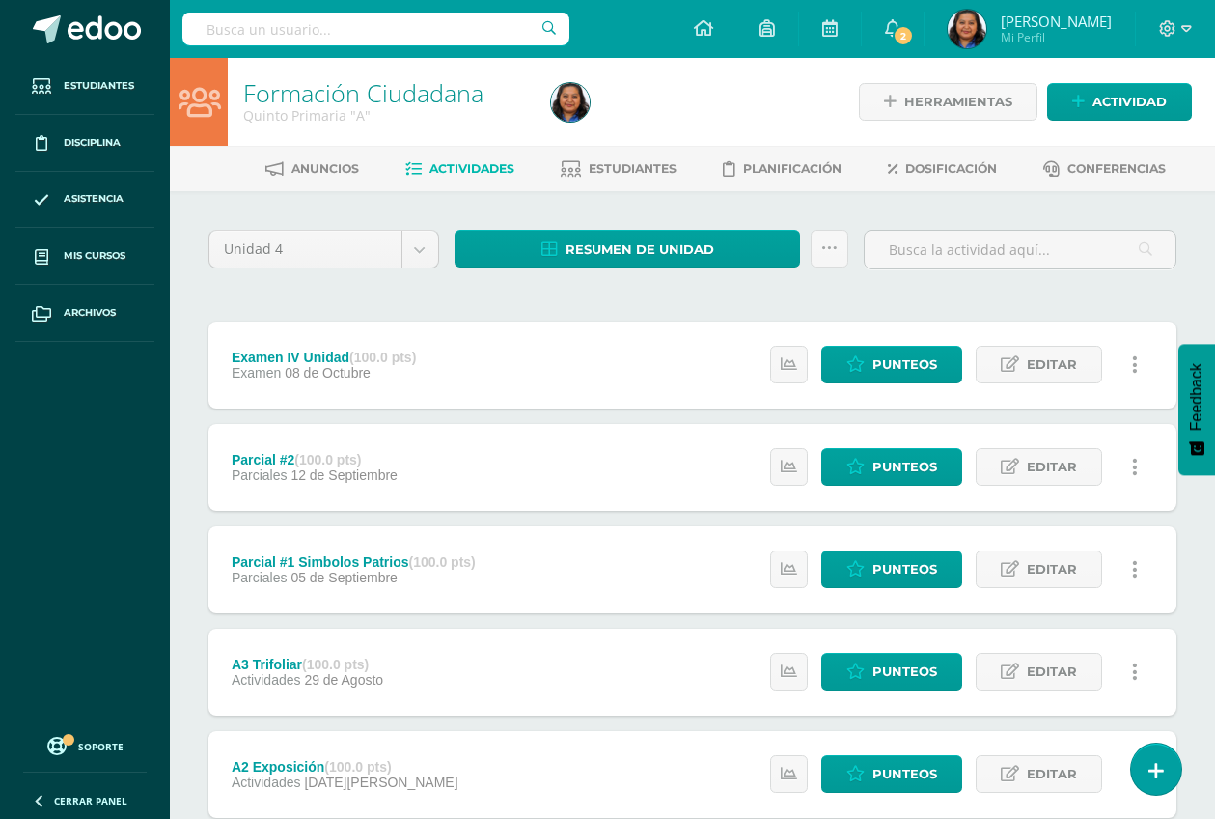
click at [457, 170] on span "Actividades" at bounding box center [472, 168] width 85 height 14
click at [634, 172] on span "Estudiantes" at bounding box center [633, 168] width 88 height 14
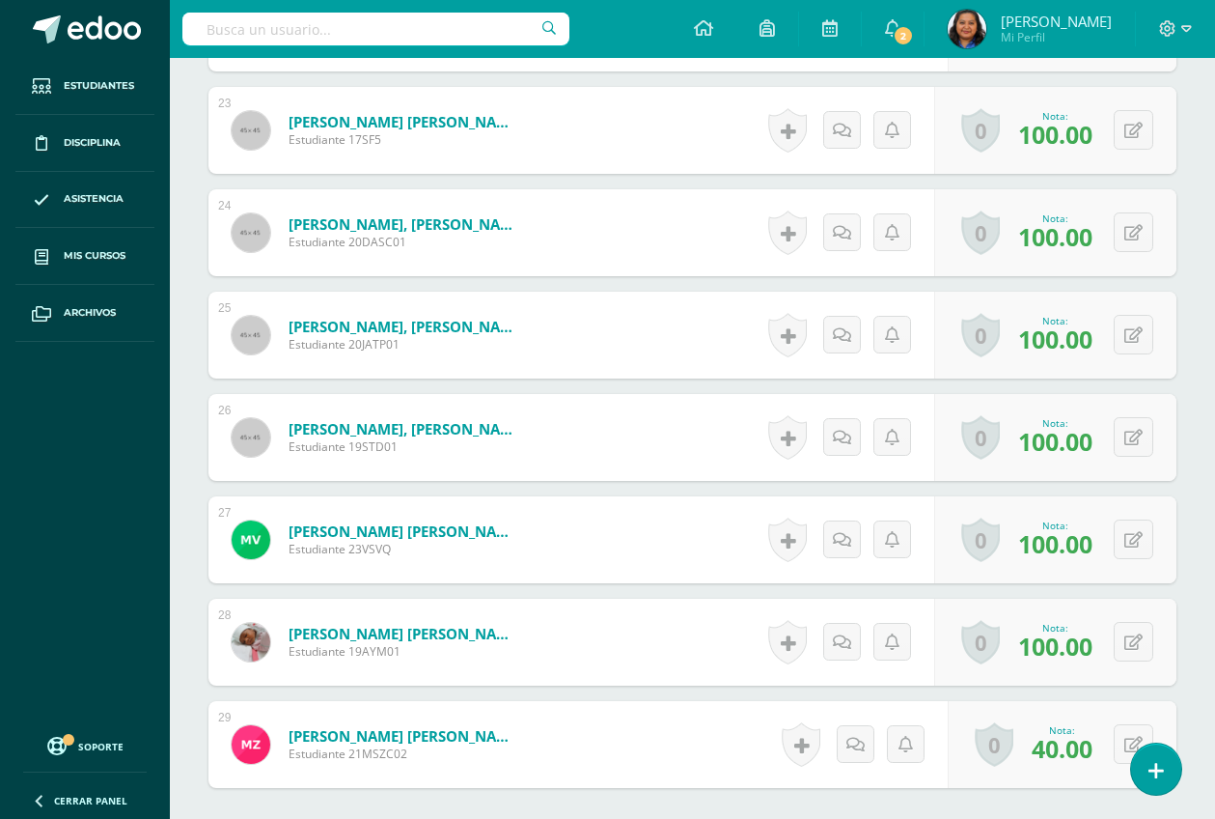
scroll to position [3044, 0]
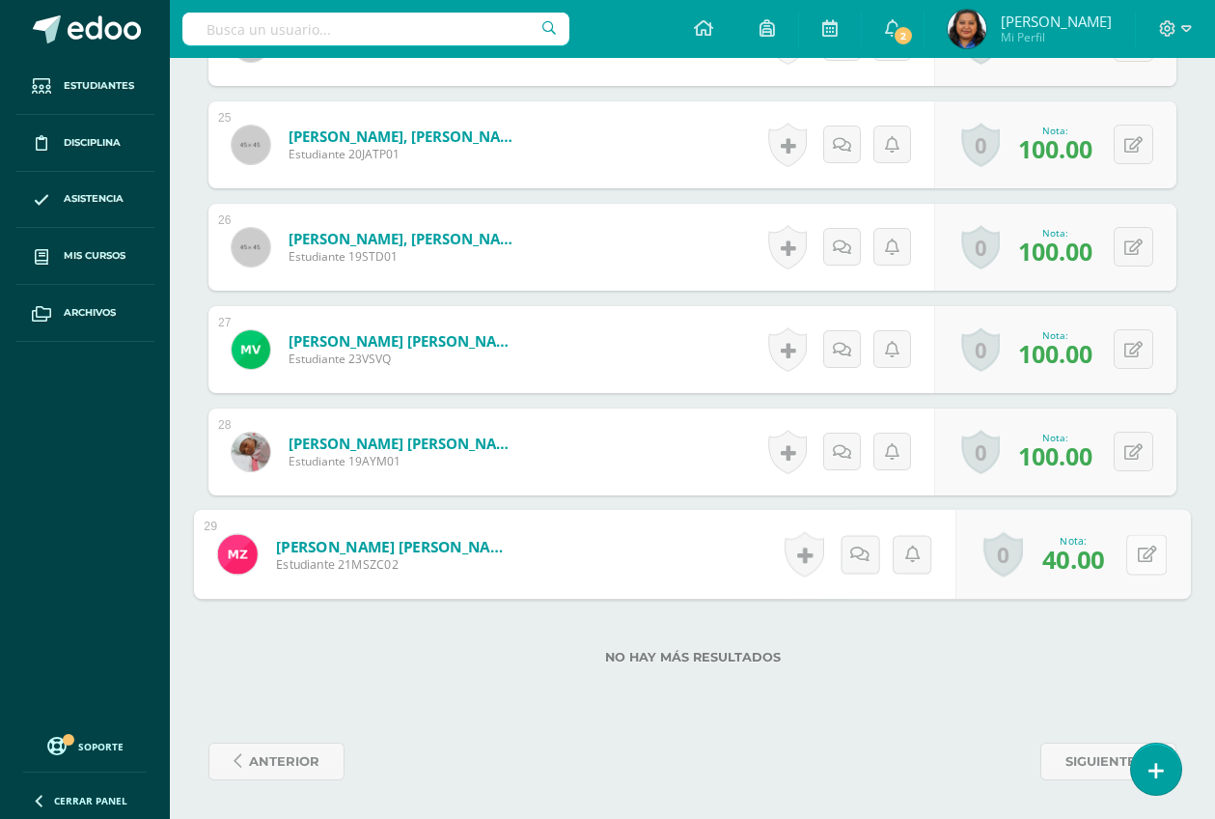
click at [1133, 555] on button at bounding box center [1147, 554] width 41 height 41
type input "60"
click at [1096, 561] on icon at bounding box center [1095, 560] width 17 height 16
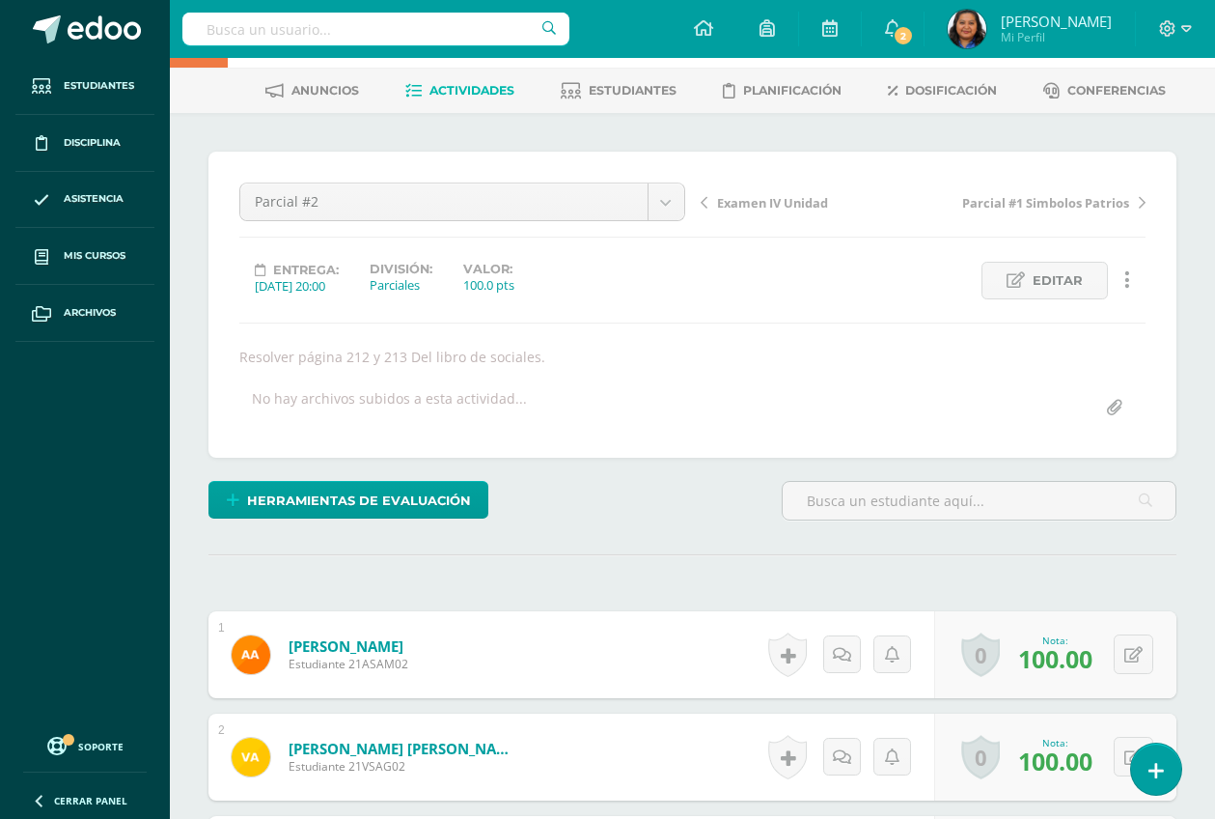
scroll to position [121, 0]
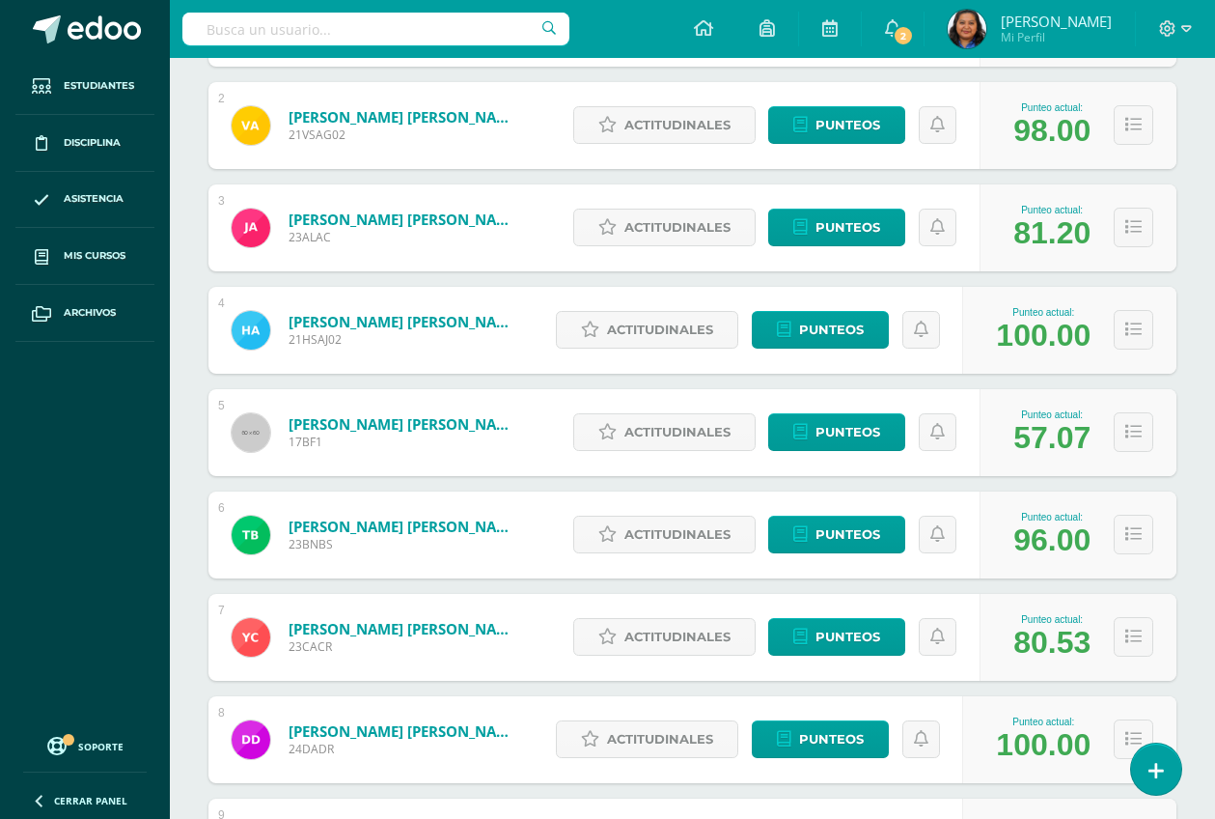
scroll to position [483, 0]
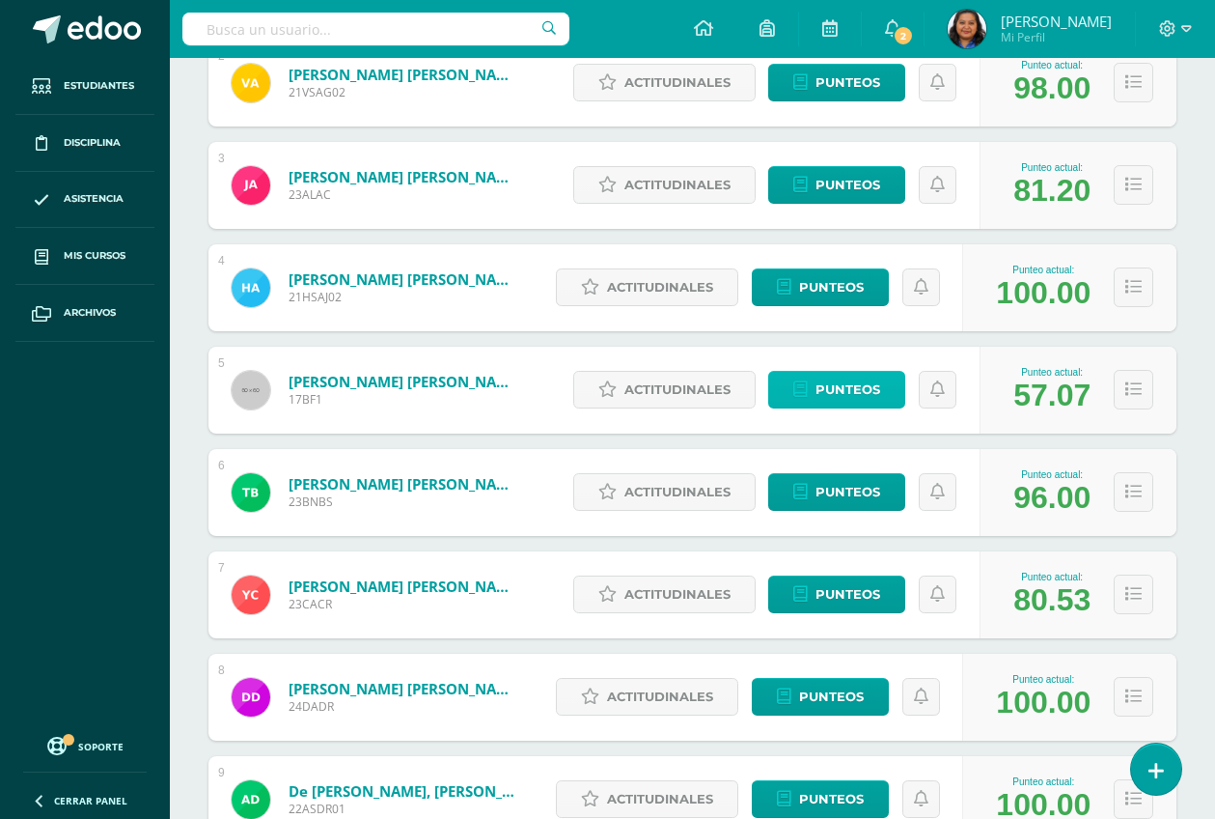
click at [834, 382] on span "Punteos" at bounding box center [848, 390] width 65 height 36
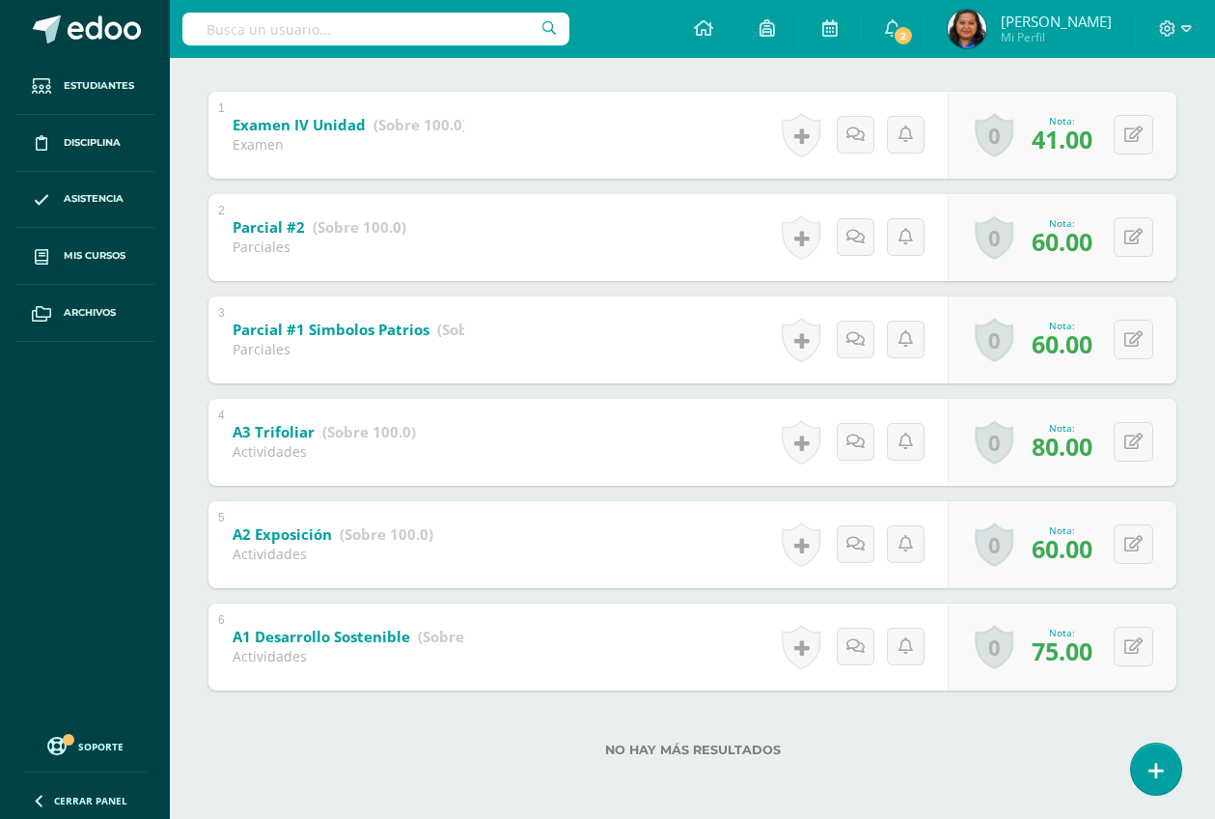
scroll to position [269, 0]
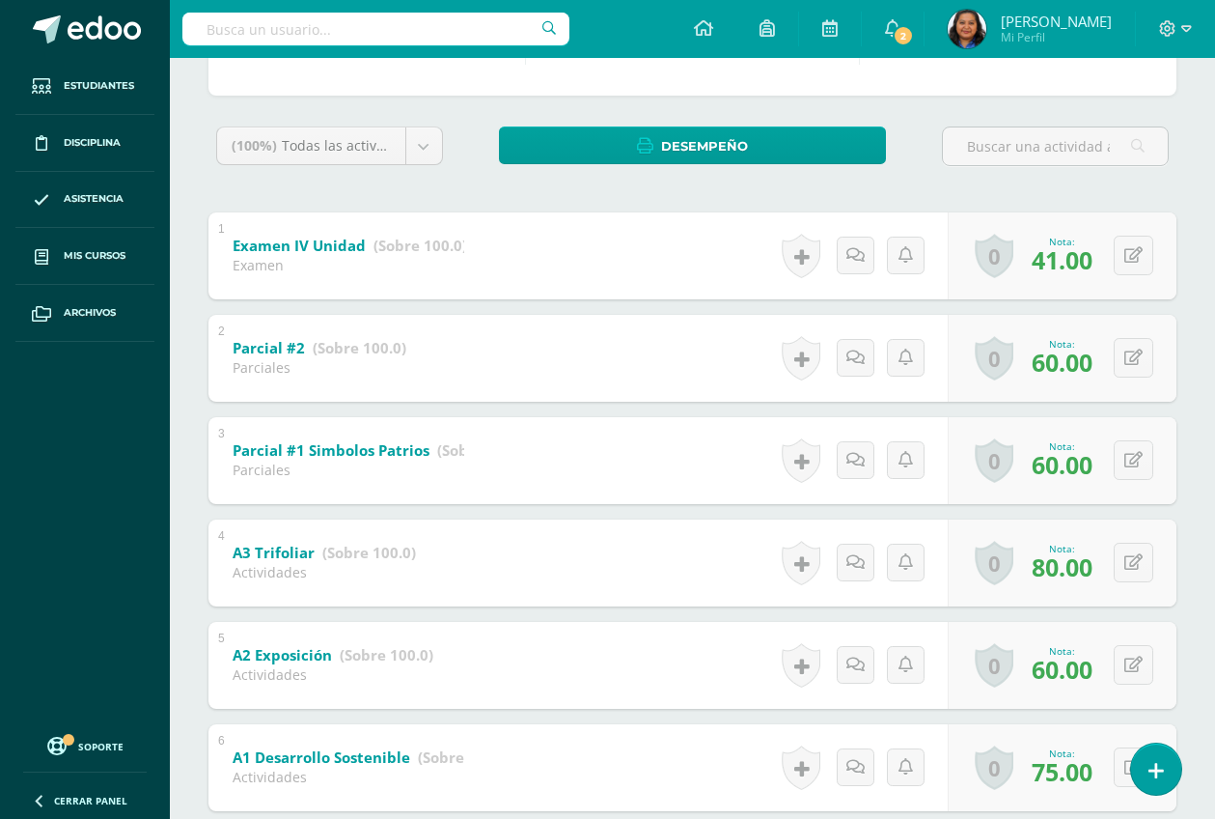
click at [633, 363] on div "2 Parcial #2 (Sobre 100.0) Parciales Nota 60.00 0 Logros Logros obtenidos" at bounding box center [693, 358] width 968 height 87
click at [1132, 353] on button at bounding box center [1147, 358] width 41 height 41
type input "80"
click at [1104, 362] on link at bounding box center [1095, 364] width 39 height 39
click at [1142, 465] on icon at bounding box center [1147, 460] width 19 height 16
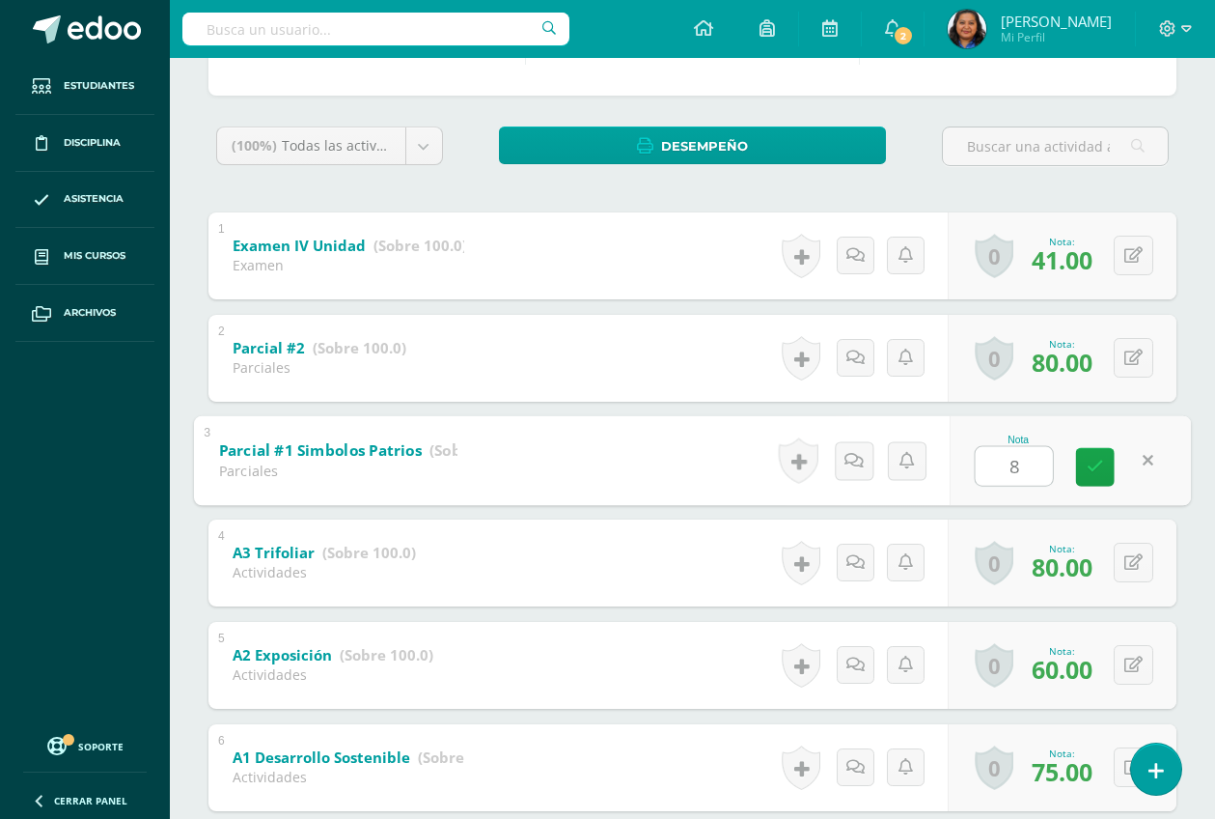
type input "80"
click at [1096, 469] on icon at bounding box center [1095, 467] width 17 height 16
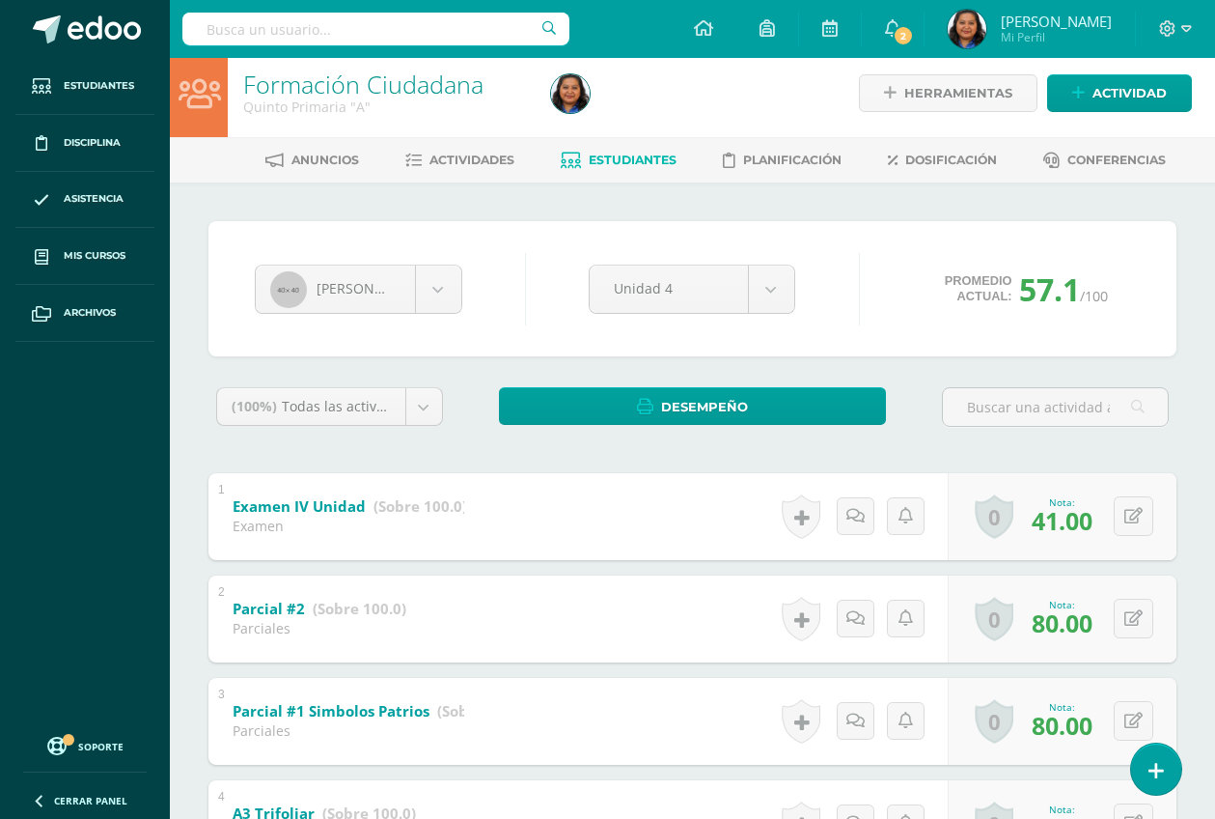
scroll to position [0, 0]
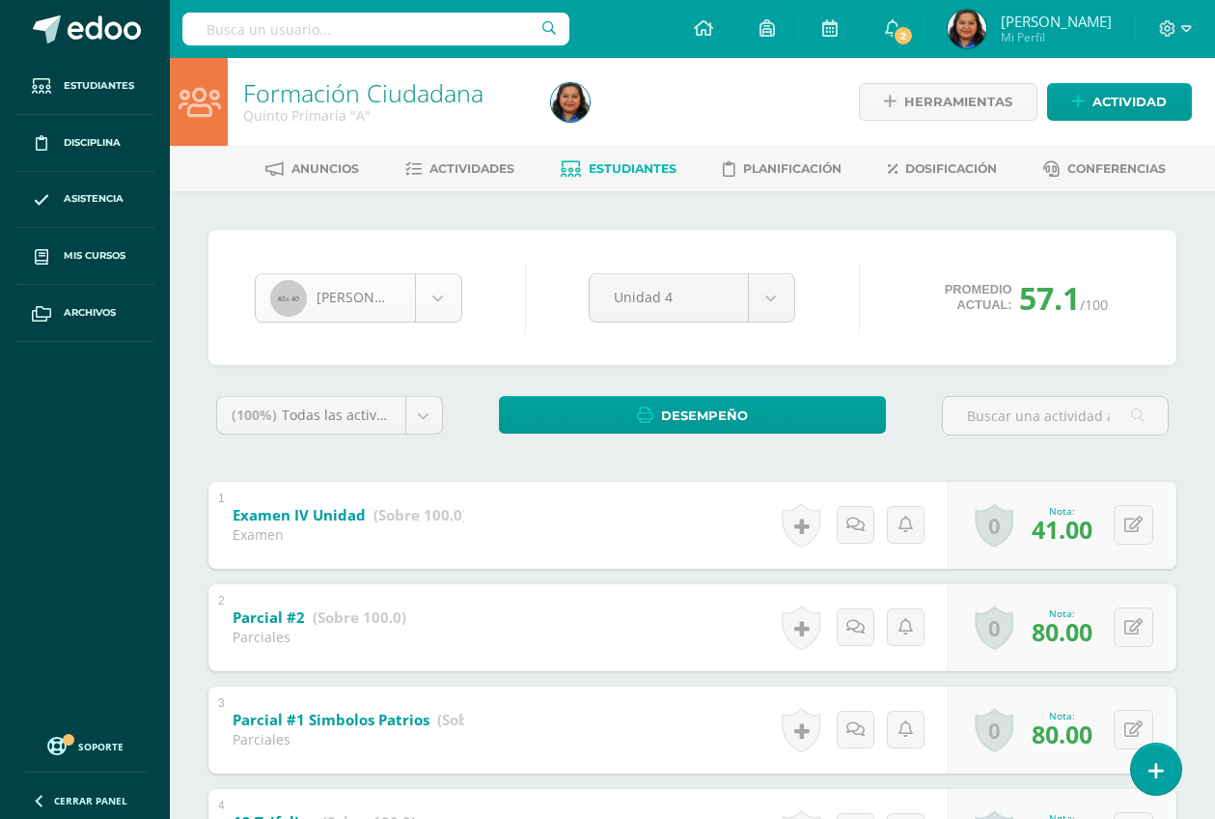
click at [438, 292] on body "Estudiantes Disciplina Asistencia Mis cursos Archivos Soporte Ayuda Reportar un…" at bounding box center [607, 604] width 1215 height 1209
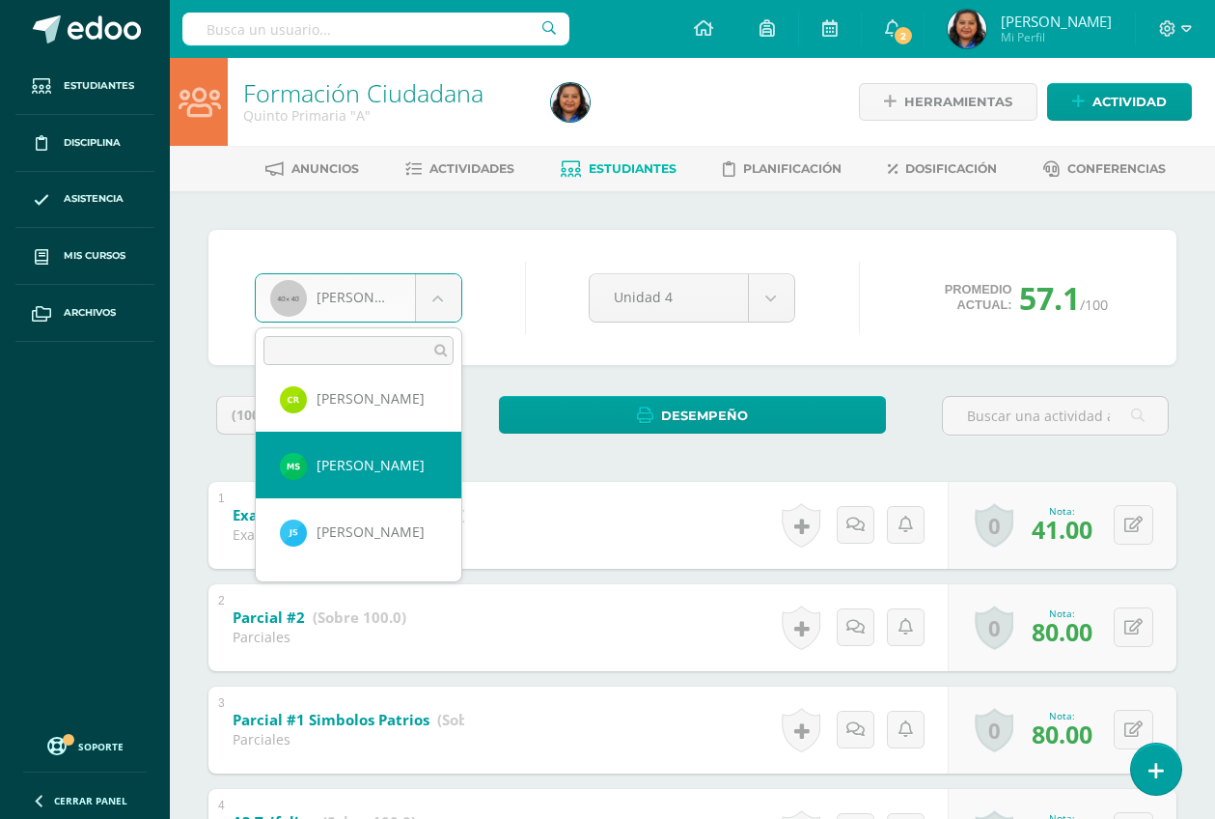
scroll to position [1273, 0]
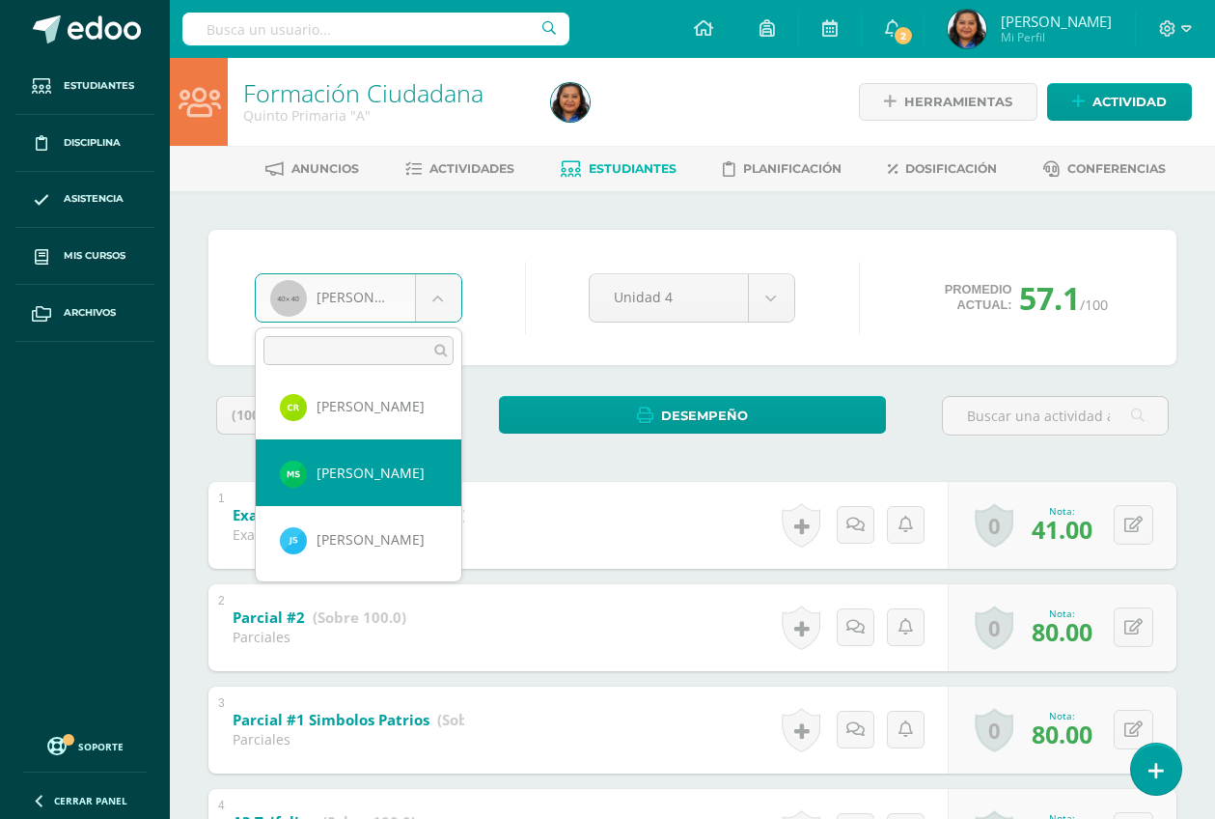
select select "2323"
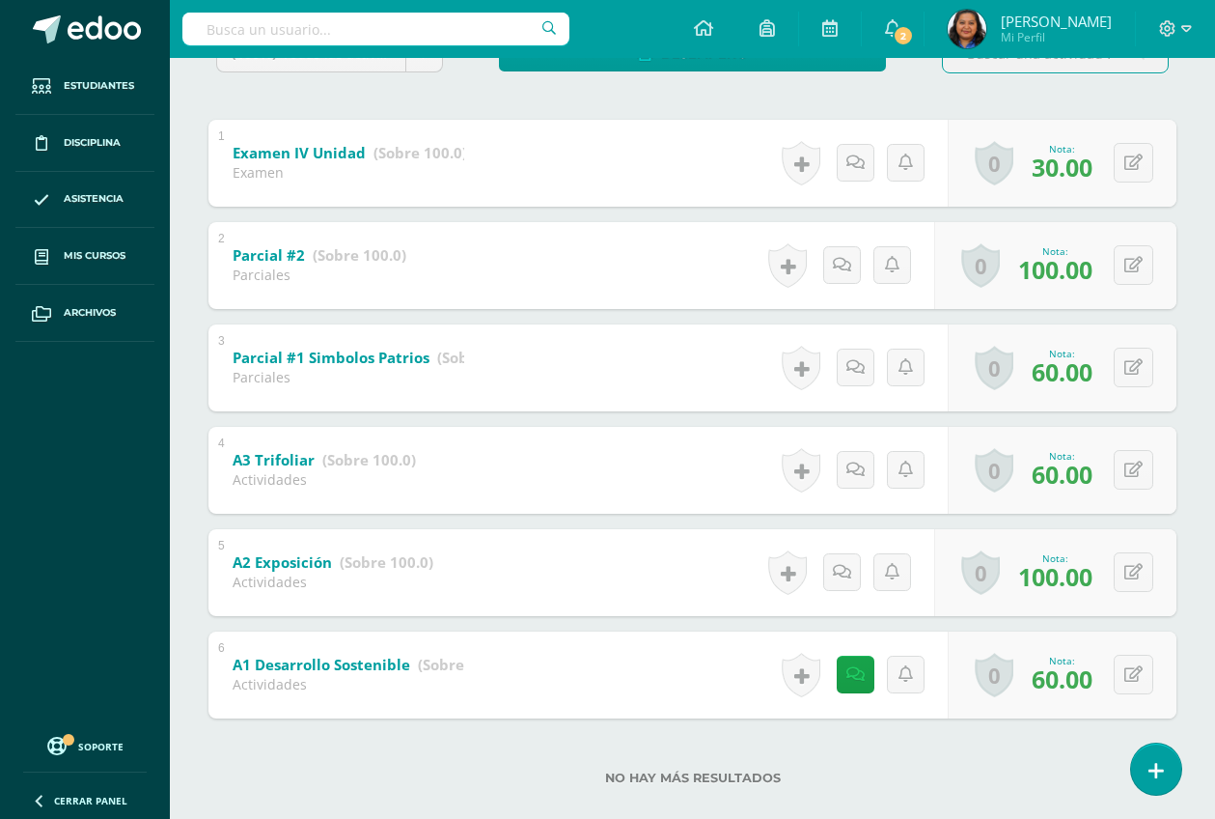
scroll to position [390, 0]
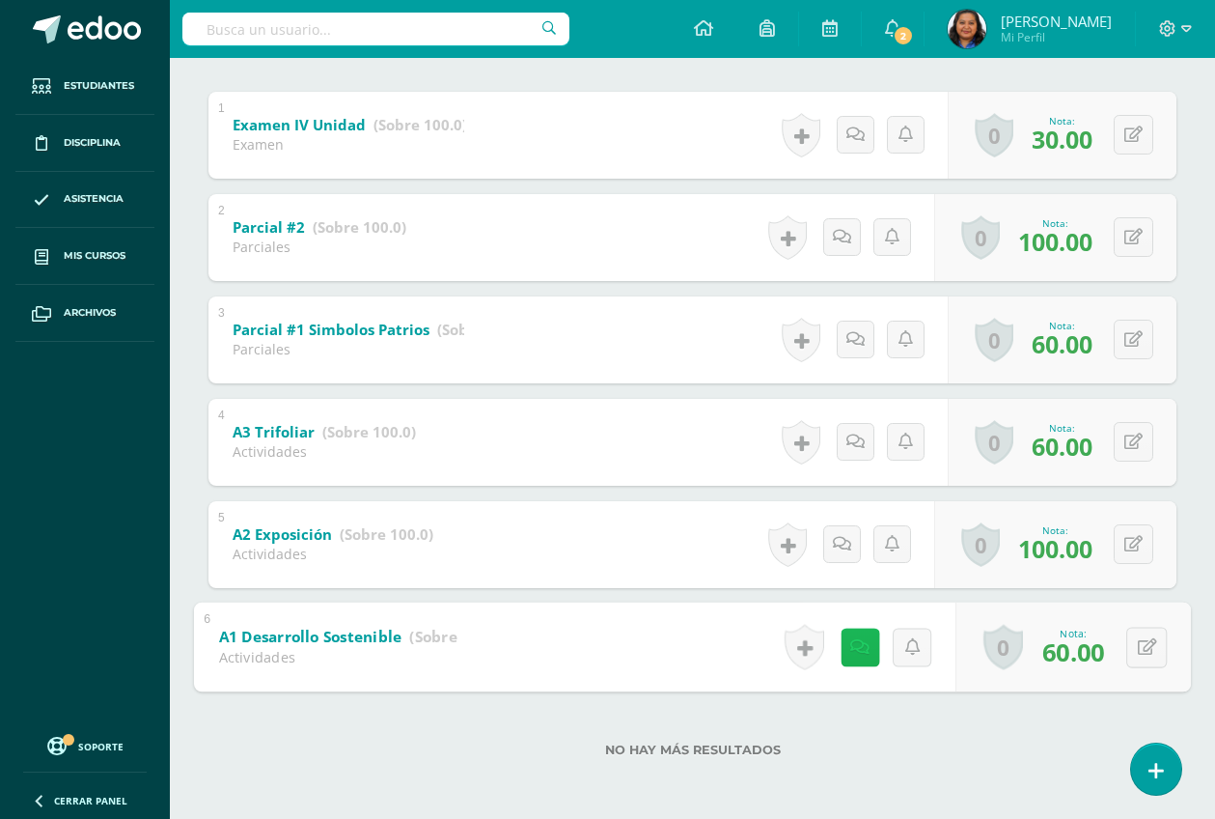
click at [866, 647] on link at bounding box center [860, 647] width 39 height 39
click at [1140, 484] on div "1 Examen IV Unidad (Sobre 100.0) Examen Nota 30.00 0 Logros Logros obtenidos" at bounding box center [693, 391] width 968 height 599
click at [1146, 648] on icon at bounding box center [1147, 646] width 19 height 16
type input "70"
click at [1095, 653] on icon at bounding box center [1095, 653] width 17 height 16
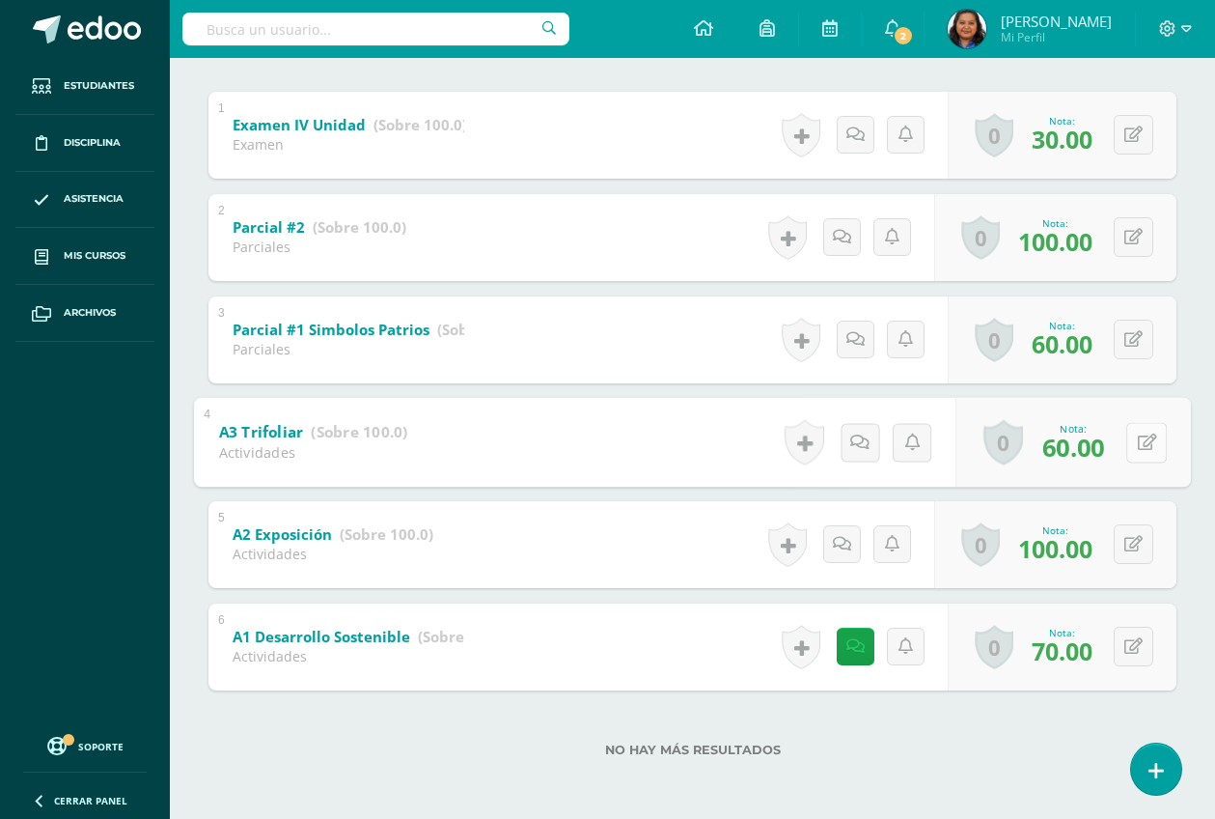
click at [1132, 434] on button at bounding box center [1147, 442] width 41 height 41
type input "70"
click at [1101, 442] on icon at bounding box center [1095, 448] width 17 height 16
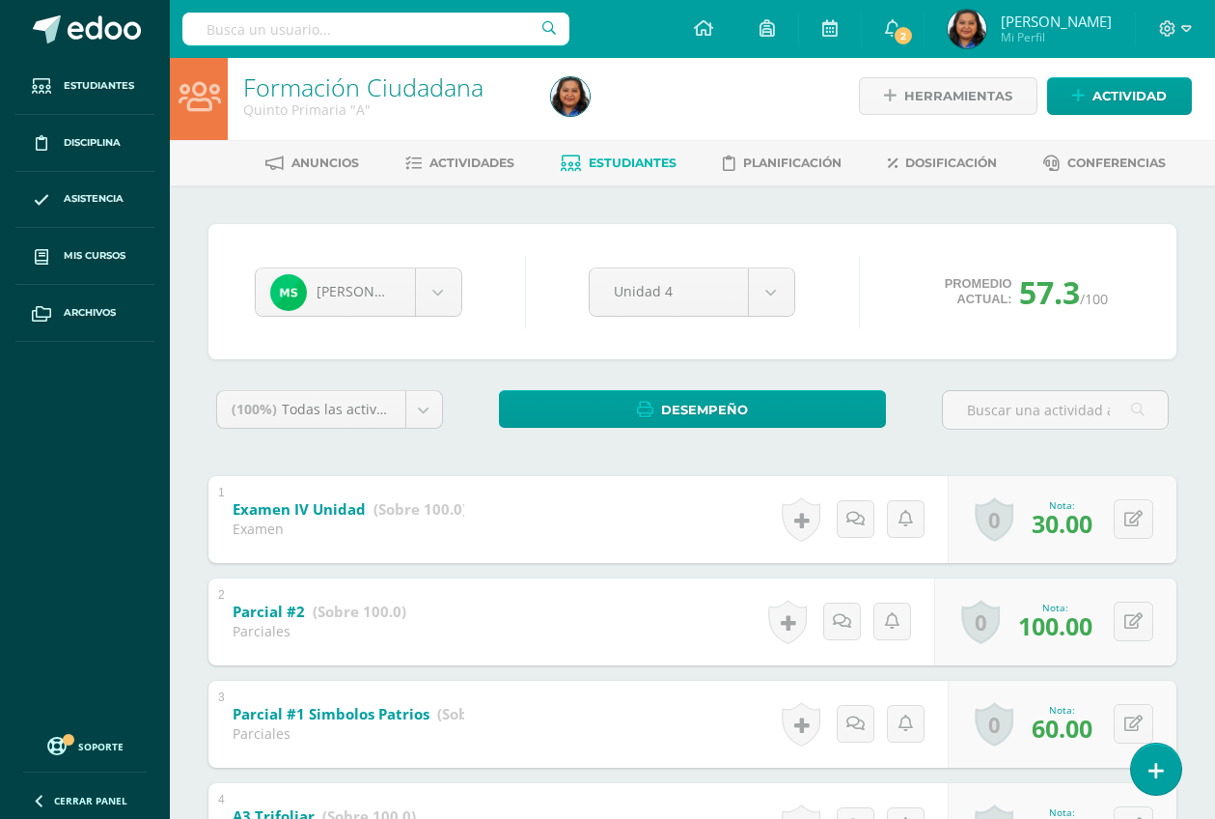
scroll to position [0, 0]
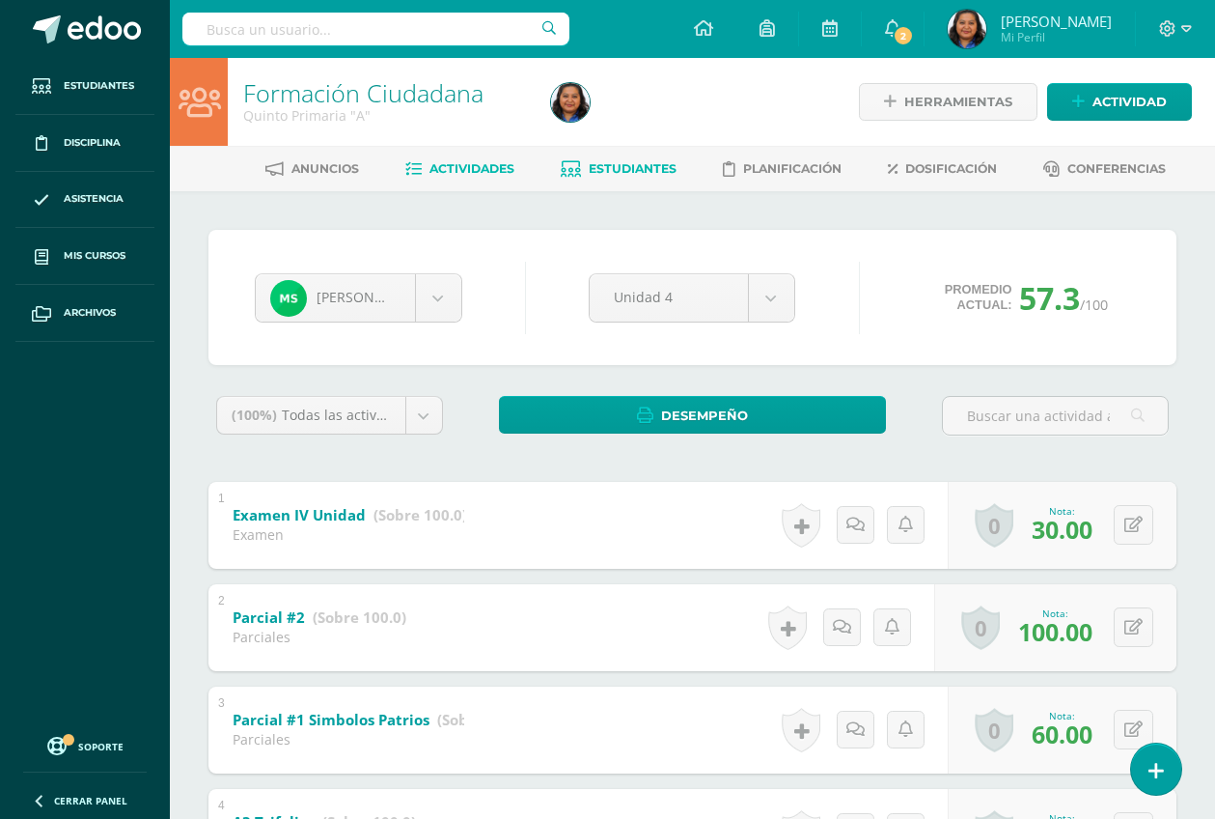
click at [458, 159] on link "Actividades" at bounding box center [459, 169] width 109 height 31
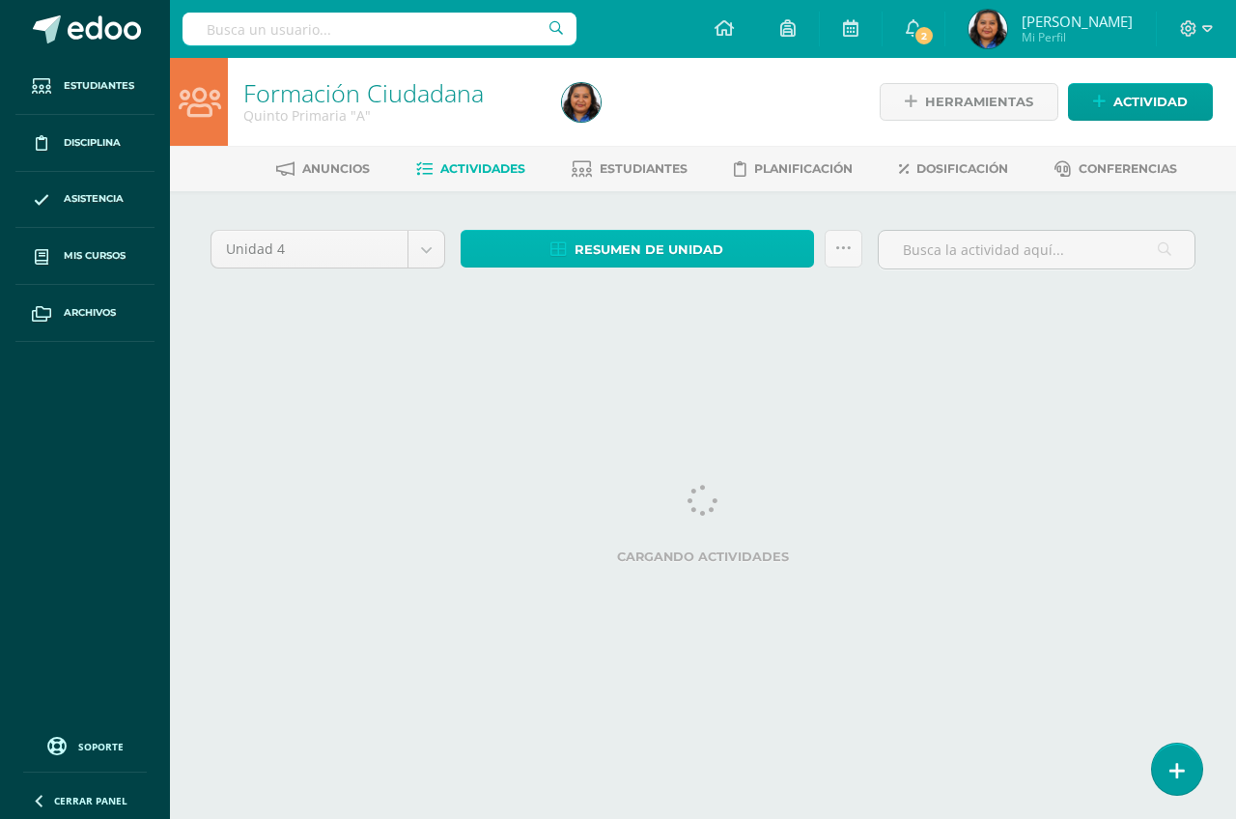
click at [688, 252] on span "Resumen de unidad" at bounding box center [648, 250] width 149 height 36
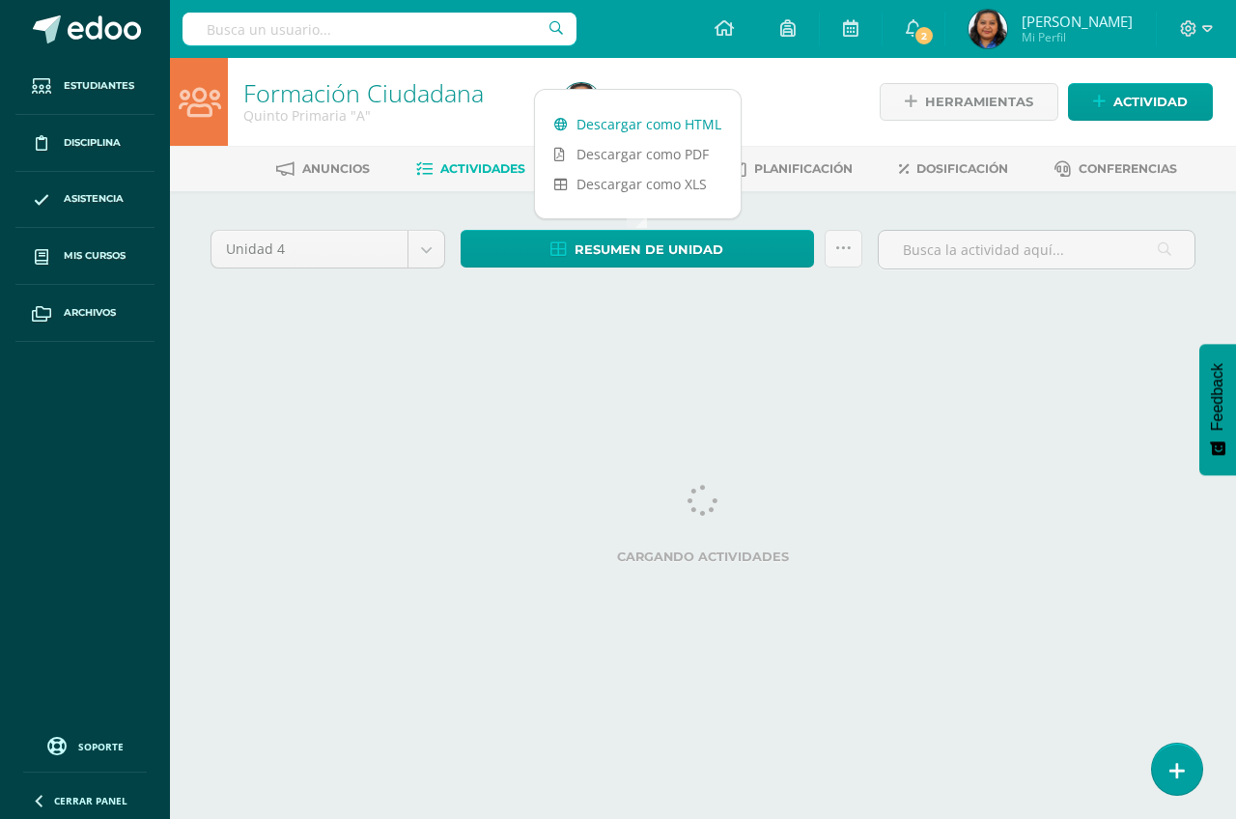
click at [672, 124] on link "Descargar como HTML" at bounding box center [638, 124] width 206 height 30
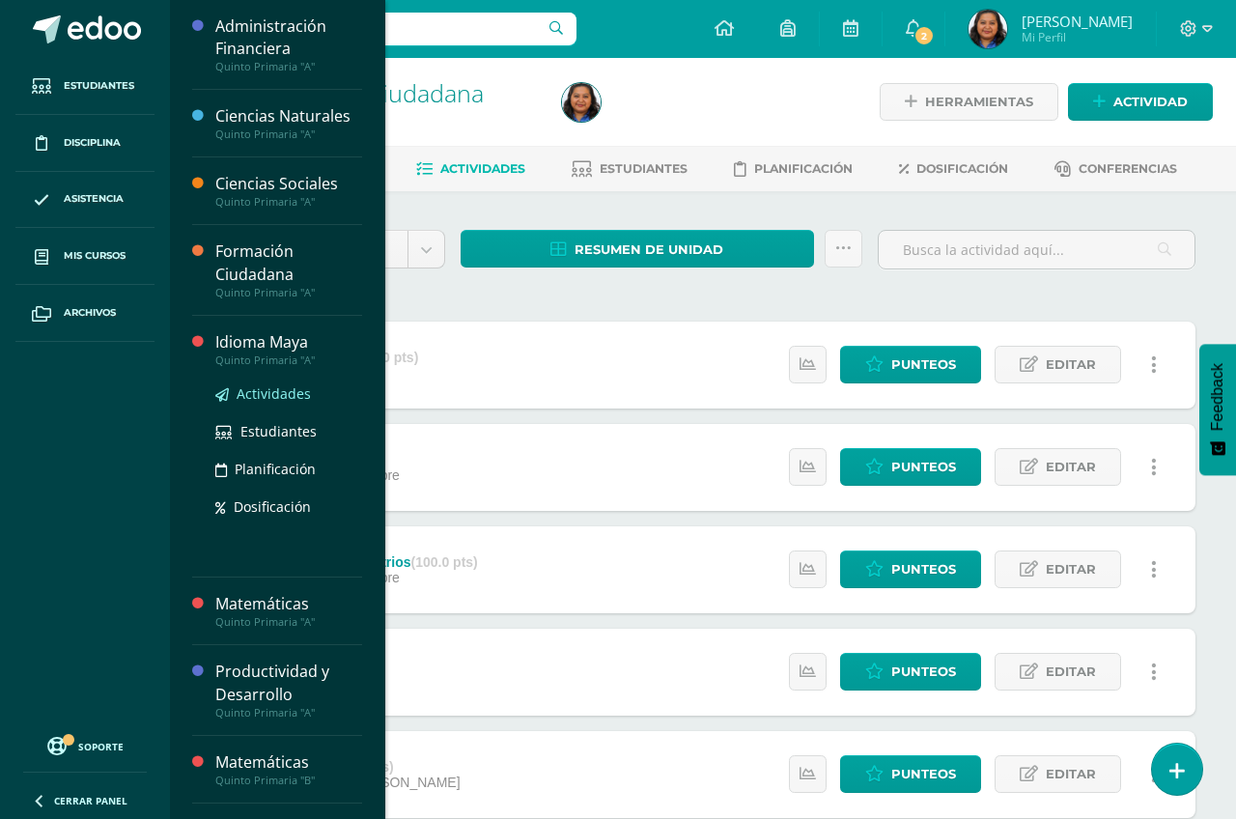
click at [286, 396] on span "Actividades" at bounding box center [274, 393] width 74 height 18
